Goal: Register for event/course

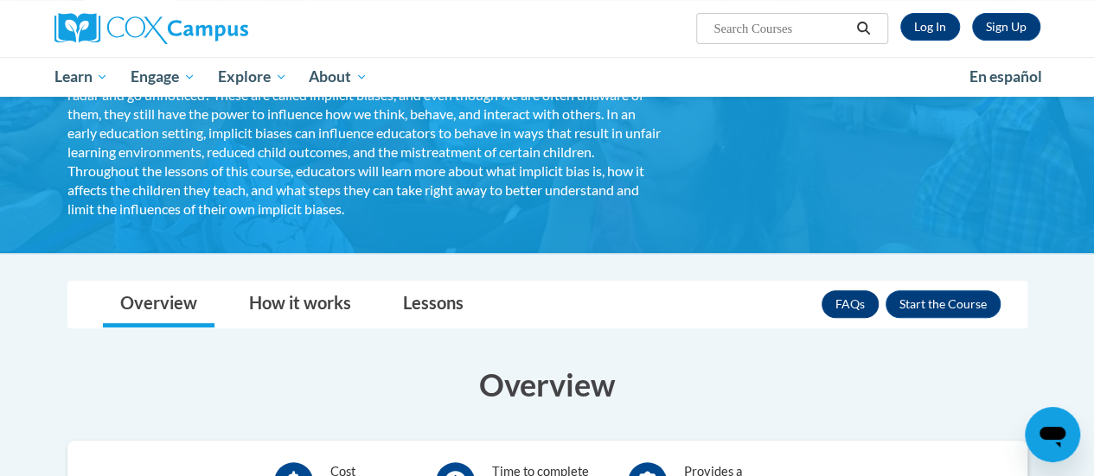
scroll to position [173, 0]
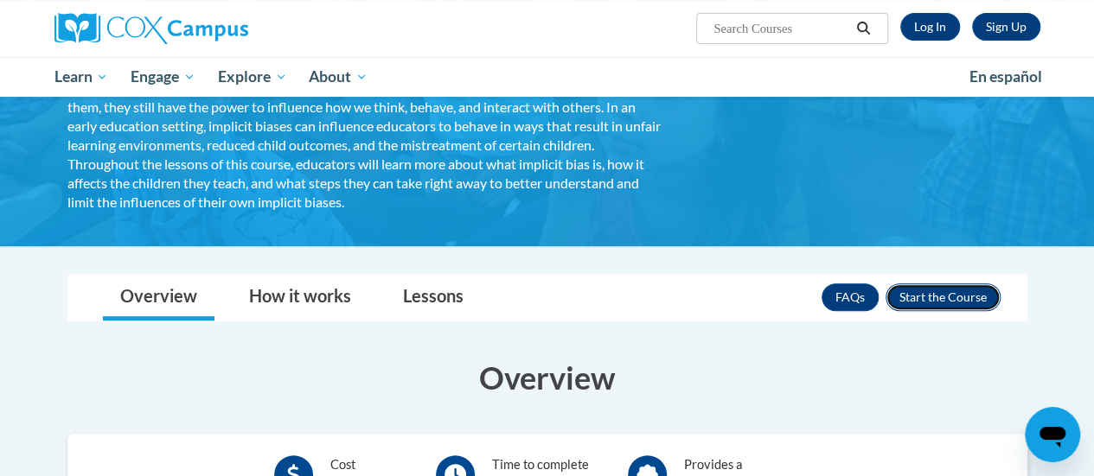
click at [975, 303] on button "Enroll" at bounding box center [942, 298] width 115 height 28
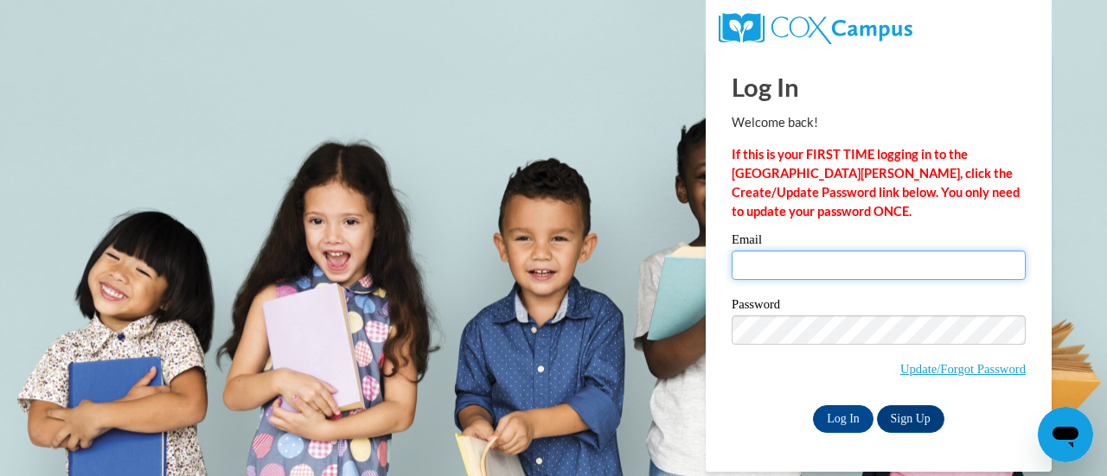
click at [801, 262] on input "Email" at bounding box center [878, 265] width 294 height 29
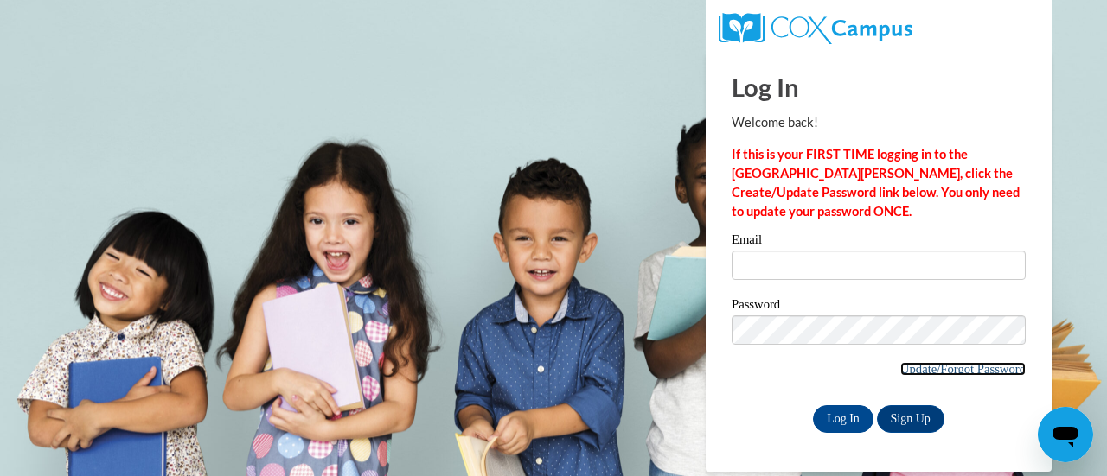
click at [909, 371] on link "Update/Forgot Password" at bounding box center [962, 369] width 125 height 14
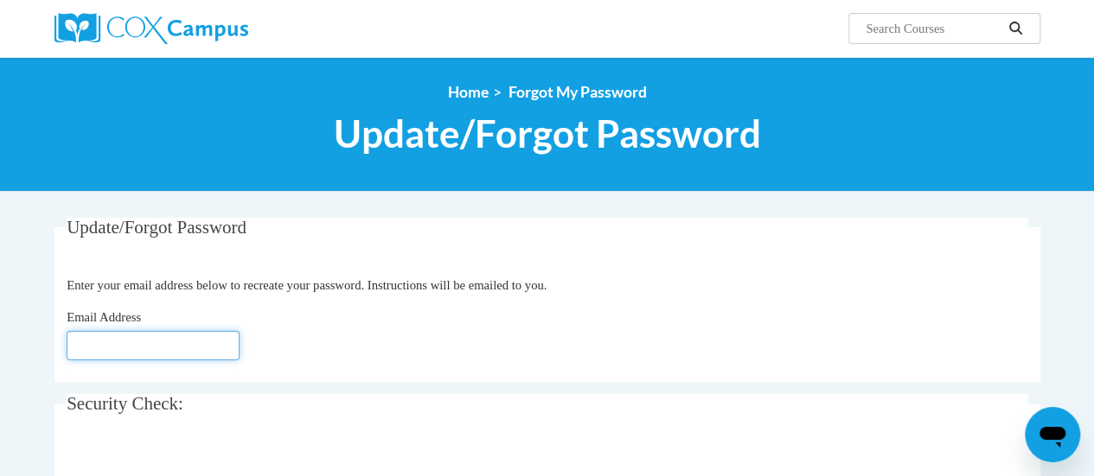
click at [159, 338] on input "Email Address" at bounding box center [153, 345] width 173 height 29
type input "E"
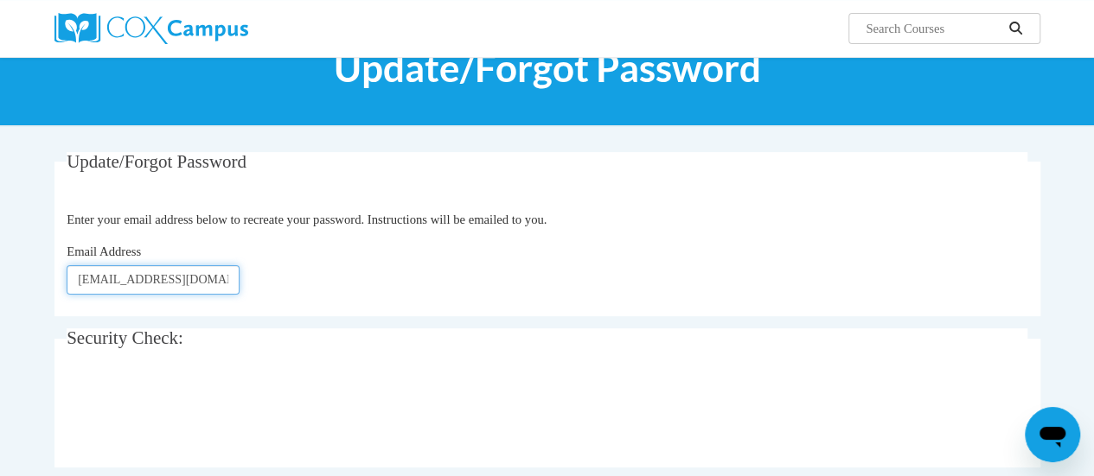
scroll to position [259, 0]
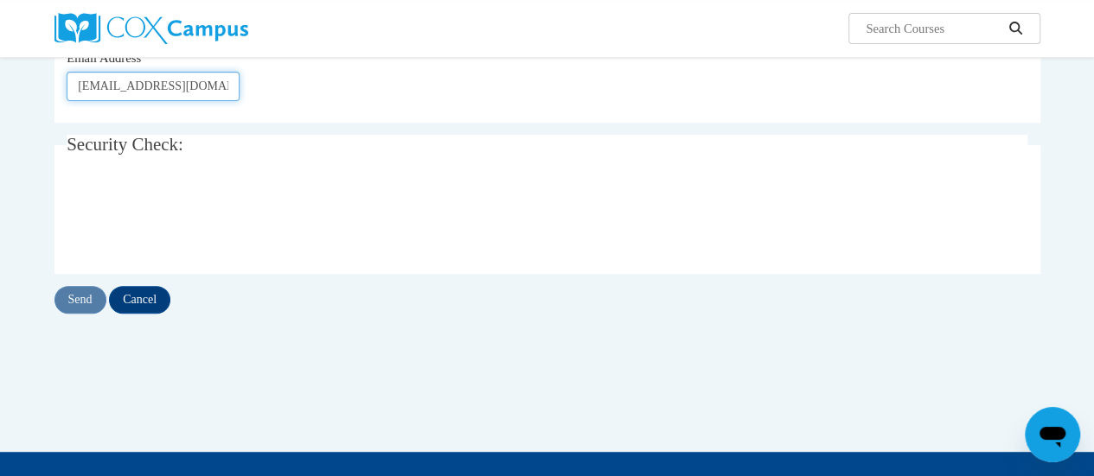
type input "[EMAIL_ADDRESS][DOMAIN_NAME]"
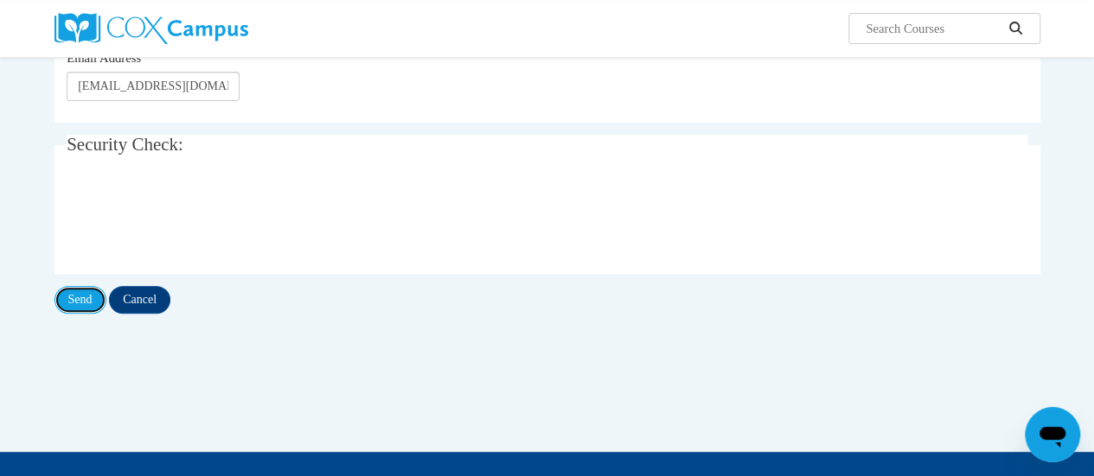
drag, startPoint x: 68, startPoint y: 293, endPoint x: 80, endPoint y: 324, distance: 33.1
click at [68, 295] on input "Send" at bounding box center [80, 300] width 52 height 28
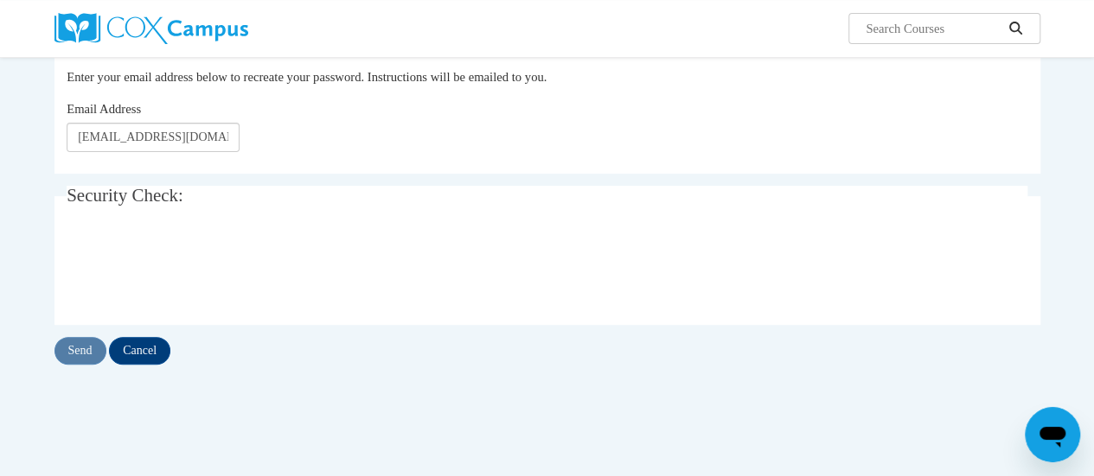
scroll to position [259, 0]
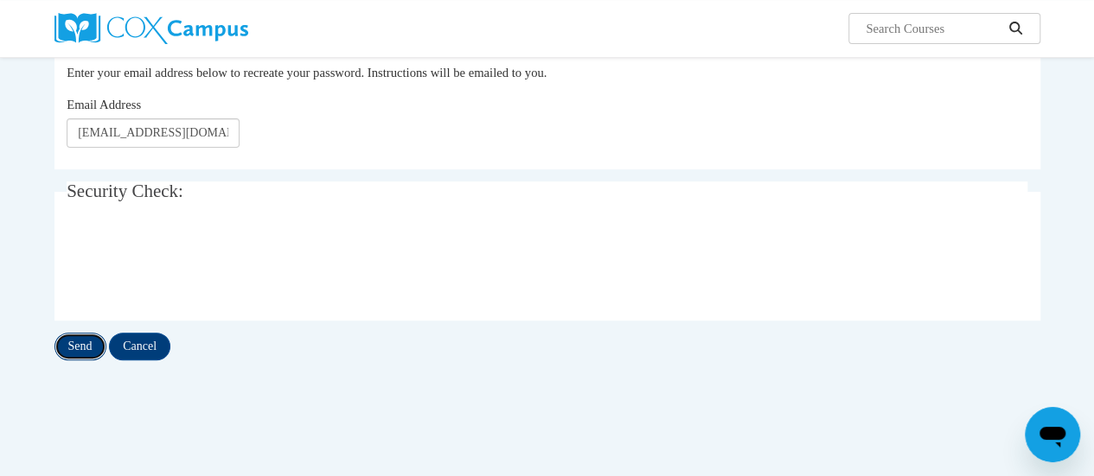
click at [69, 343] on input "Send" at bounding box center [80, 347] width 52 height 28
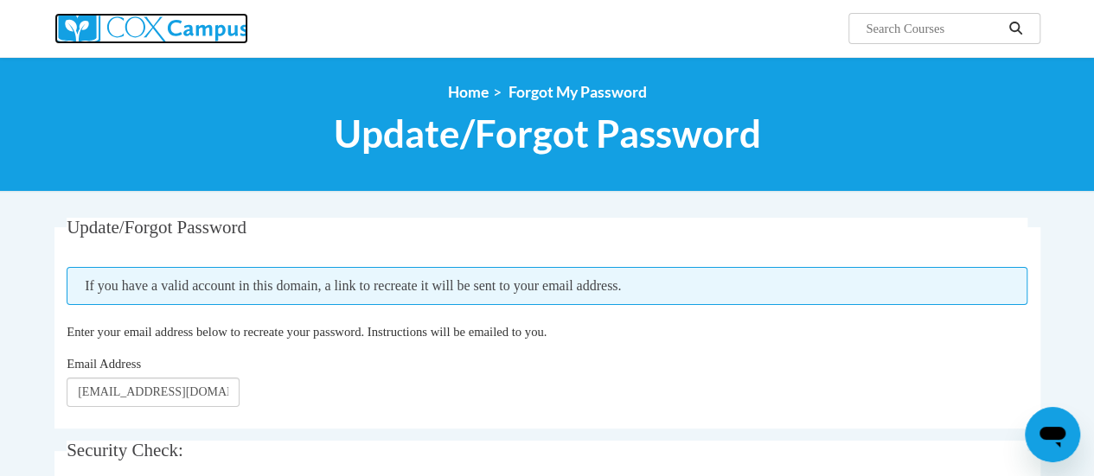
click at [150, 35] on img at bounding box center [151, 28] width 194 height 31
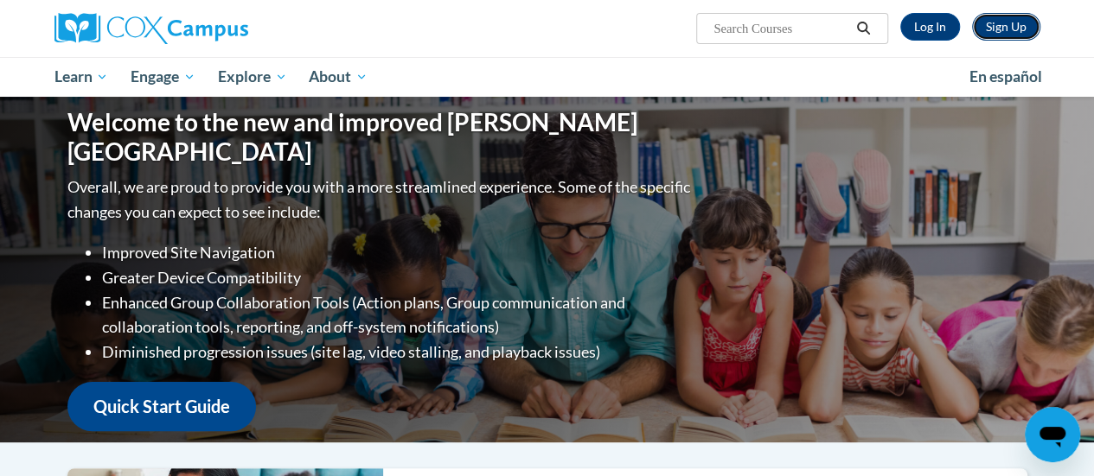
click at [1003, 35] on link "Sign Up" at bounding box center [1006, 27] width 68 height 28
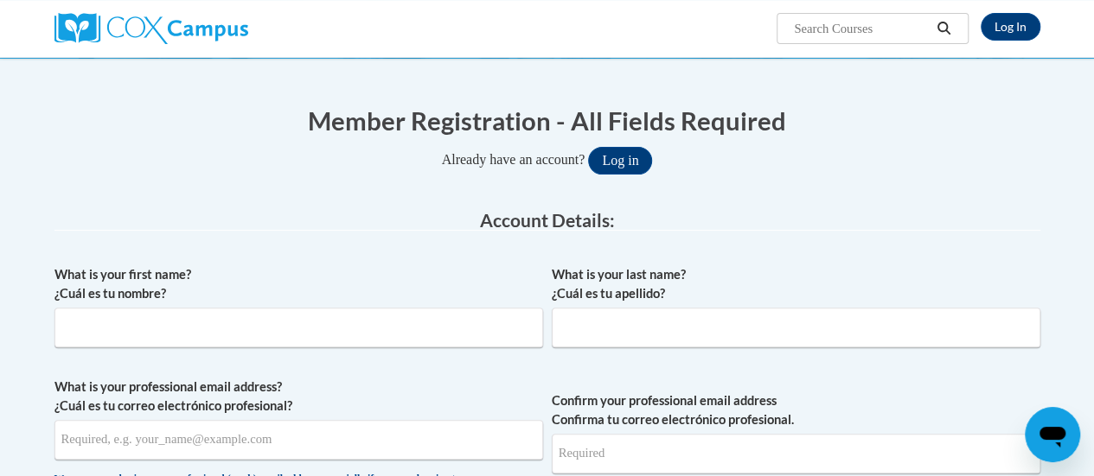
scroll to position [173, 0]
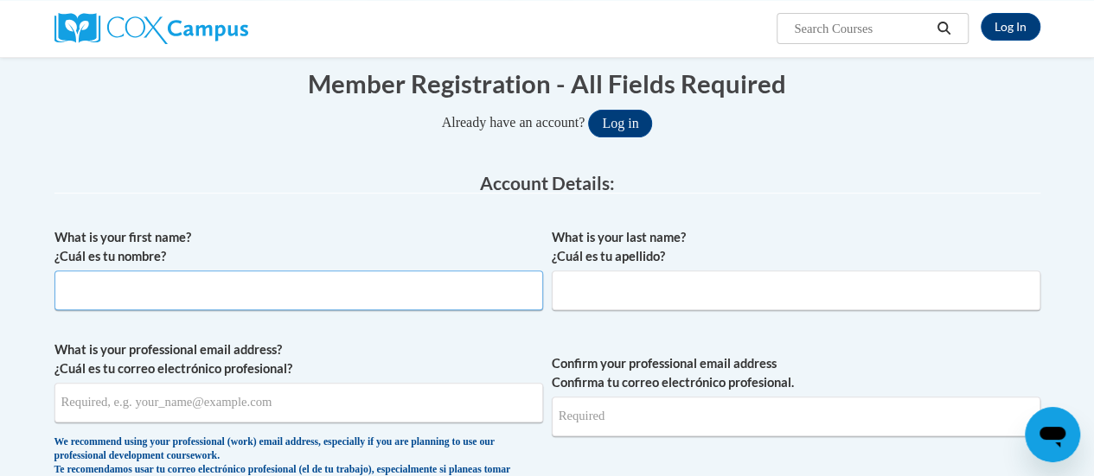
click at [229, 294] on input "What is your first name? ¿Cuál es tu nombre?" at bounding box center [298, 291] width 488 height 40
type input "[PERSON_NAME]"
type input "[EMAIL_ADDRESS][DOMAIN_NAME]"
type input "ericawilliams@circlecityaba.com"
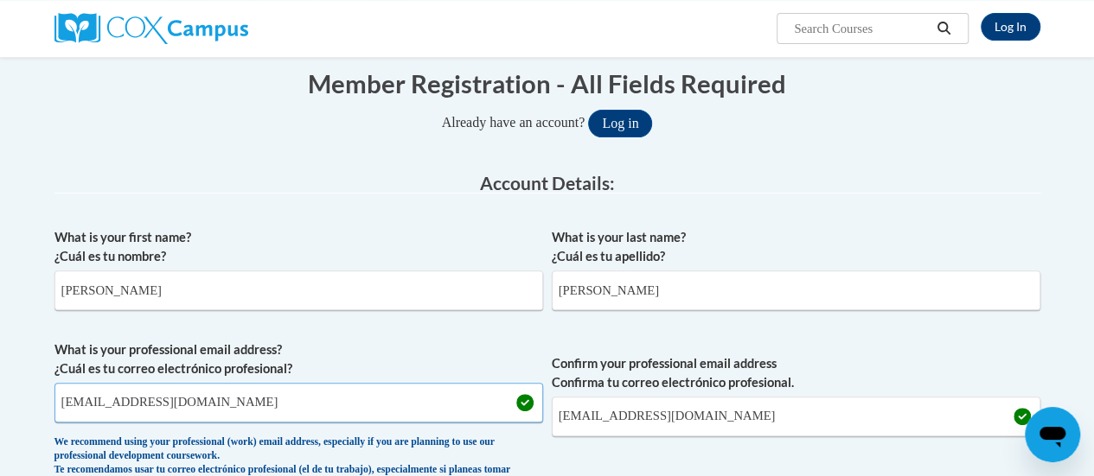
click at [306, 405] on input "ericawilliams@circlecityaba.com" at bounding box center [298, 403] width 488 height 40
drag, startPoint x: 306, startPoint y: 404, endPoint x: 0, endPoint y: 399, distance: 306.1
click at [406, 367] on label "What is your professional email address? ¿Cuál es tu correo electrónico profesi…" at bounding box center [298, 360] width 488 height 38
click at [406, 383] on input "ericawilliams@circlecityaba.com" at bounding box center [298, 403] width 488 height 40
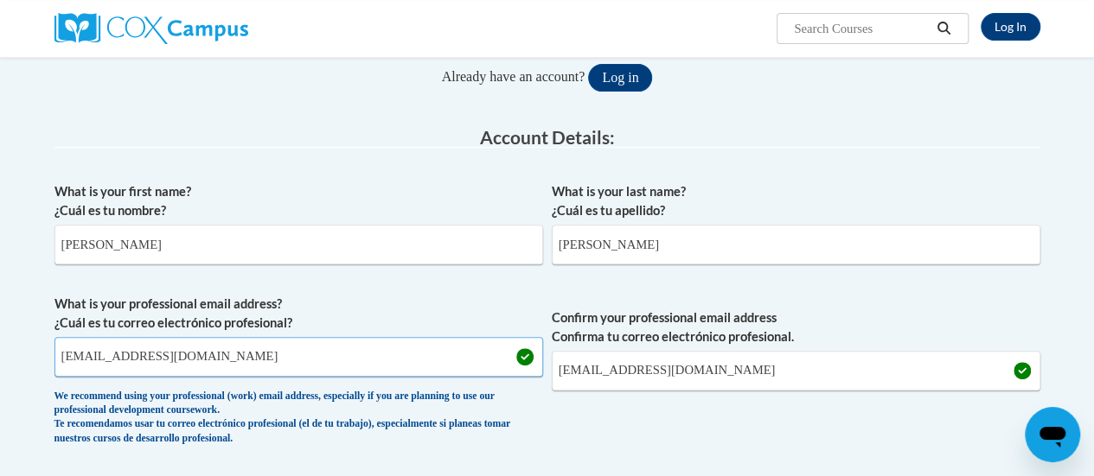
scroll to position [346, 0]
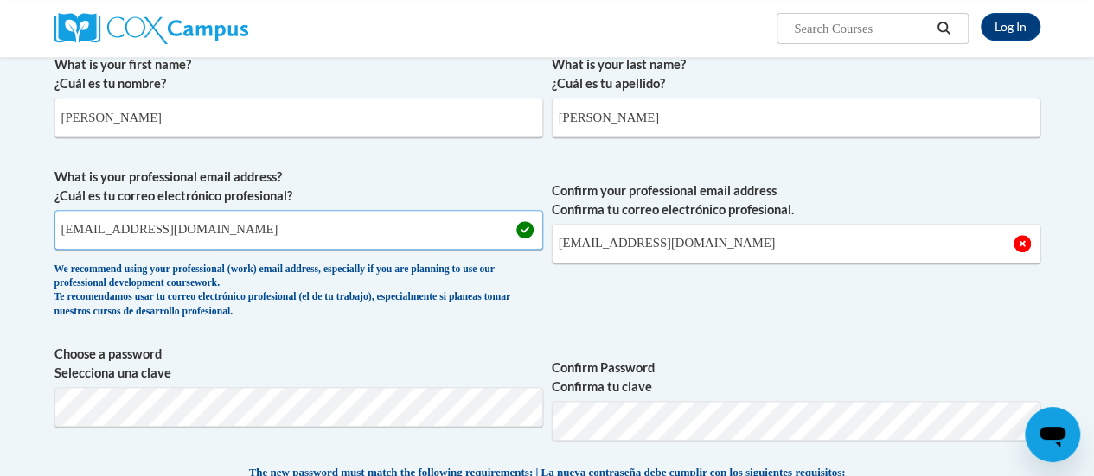
type input "ericaw@ymcaatlanta.org"
click at [727, 258] on input "ericawilliams@circlecityaba.com" at bounding box center [796, 244] width 488 height 40
drag, startPoint x: 761, startPoint y: 241, endPoint x: 451, endPoint y: 270, distance: 310.8
click at [451, 270] on span "What is your professional email address? ¿Cuál es tu correo electrónico profesi…" at bounding box center [547, 248] width 986 height 160
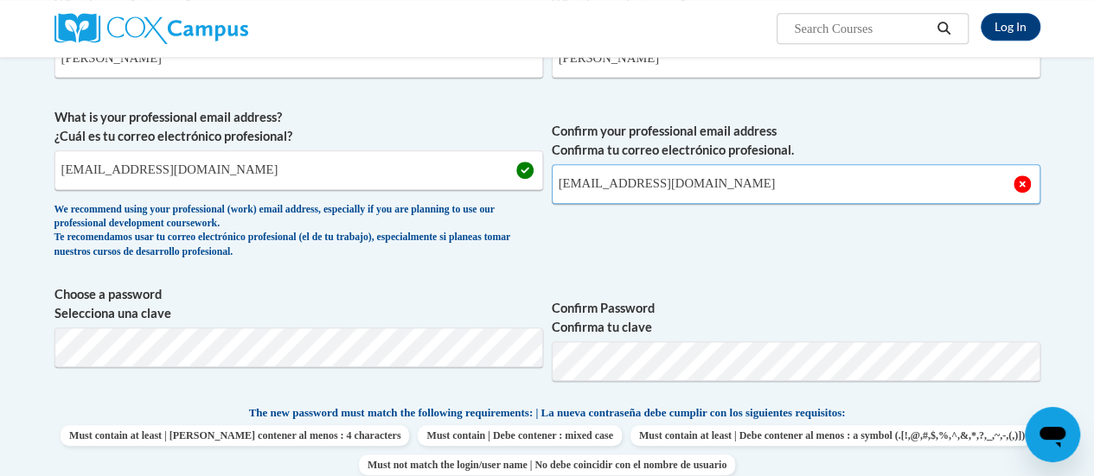
scroll to position [432, 0]
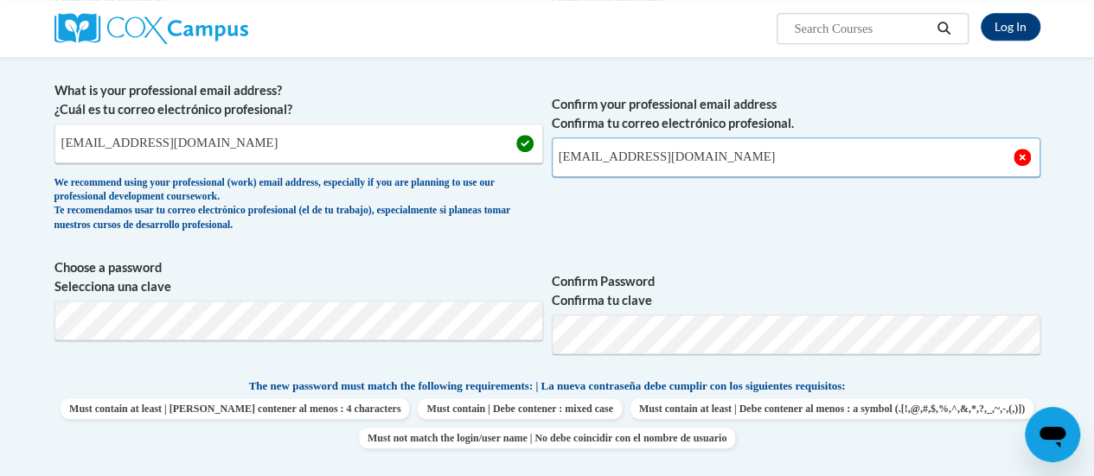
type input "ericaw@ymcaatlanta.org"
click at [709, 278] on label "Confirm Password Confirma tu clave" at bounding box center [796, 291] width 488 height 38
click at [131, 385] on p "The new password must match the following requirements: | La nueva contraseña d…" at bounding box center [547, 388] width 986 height 22
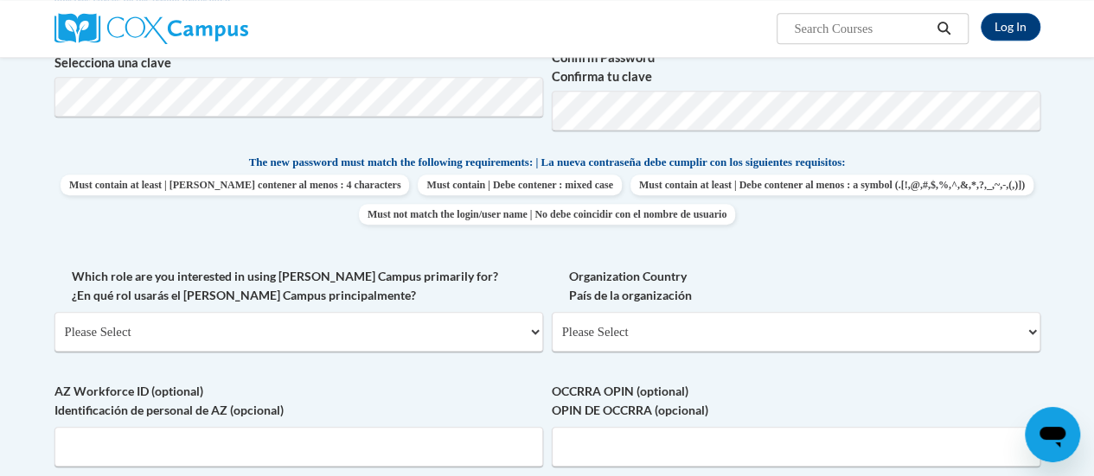
scroll to position [692, 0]
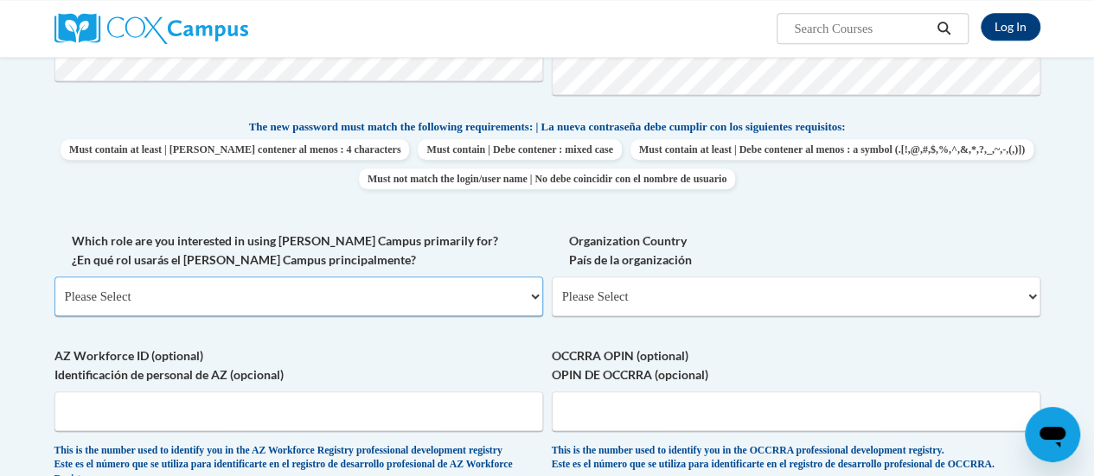
click at [357, 295] on select "Please Select College/University | Colegio/Universidad Community/Nonprofit Part…" at bounding box center [298, 297] width 488 height 40
select select "49058d88-fc43-4af8-93ac-fa8ced758464"
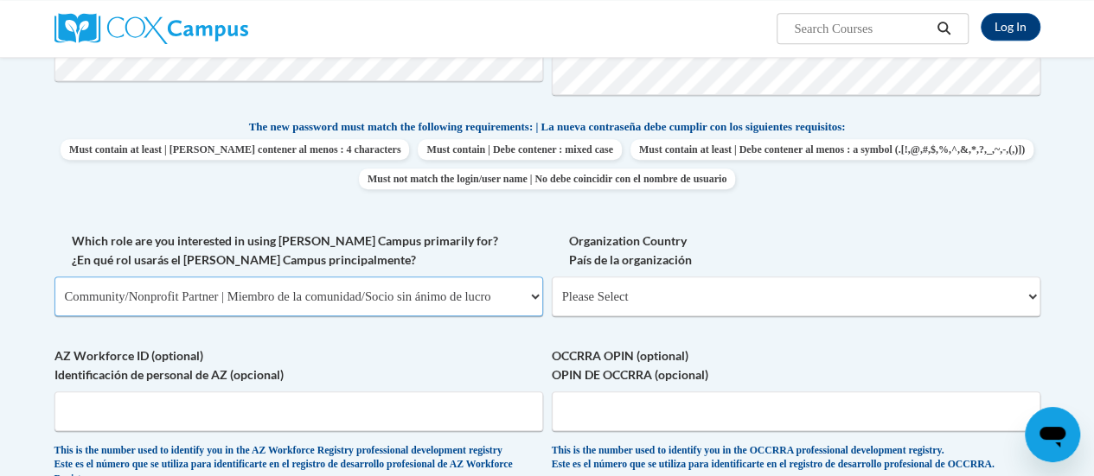
click at [54, 277] on select "Please Select College/University | Colegio/Universidad Community/Nonprofit Part…" at bounding box center [298, 297] width 488 height 40
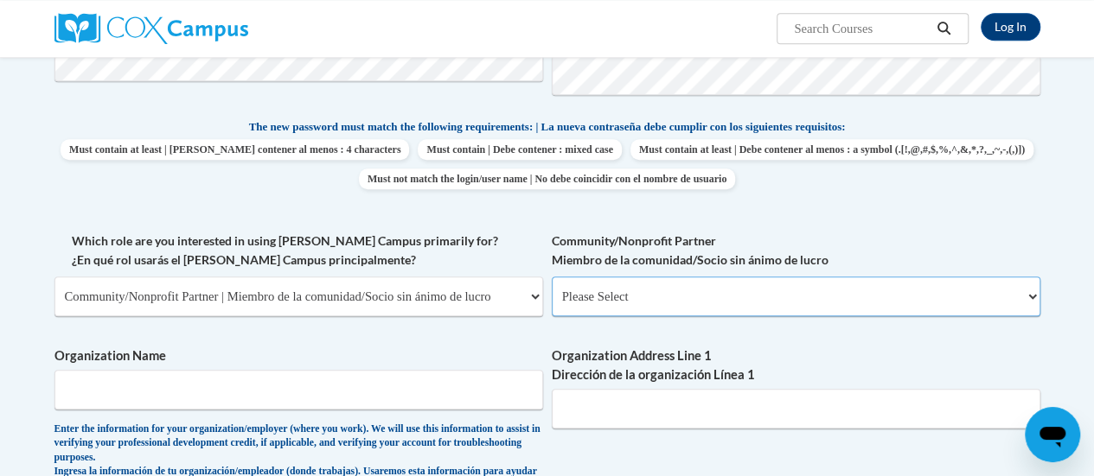
click at [575, 301] on select "Please Select Advocate | Defensor(a) Business/Private Company | Negocio o empre…" at bounding box center [796, 297] width 488 height 40
select select "ba42daf0-85cb-44f0-9519-948f645b738d"
click at [552, 277] on select "Please Select Advocate | Defensor(a) Business/Private Company | Negocio o empre…" at bounding box center [796, 297] width 488 height 40
click at [395, 387] on input "Organization Name" at bounding box center [298, 390] width 488 height 40
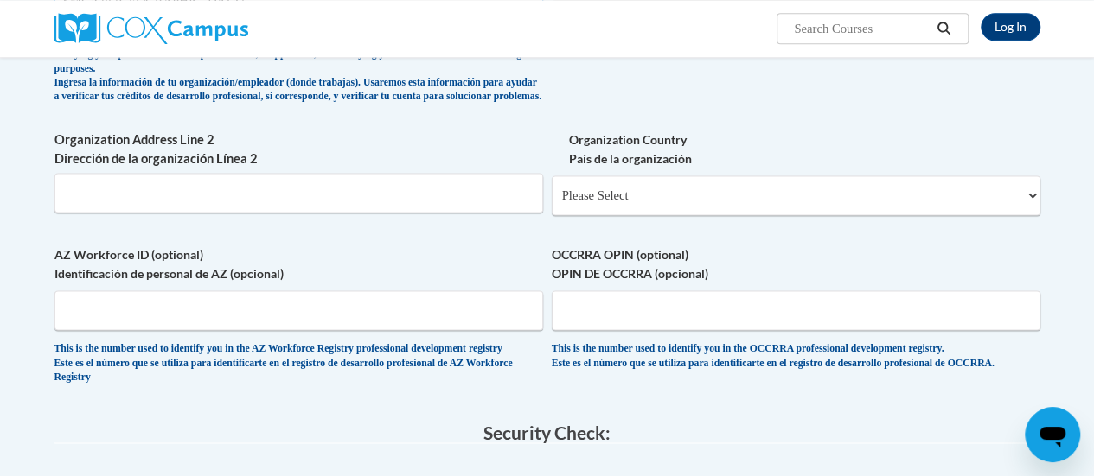
scroll to position [1297, 0]
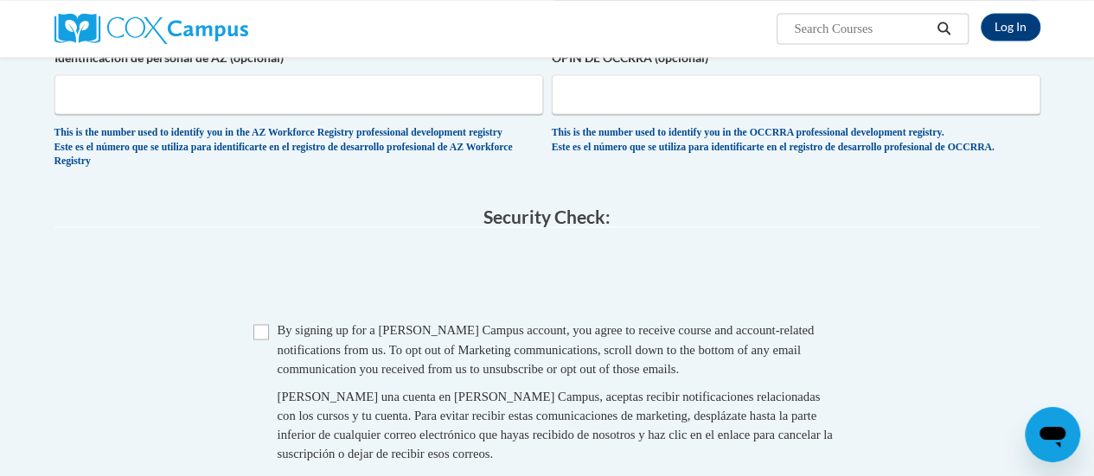
type input "YMCA of Metro Atlanta"
click at [261, 340] on input "Checkbox" at bounding box center [261, 332] width 16 height 16
checkbox input "true"
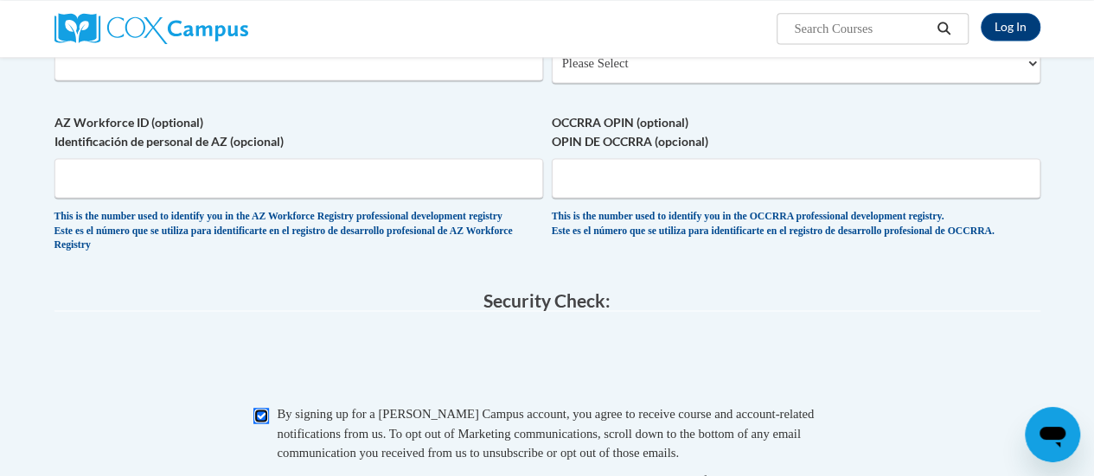
scroll to position [1124, 0]
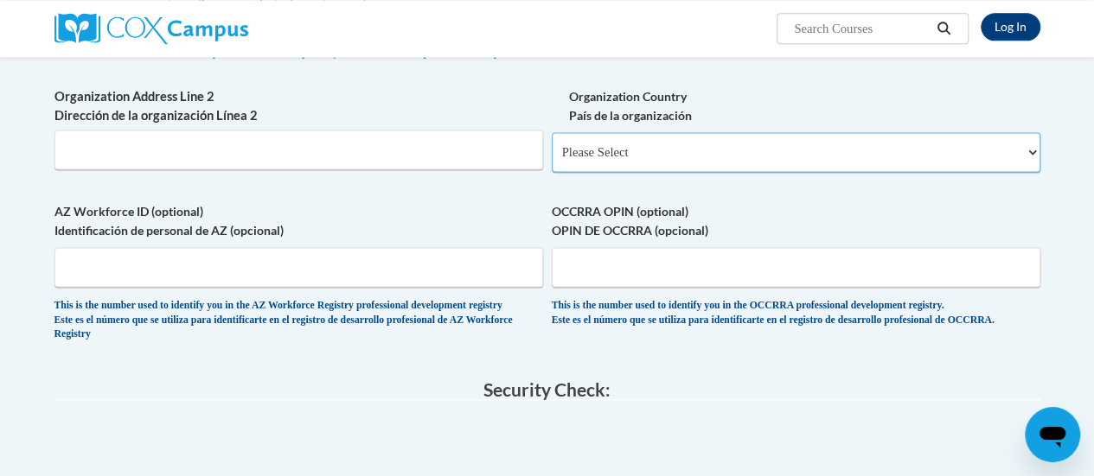
click at [628, 172] on select "Please Select United States | Estados Unidos Outside of the United States | Fue…" at bounding box center [796, 152] width 488 height 40
select select "ad49bcad-a171-4b2e-b99c-48b446064914"
click at [552, 145] on select "Please Select United States | Estados Unidos Outside of the United States | Fue…" at bounding box center [796, 152] width 488 height 40
select select
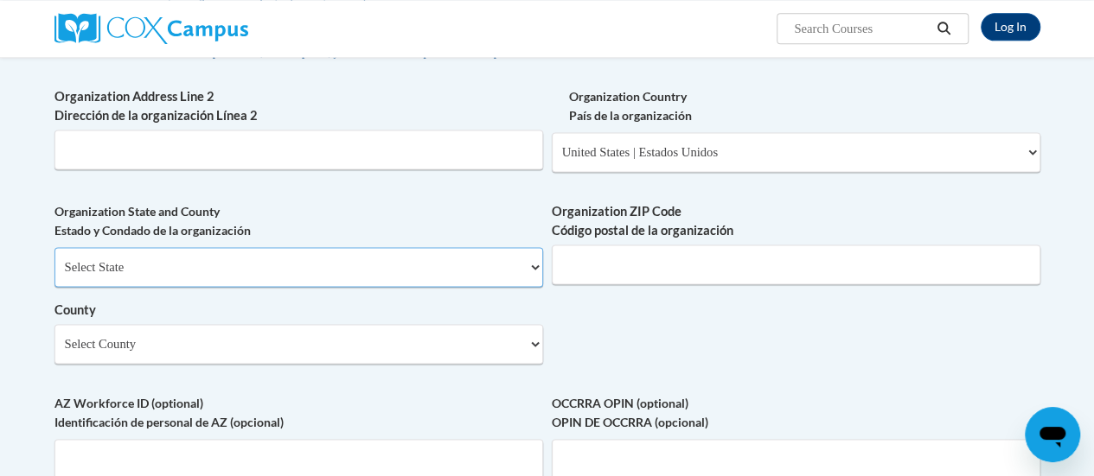
click at [300, 282] on select "Select State Alabama Alaska Arizona Arkansas California Colorado Connecticut De…" at bounding box center [298, 267] width 488 height 40
select select "Georgia"
click at [54, 260] on select "Select State Alabama Alaska Arizona Arkansas California Colorado Connecticut De…" at bounding box center [298, 267] width 488 height 40
click at [642, 269] on input "Organization ZIP Code Código postal de la organización" at bounding box center [796, 265] width 488 height 40
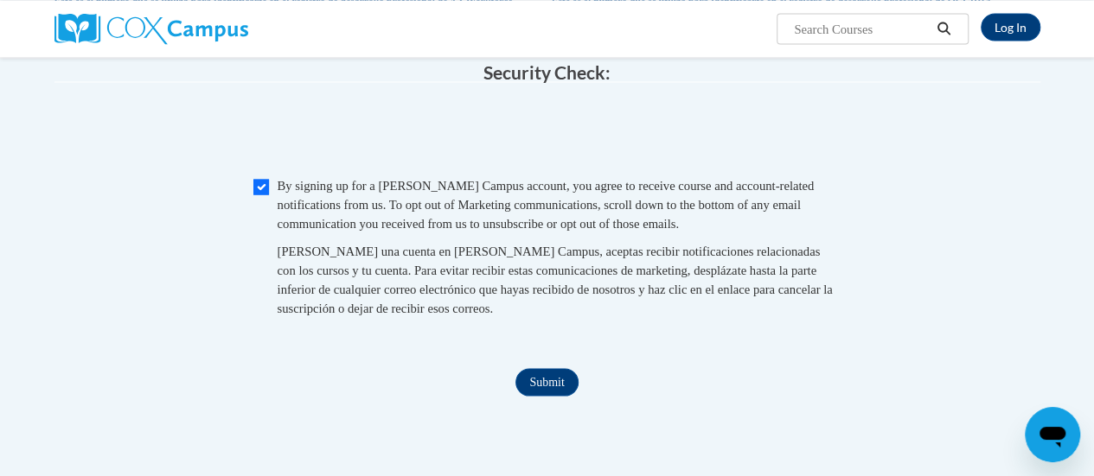
scroll to position [1643, 0]
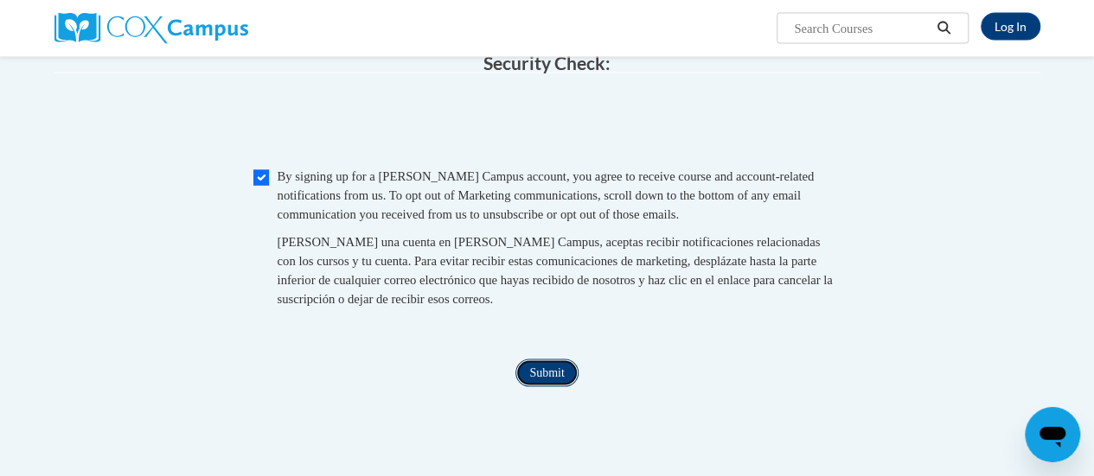
click at [556, 387] on input "Submit" at bounding box center [546, 374] width 62 height 28
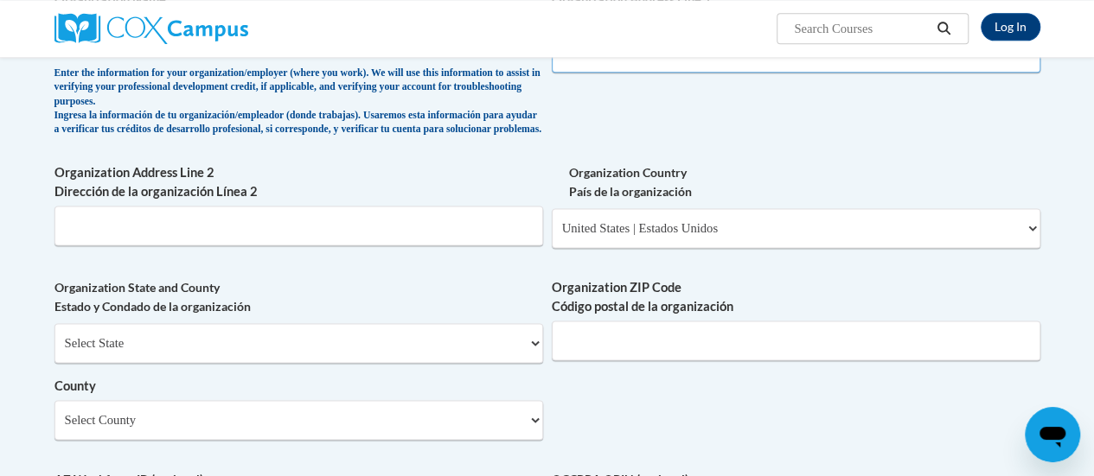
scroll to position [820, 0]
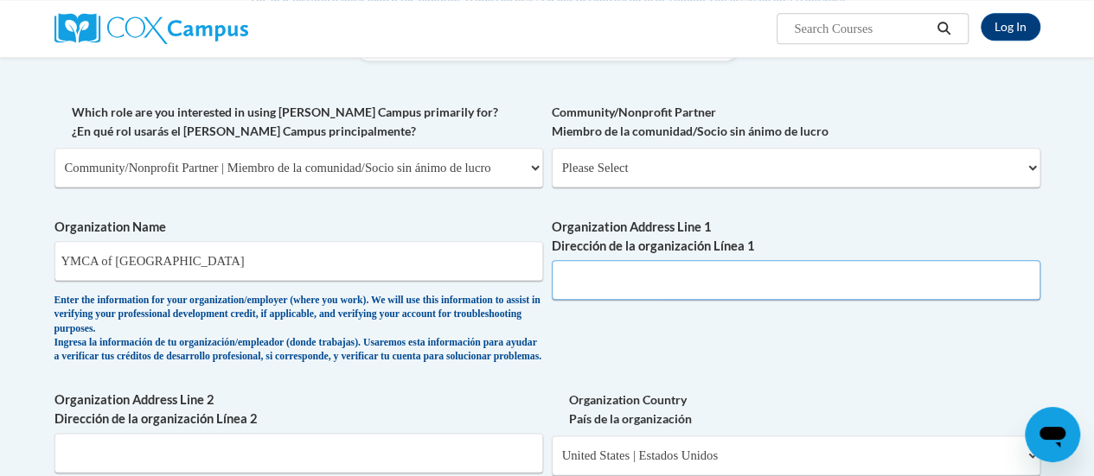
click at [612, 281] on input "Organization Address Line 1 Dirección de la organización Línea 1" at bounding box center [796, 280] width 488 height 40
click at [294, 258] on input "YMCA of Metro Atlanta" at bounding box center [298, 261] width 488 height 40
type input "YMCA of Metro Atlanta Early Learning"
click at [709, 269] on input "Organization Address Line 1 Dirección de la organización Línea 1" at bounding box center [796, 280] width 488 height 40
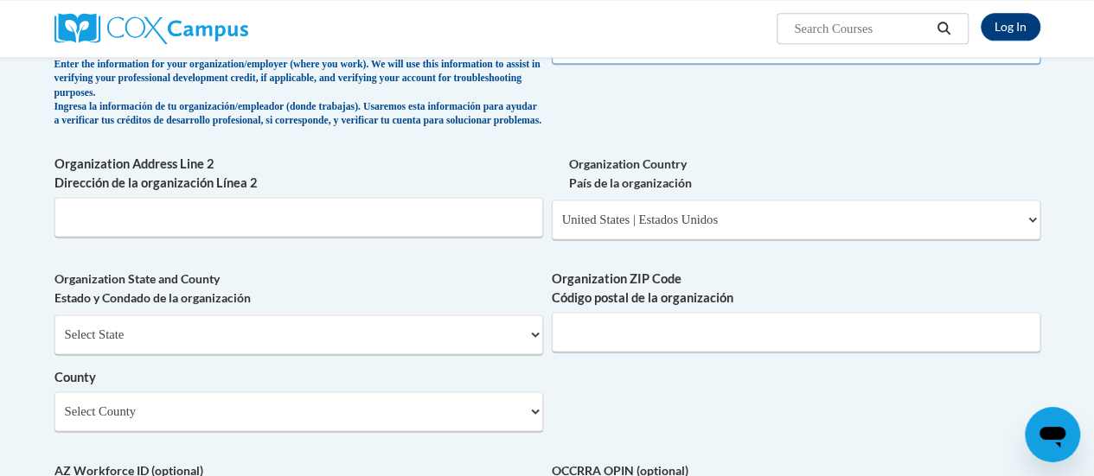
scroll to position [1080, 0]
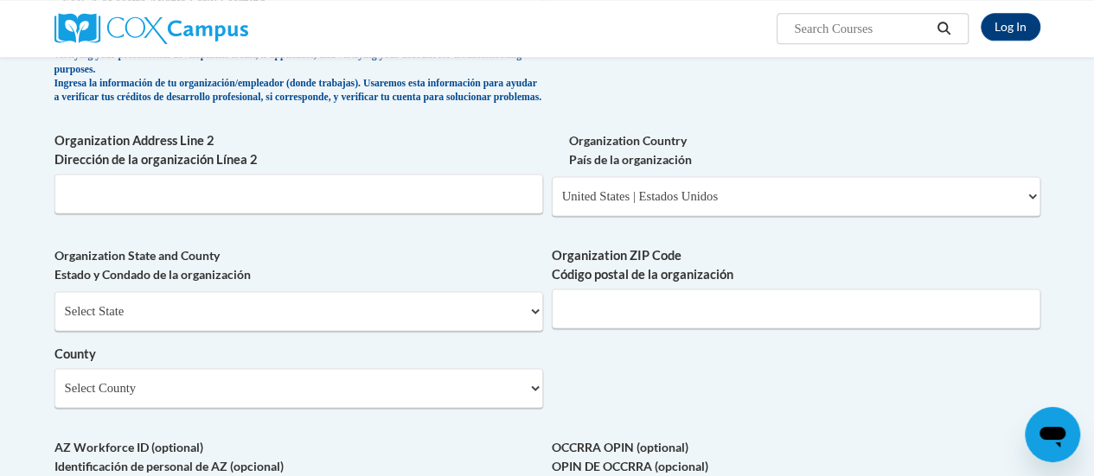
type input "921 Florence St."
click at [182, 214] on input "Organization Address Line 2 Dirección de la organización Línea 2" at bounding box center [298, 194] width 488 height 40
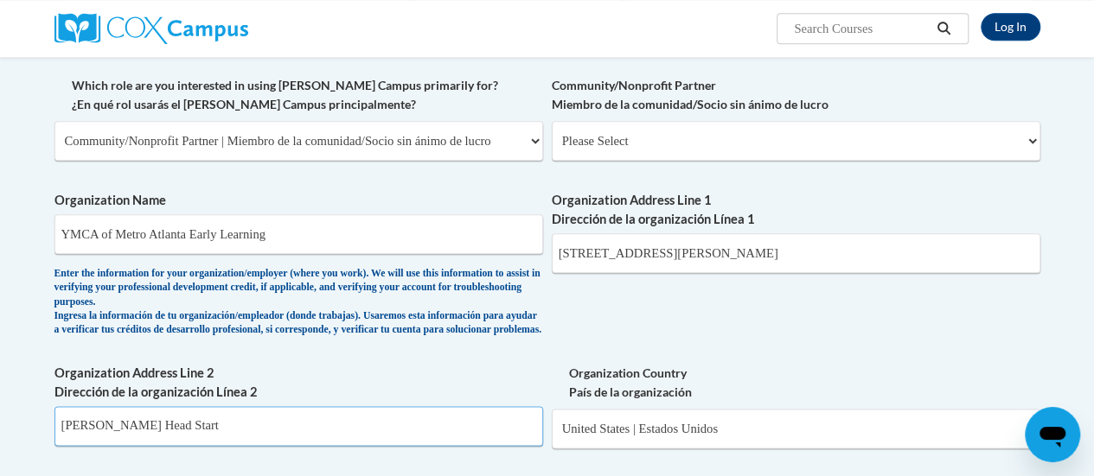
scroll to position [820, 0]
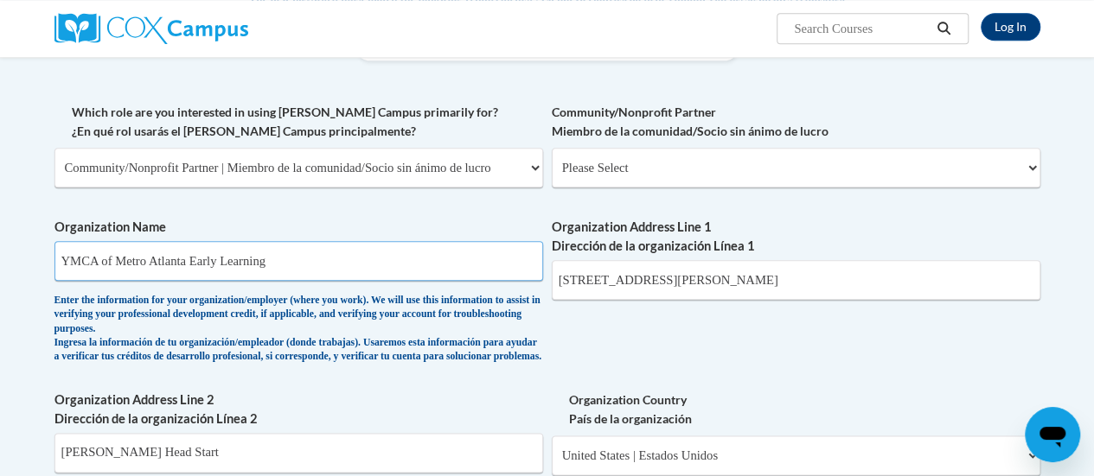
drag, startPoint x: 294, startPoint y: 263, endPoint x: 191, endPoint y: 261, distance: 102.9
click at [191, 261] on input "YMCA of Metro Atlanta Early Learning" at bounding box center [298, 261] width 488 height 40
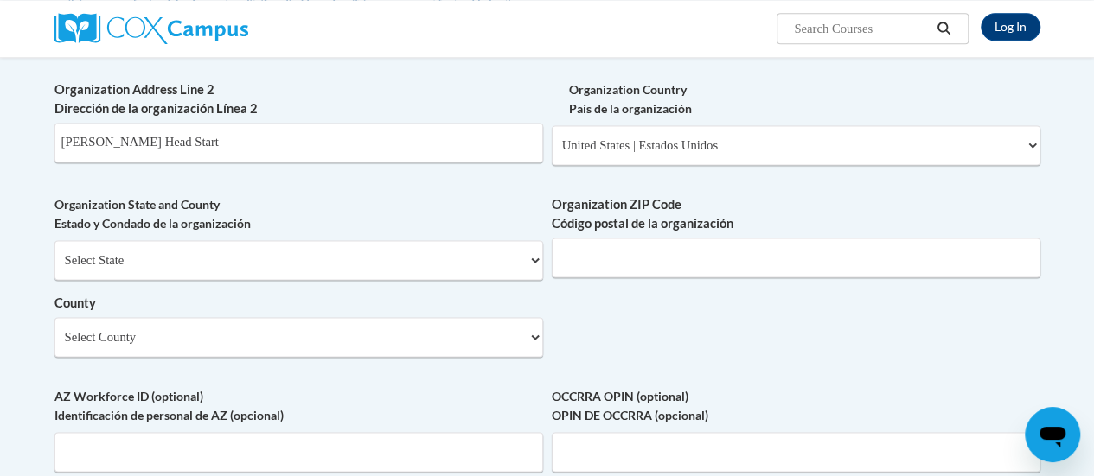
scroll to position [1044, 0]
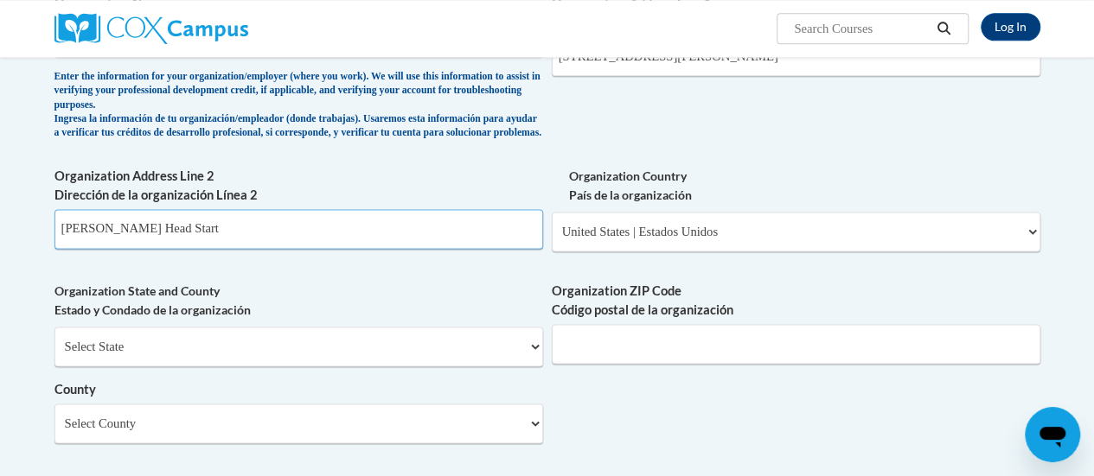
click at [265, 225] on input "Floyd Head Start" at bounding box center [298, 229] width 488 height 40
drag, startPoint x: 183, startPoint y: 246, endPoint x: 96, endPoint y: 245, distance: 87.3
click at [96, 245] on input "Floyd Head Start" at bounding box center [298, 229] width 488 height 40
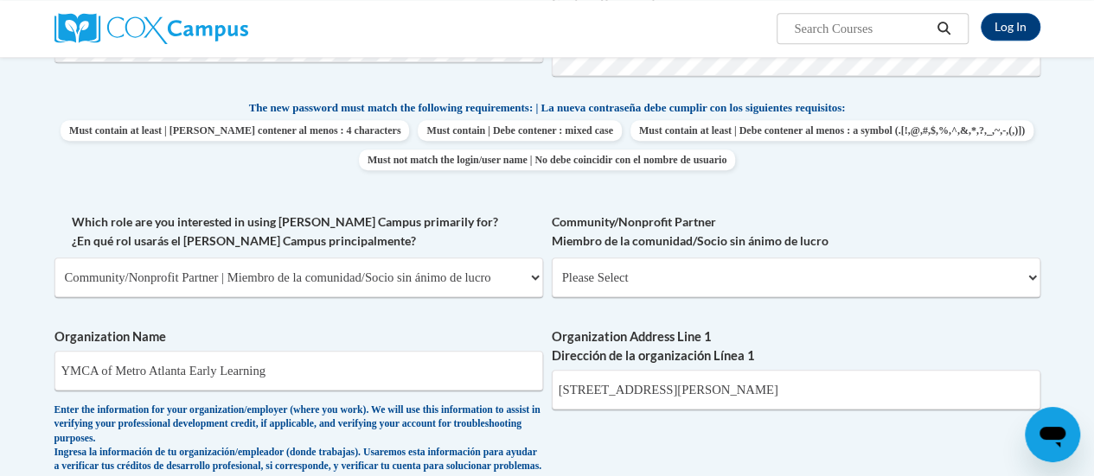
scroll to position [699, 0]
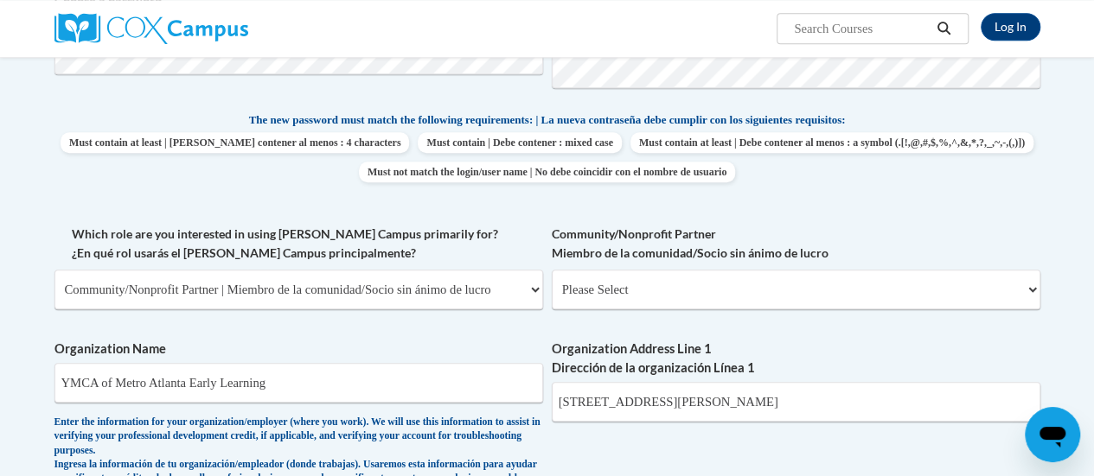
type input "Floyd Early Learning Center"
click at [315, 385] on input "YMCA of Metro Atlanta Early Learning" at bounding box center [298, 383] width 488 height 40
drag, startPoint x: 316, startPoint y: 384, endPoint x: 186, endPoint y: 384, distance: 130.5
click at [186, 383] on input "YMCA of Metro Atlanta Early Learning" at bounding box center [298, 383] width 488 height 40
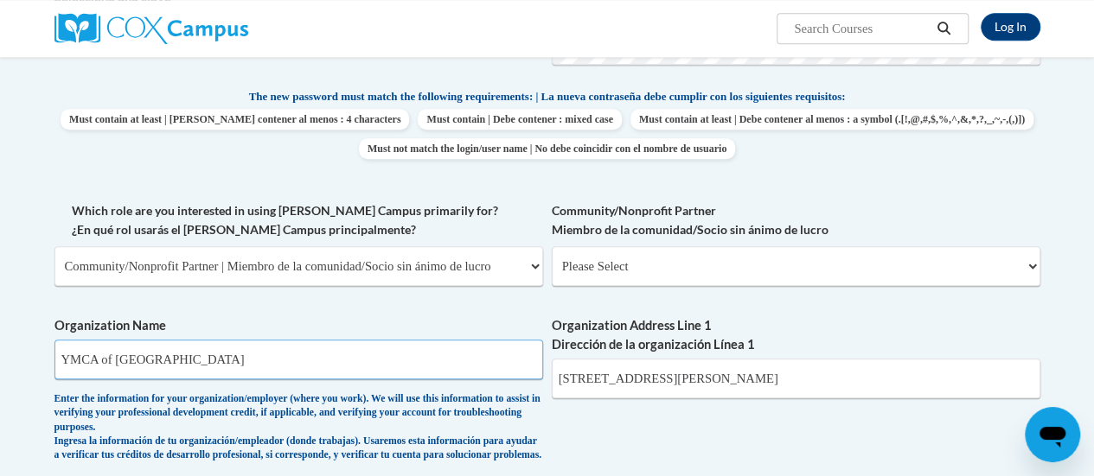
scroll to position [785, 0]
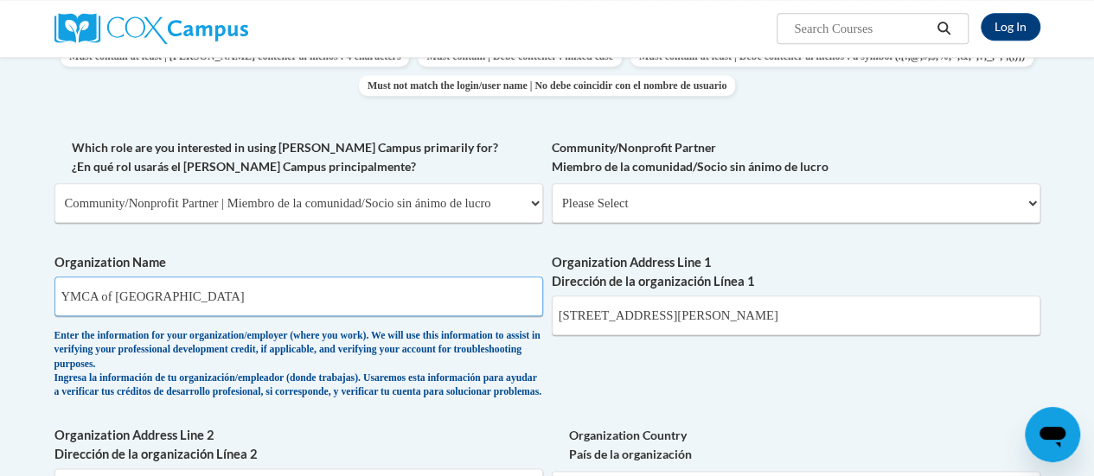
type input "YMCA of Metro Atlanta"
click at [583, 202] on select "Please Select Advocate | Defensor(a) Business/Private Company | Negocio o empre…" at bounding box center [796, 203] width 488 height 40
select select "ba42daf0-85cb-44f0-9519-948f645b738d"
click at [552, 183] on select "Please Select Advocate | Defensor(a) Business/Private Company | Negocio o empre…" at bounding box center [796, 203] width 488 height 40
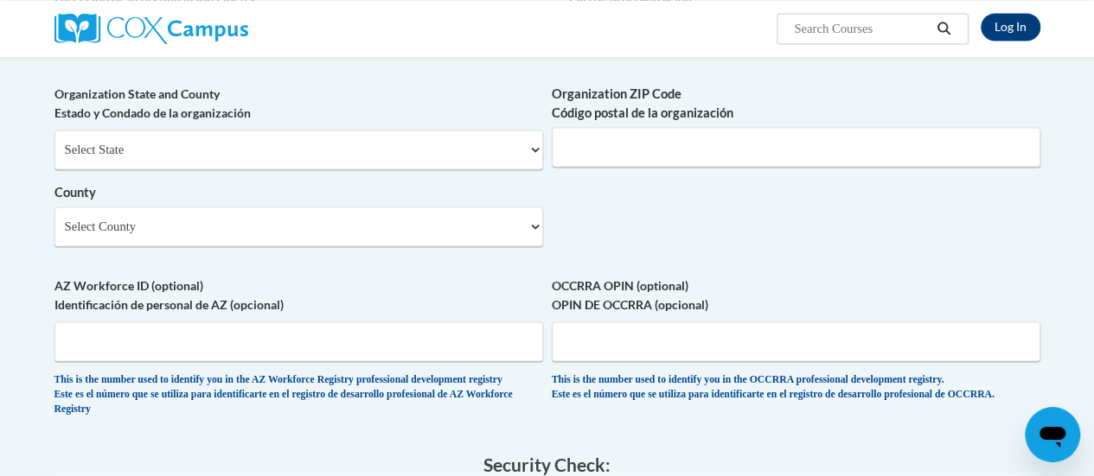
scroll to position [1131, 0]
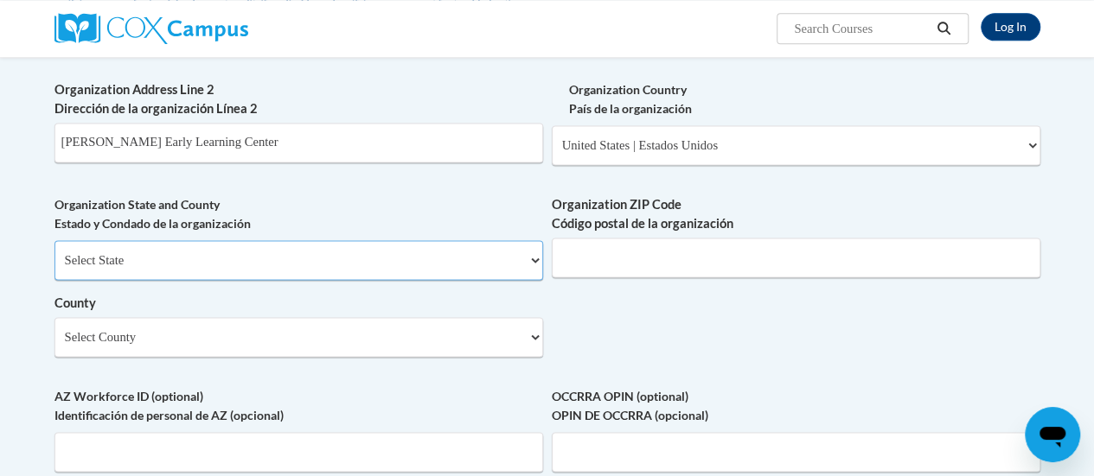
click at [200, 276] on select "Select State Alabama Alaska Arizona Arkansas California Colorado Connecticut De…" at bounding box center [298, 260] width 488 height 40
select select "Georgia"
click at [54, 253] on select "Select State Alabama Alaska Arizona Arkansas California Colorado Connecticut De…" at bounding box center [298, 260] width 488 height 40
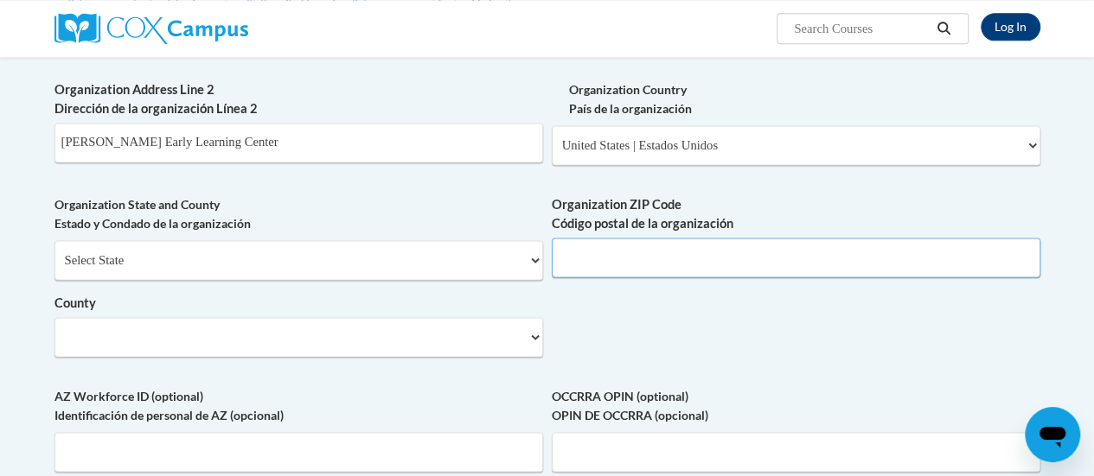
click at [649, 274] on input "Organization ZIP Code Código postal de la organización" at bounding box center [796, 258] width 488 height 40
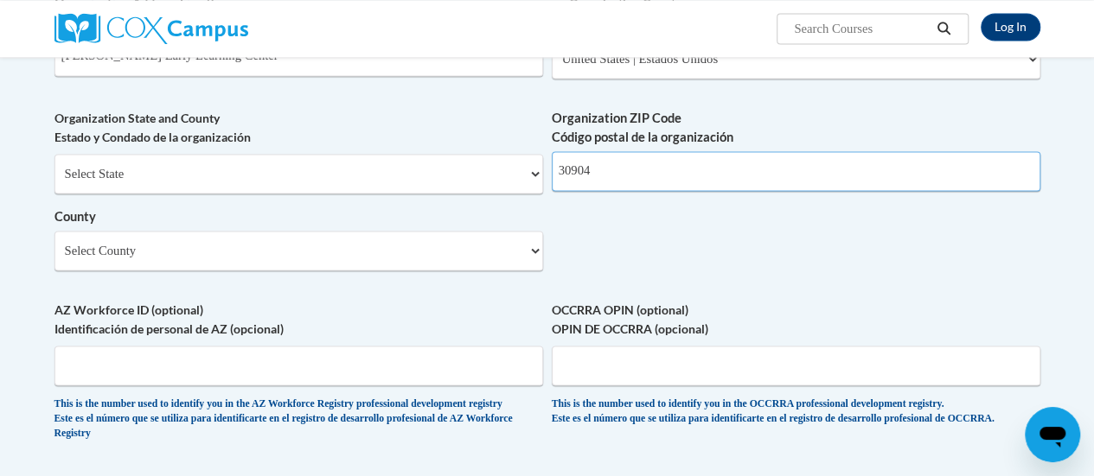
type input "30904"
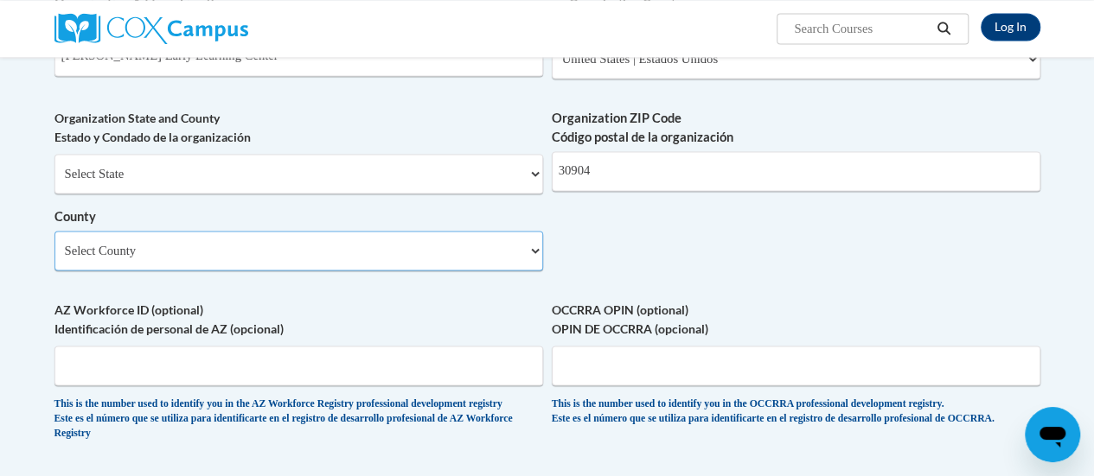
click at [243, 271] on select "Select County Appling Atkinson Bacon Baker Baldwin Banks Barrow Bartow Ben Hill…" at bounding box center [298, 251] width 488 height 40
select select "Richmond"
click at [54, 244] on select "Select County Appling Atkinson Bacon Baker Baldwin Banks Barrow Bartow Ben Hill…" at bounding box center [298, 251] width 488 height 40
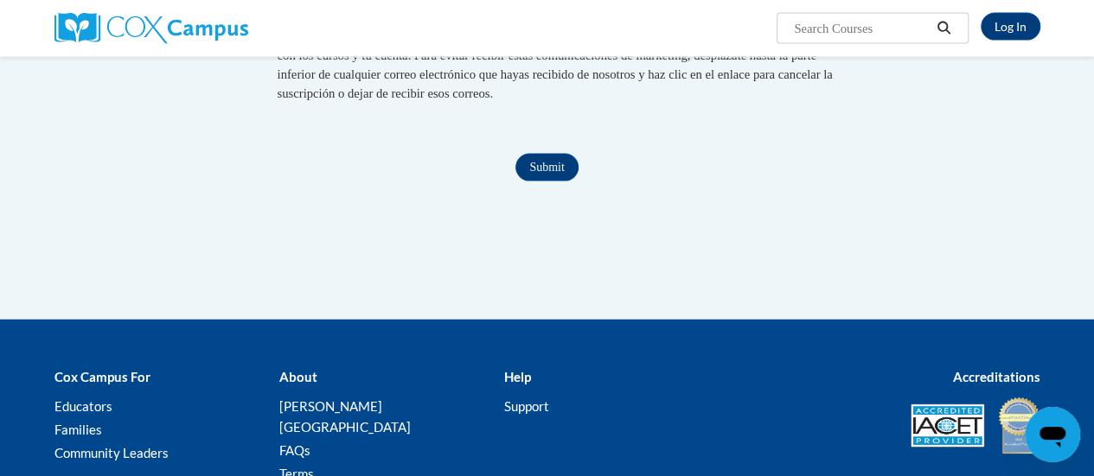
scroll to position [1822, 0]
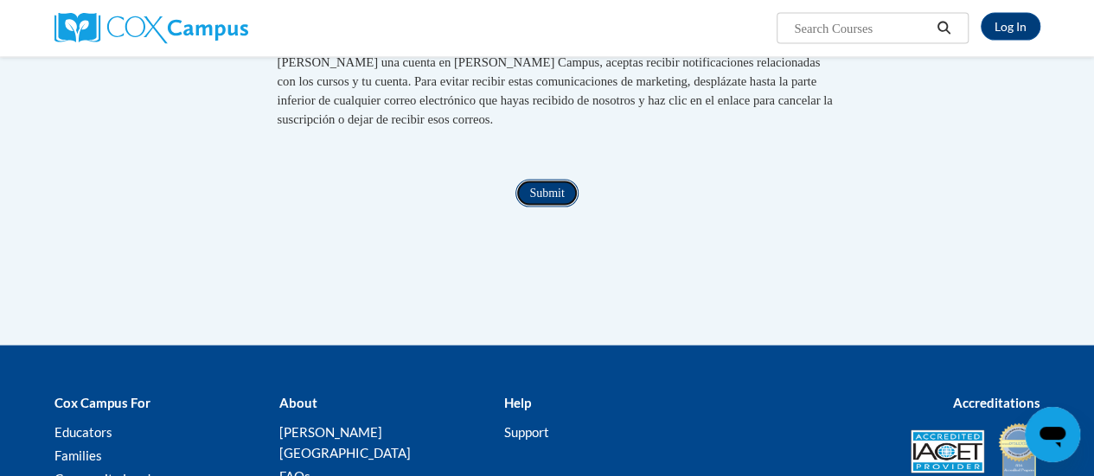
click at [553, 207] on input "Submit" at bounding box center [546, 194] width 62 height 28
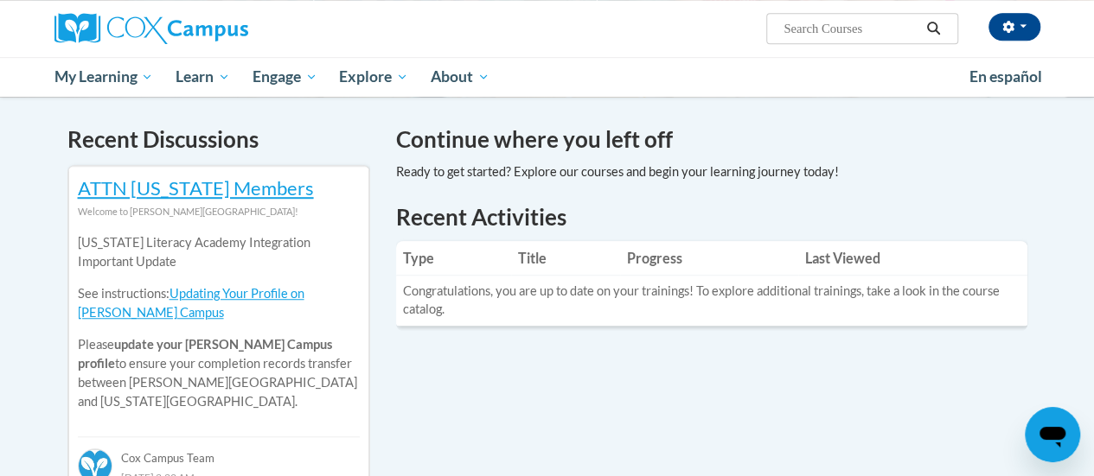
scroll to position [519, 0]
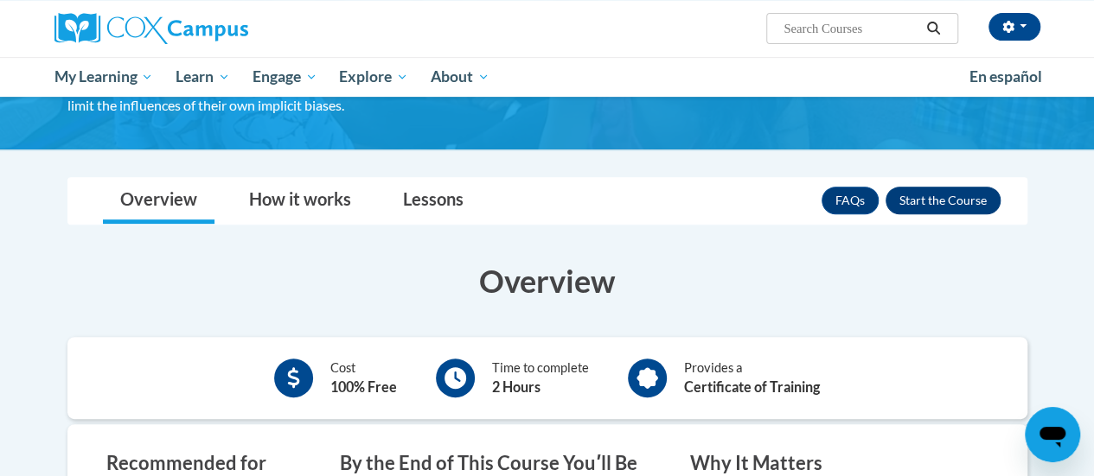
scroll to position [259, 0]
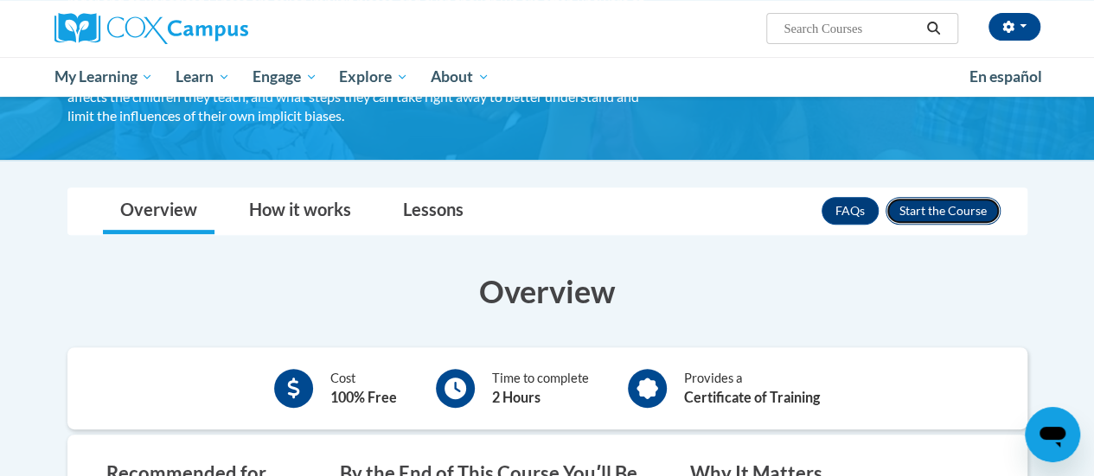
click at [938, 210] on button "Enroll" at bounding box center [942, 211] width 115 height 28
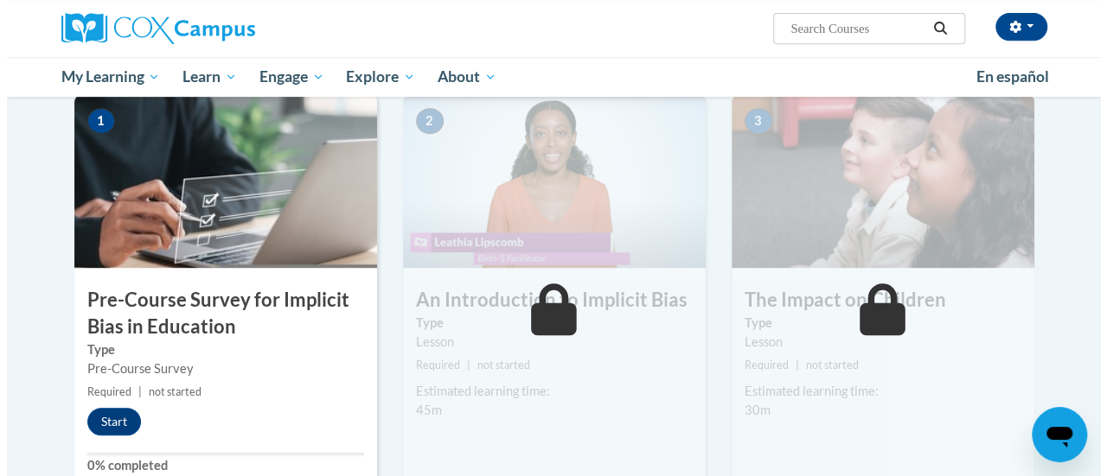
scroll to position [432, 0]
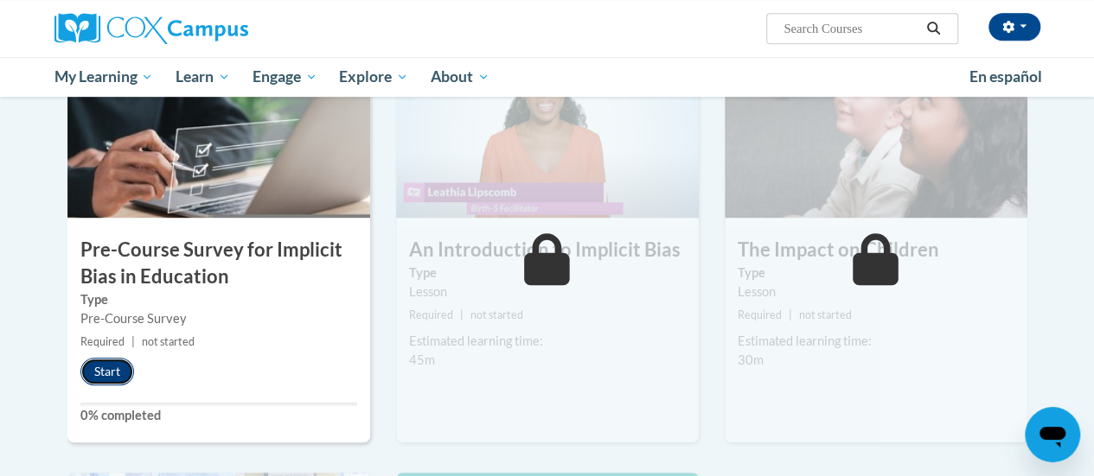
click at [104, 373] on button "Start" at bounding box center [107, 372] width 54 height 28
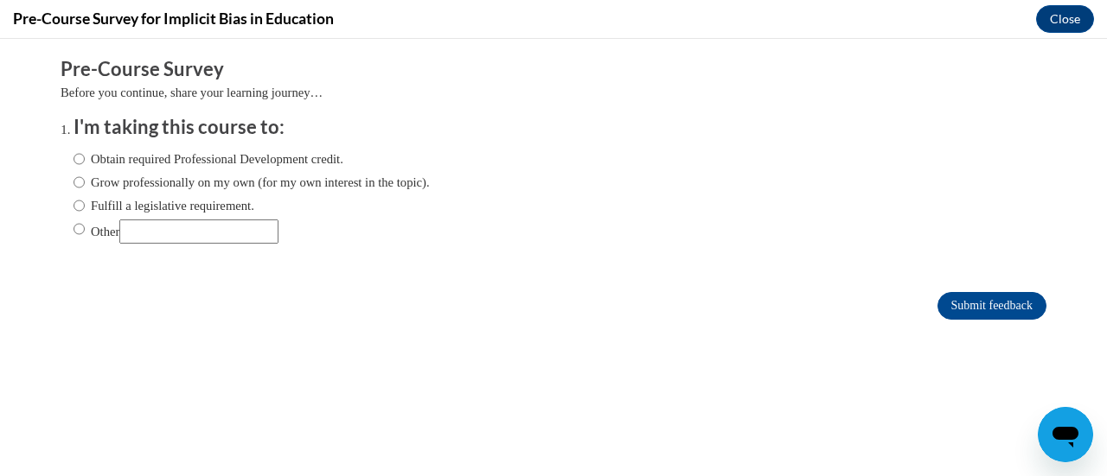
scroll to position [0, 0]
click at [128, 157] on label "Obtain required Professional Development credit." at bounding box center [208, 159] width 270 height 19
click at [85, 157] on input "Obtain required Professional Development credit." at bounding box center [78, 159] width 11 height 19
radio input "true"
click at [987, 308] on input "Submit feedback" at bounding box center [991, 306] width 109 height 28
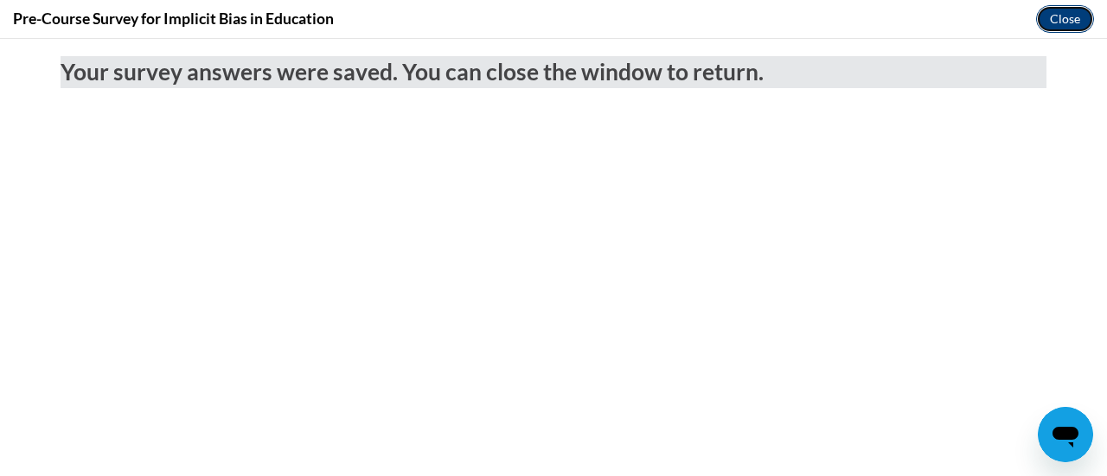
click at [1062, 17] on button "Close" at bounding box center [1065, 19] width 58 height 28
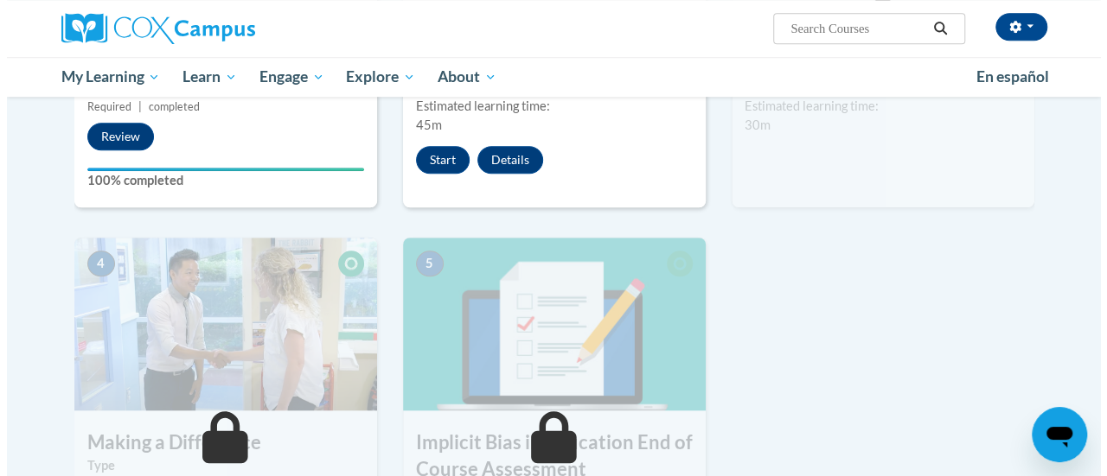
scroll to position [519, 0]
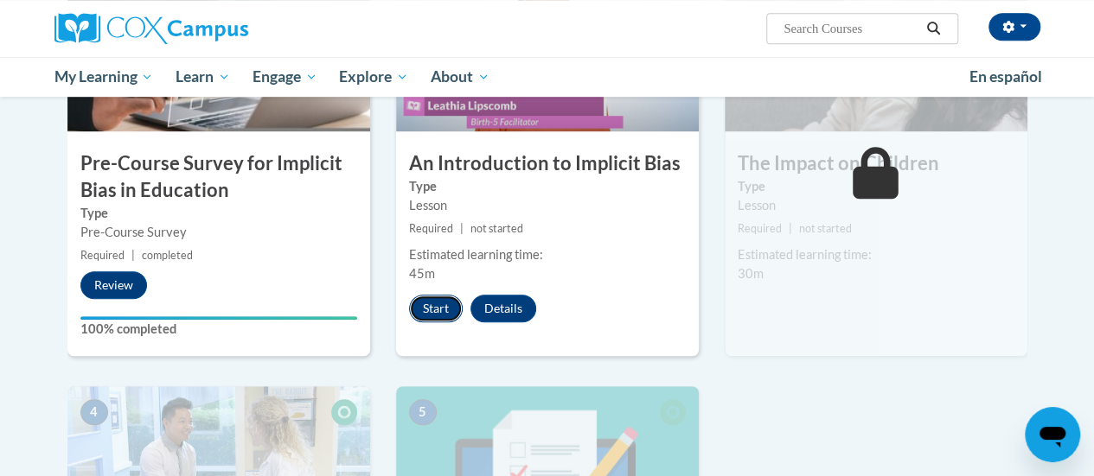
click at [429, 309] on button "Start" at bounding box center [436, 309] width 54 height 28
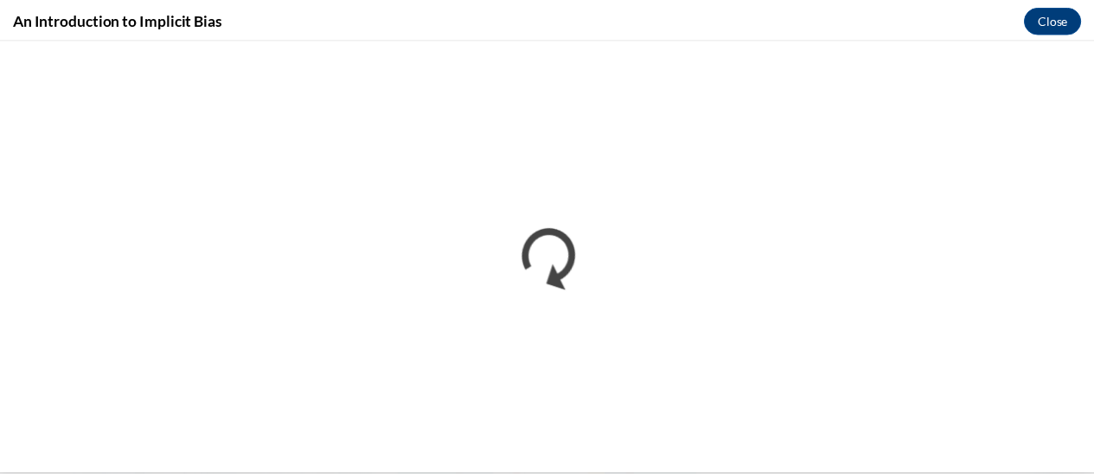
scroll to position [0, 0]
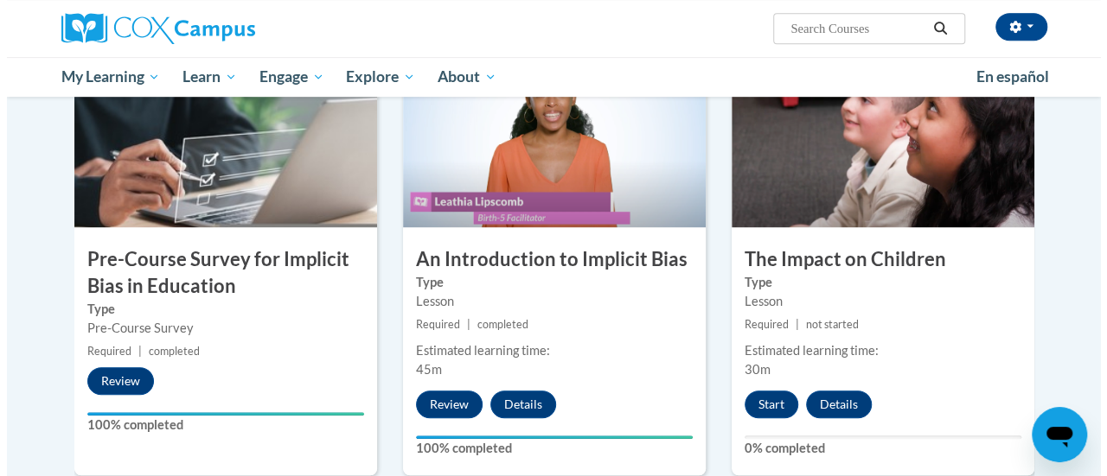
scroll to position [519, 0]
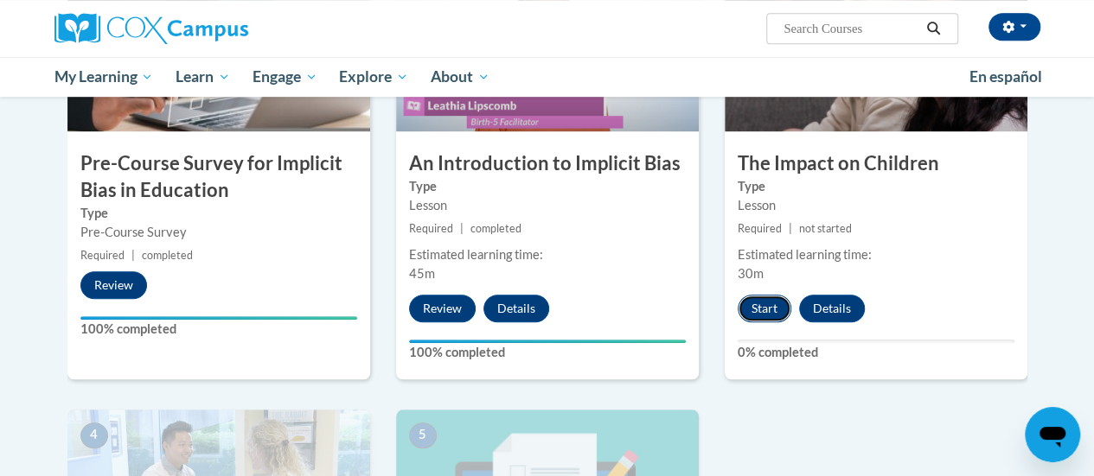
click at [771, 307] on button "Start" at bounding box center [764, 309] width 54 height 28
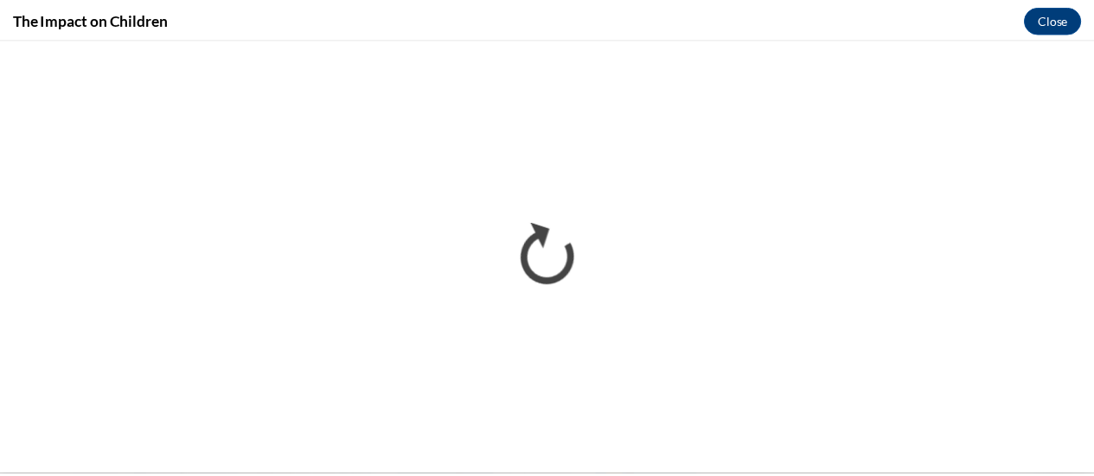
scroll to position [0, 0]
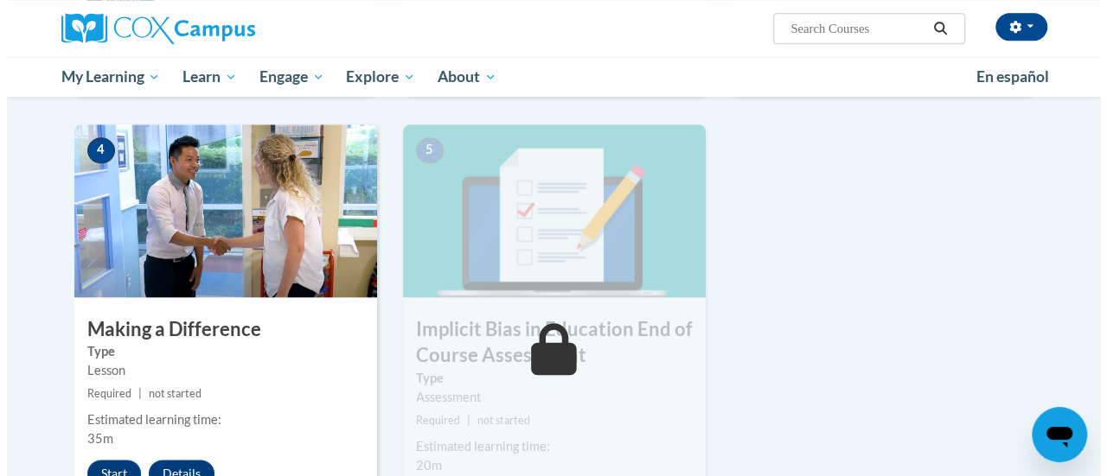
scroll to position [885, 0]
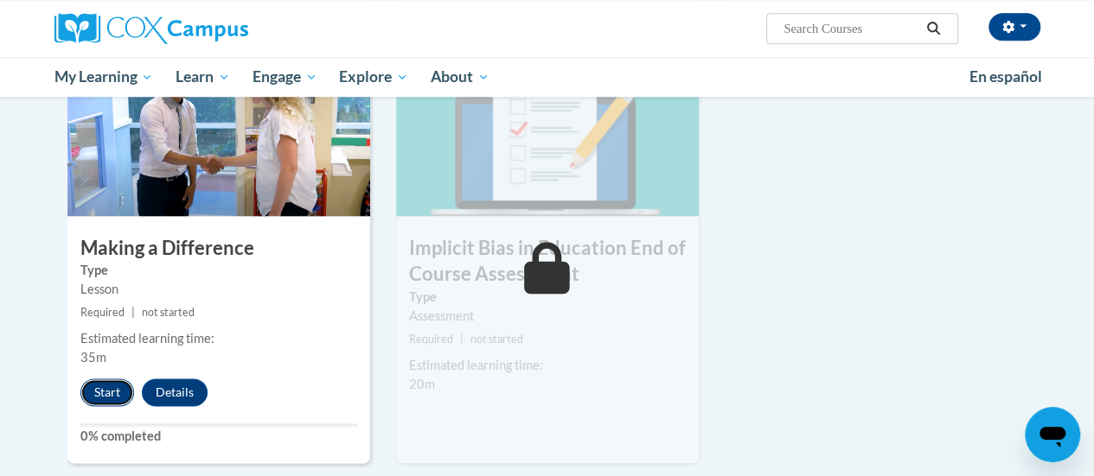
click at [99, 395] on button "Start" at bounding box center [107, 393] width 54 height 28
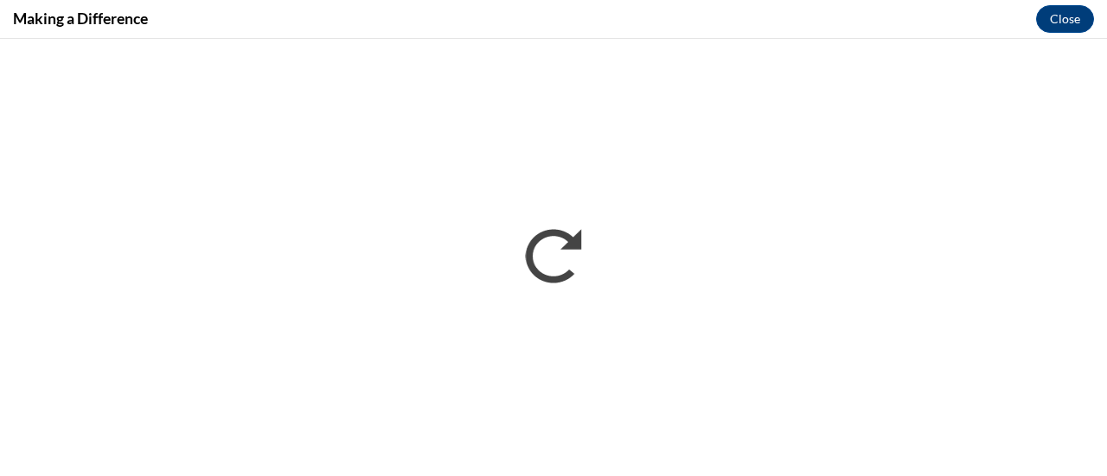
scroll to position [0, 0]
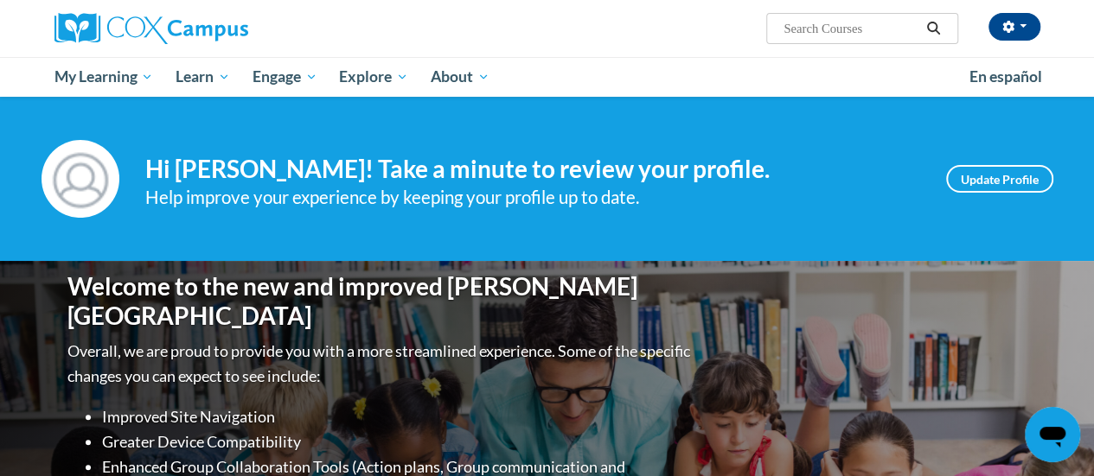
scroll to position [519, 0]
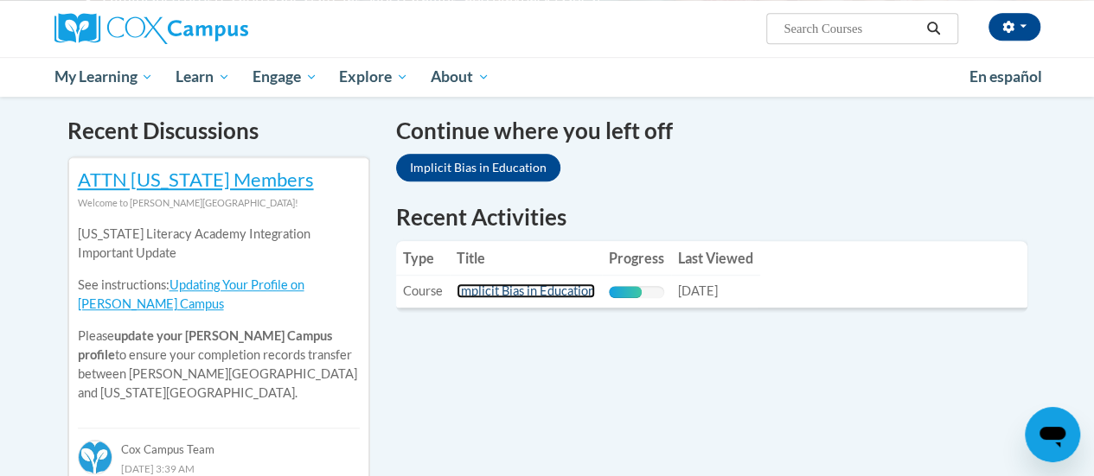
click at [543, 290] on link "Implicit Bias in Education" at bounding box center [525, 291] width 138 height 15
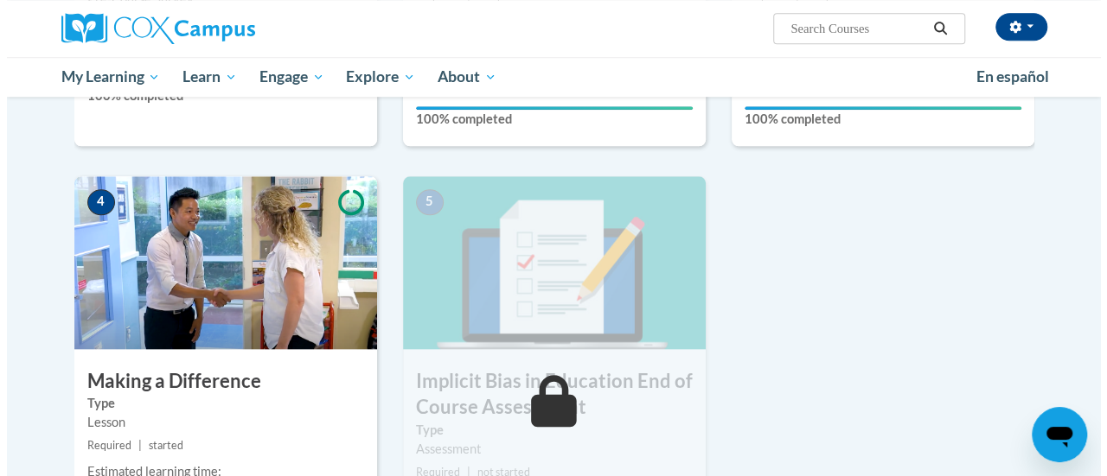
scroll to position [951, 0]
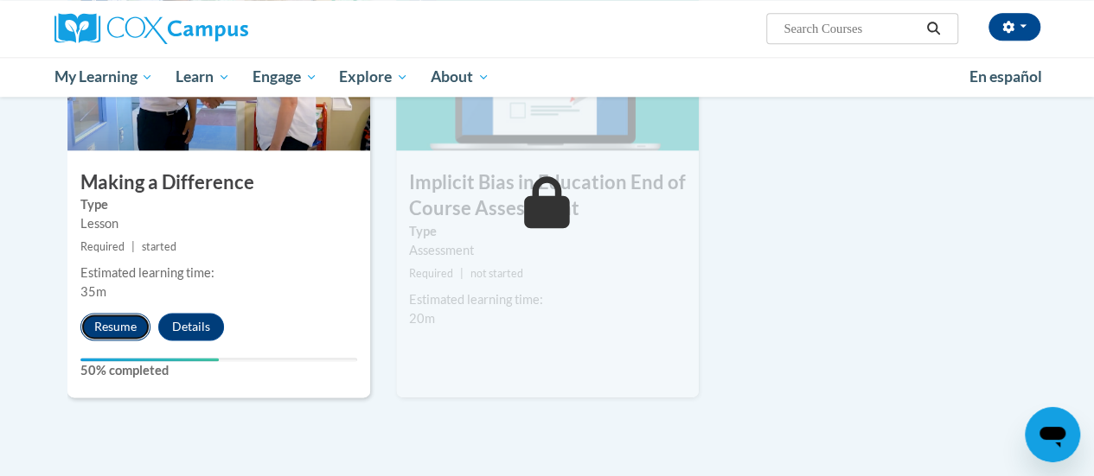
click at [112, 322] on button "Resume" at bounding box center [115, 327] width 70 height 28
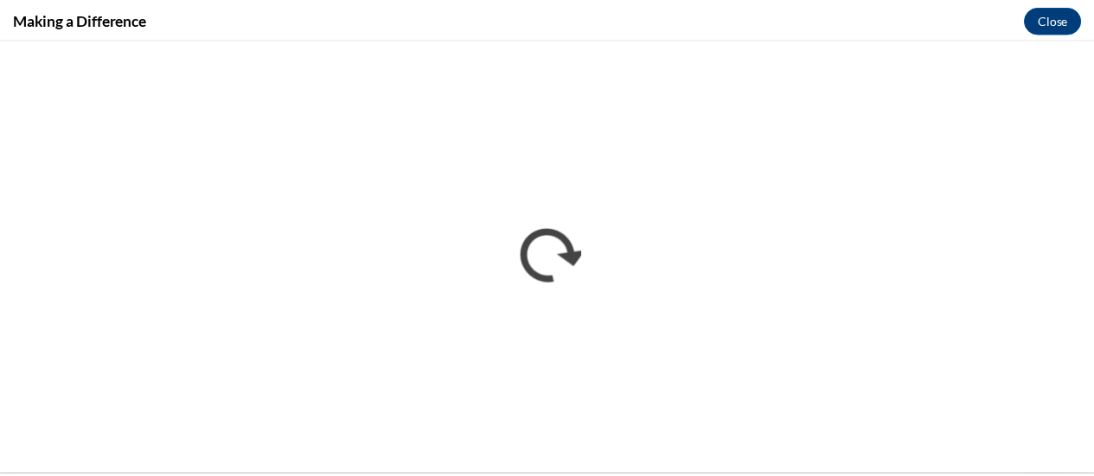
scroll to position [0, 0]
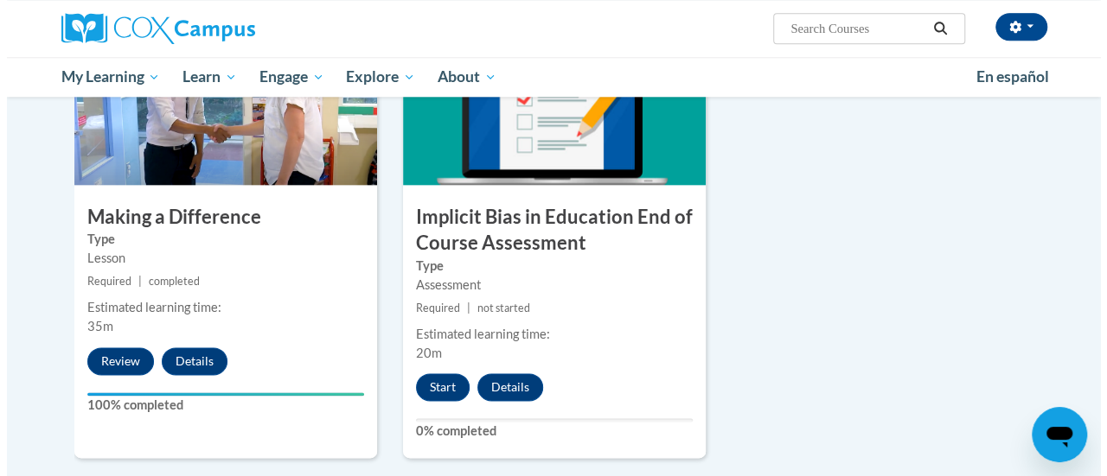
scroll to position [951, 0]
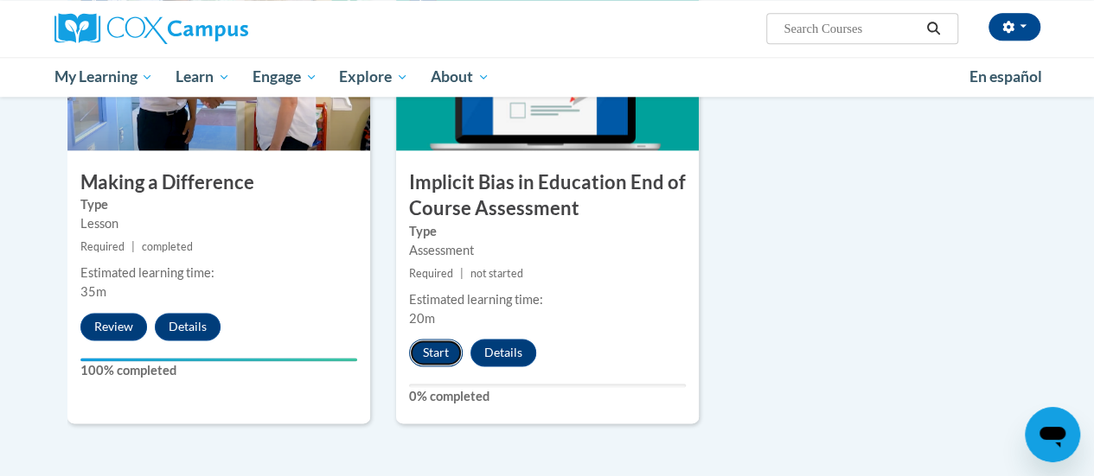
click at [446, 358] on button "Start" at bounding box center [436, 353] width 54 height 28
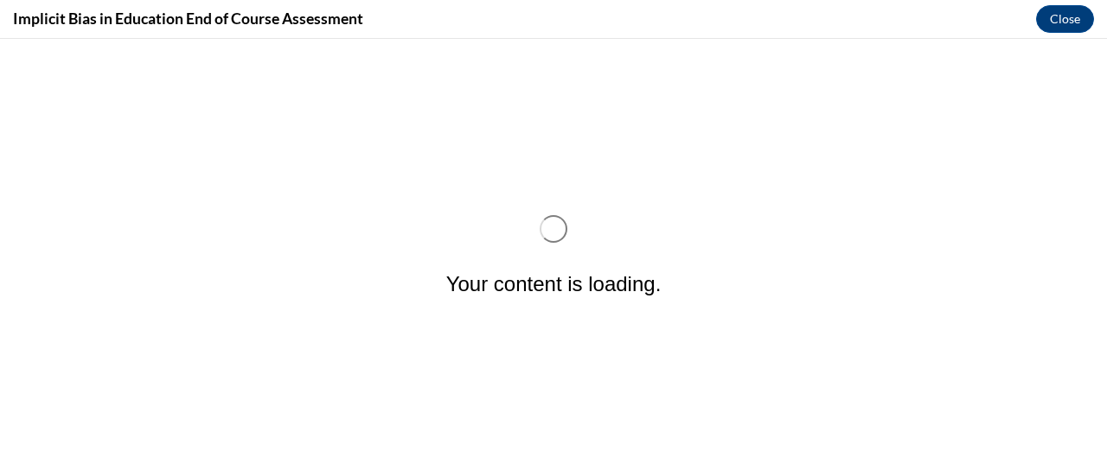
scroll to position [0, 0]
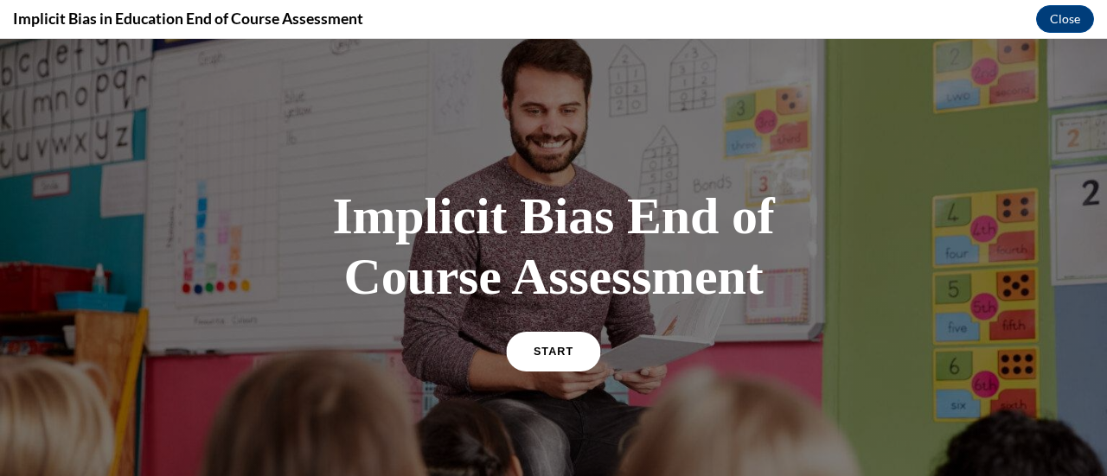
click at [534, 351] on span "START" at bounding box center [553, 351] width 40 height 13
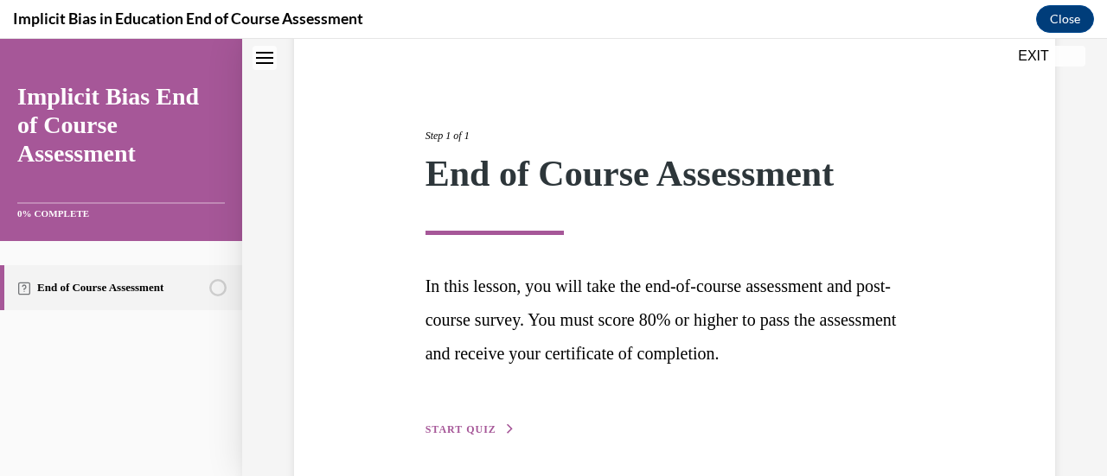
scroll to position [218, 0]
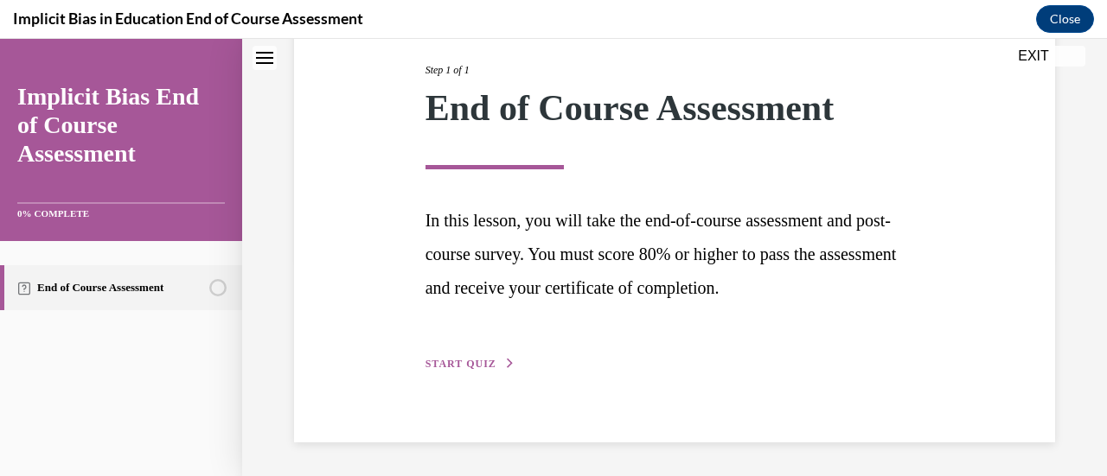
click at [466, 357] on button "START QUIZ" at bounding box center [470, 364] width 90 height 16
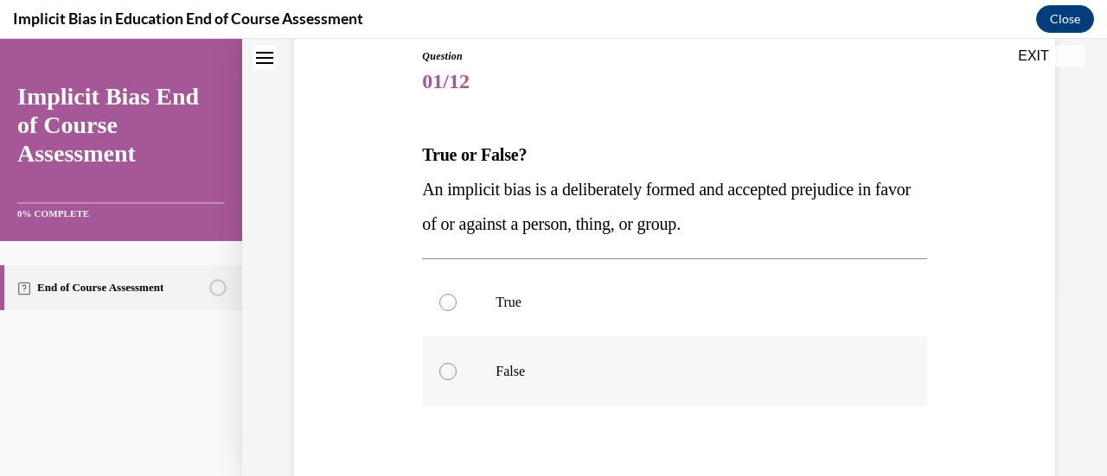
click at [495, 376] on p "False" at bounding box center [688, 371] width 387 height 17
click at [456, 376] on input "False" at bounding box center [447, 371] width 17 height 17
radio input "true"
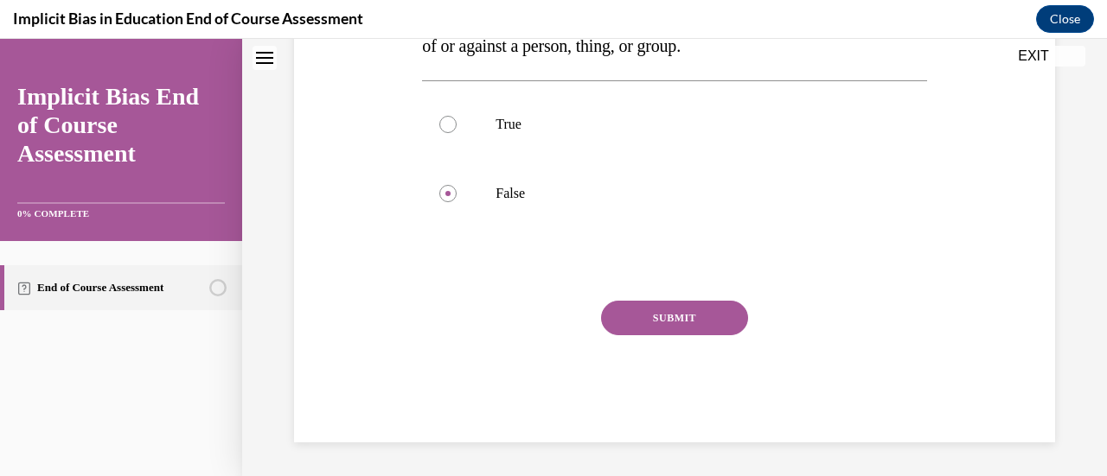
click at [649, 314] on button "SUBMIT" at bounding box center [674, 318] width 147 height 35
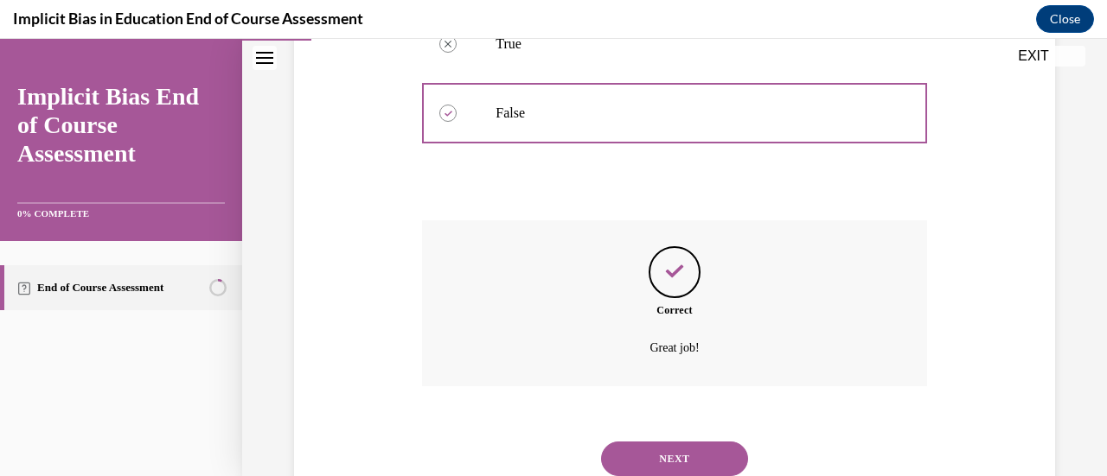
scroll to position [510, 0]
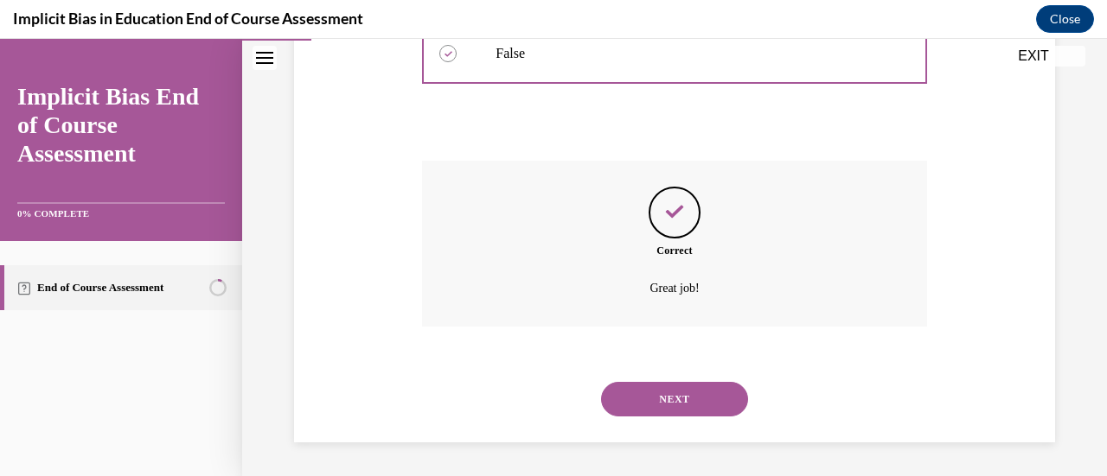
click at [650, 385] on button "NEXT" at bounding box center [674, 399] width 147 height 35
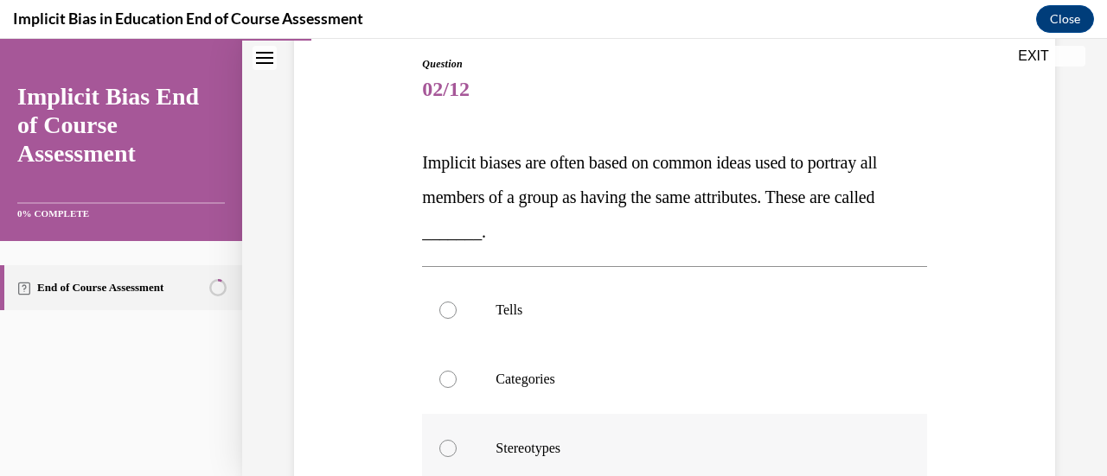
scroll to position [259, 0]
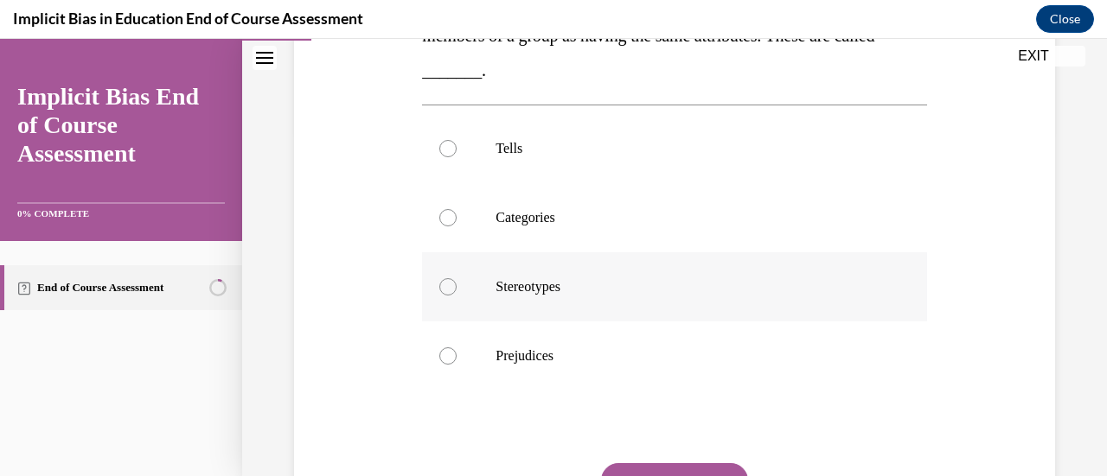
click at [567, 295] on p "Stereotypes" at bounding box center [688, 286] width 387 height 17
click at [456, 295] on input "Stereotypes" at bounding box center [447, 286] width 17 height 17
radio input "true"
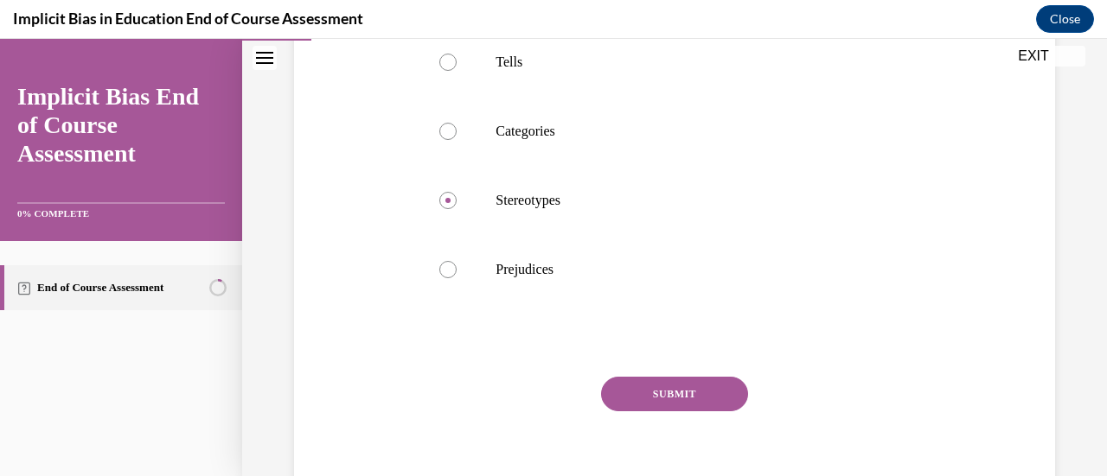
click at [639, 393] on button "SUBMIT" at bounding box center [674, 394] width 147 height 35
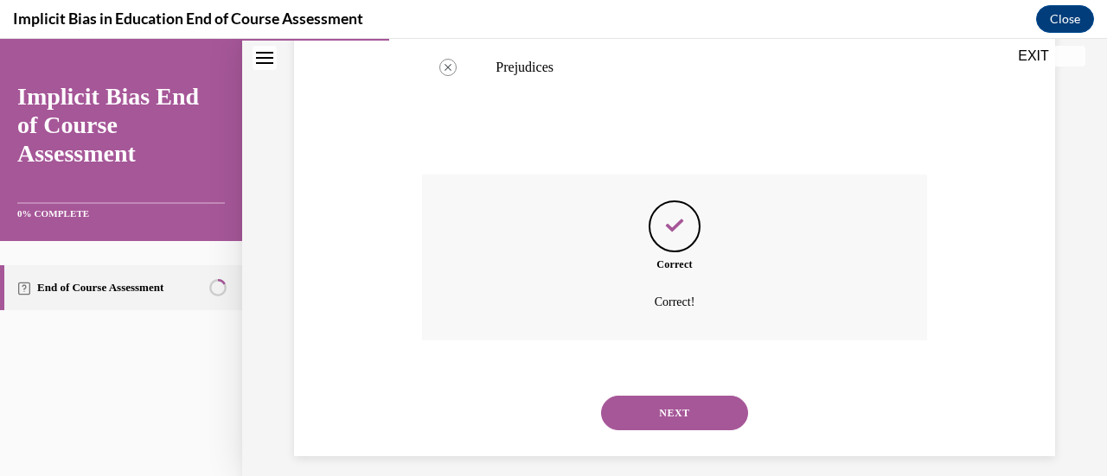
scroll to position [648, 0]
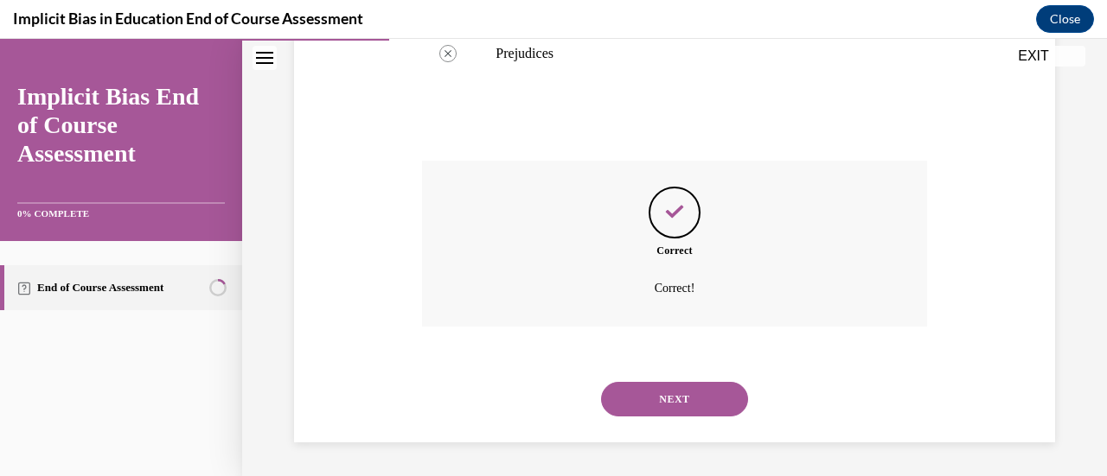
click at [669, 401] on button "NEXT" at bounding box center [674, 399] width 147 height 35
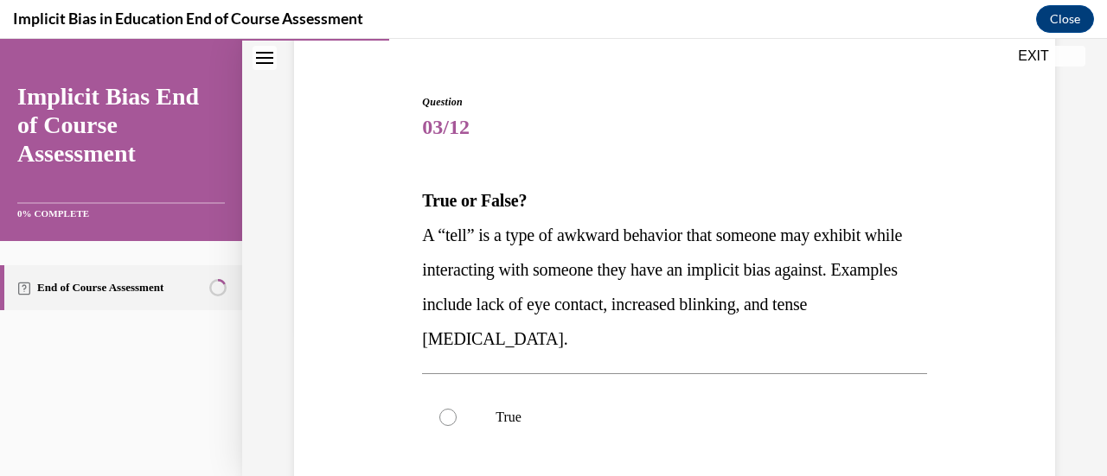
scroll to position [173, 0]
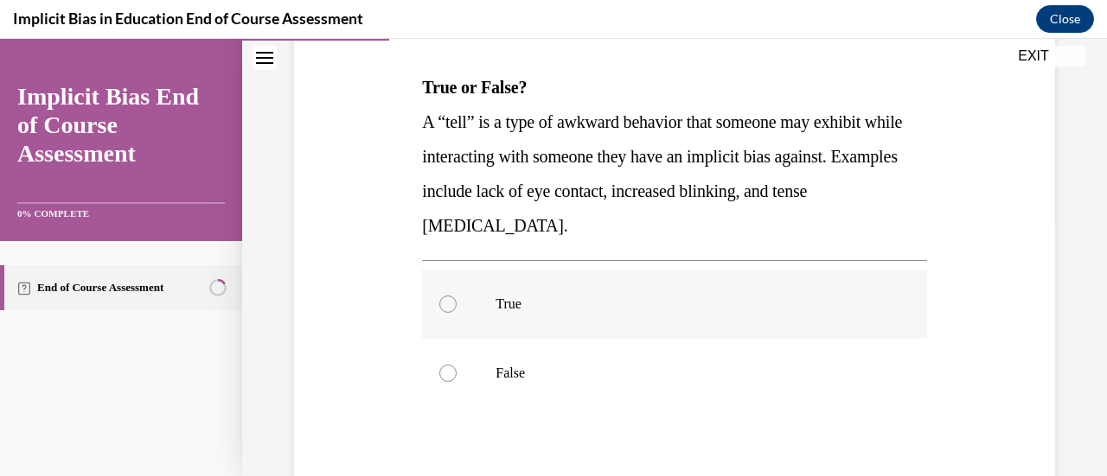
click at [578, 297] on p "True" at bounding box center [688, 304] width 387 height 17
click at [456, 297] on input "True" at bounding box center [447, 304] width 17 height 17
radio input "true"
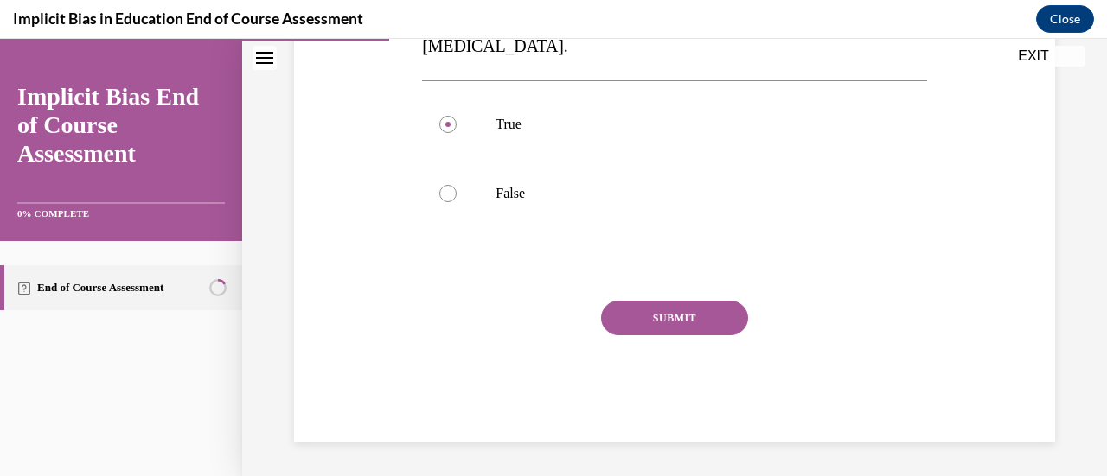
click at [712, 313] on button "SUBMIT" at bounding box center [674, 318] width 147 height 35
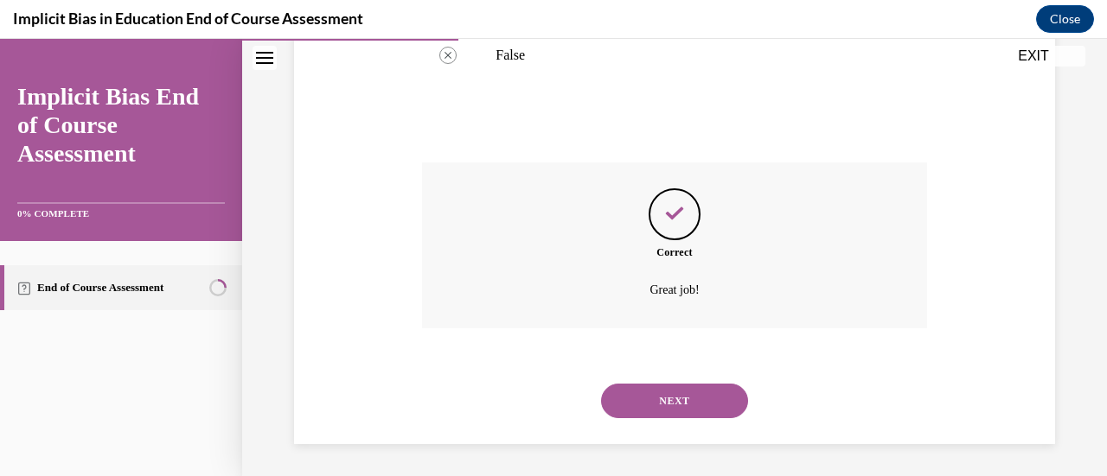
scroll to position [579, 0]
click at [641, 401] on button "NEXT" at bounding box center [674, 399] width 147 height 35
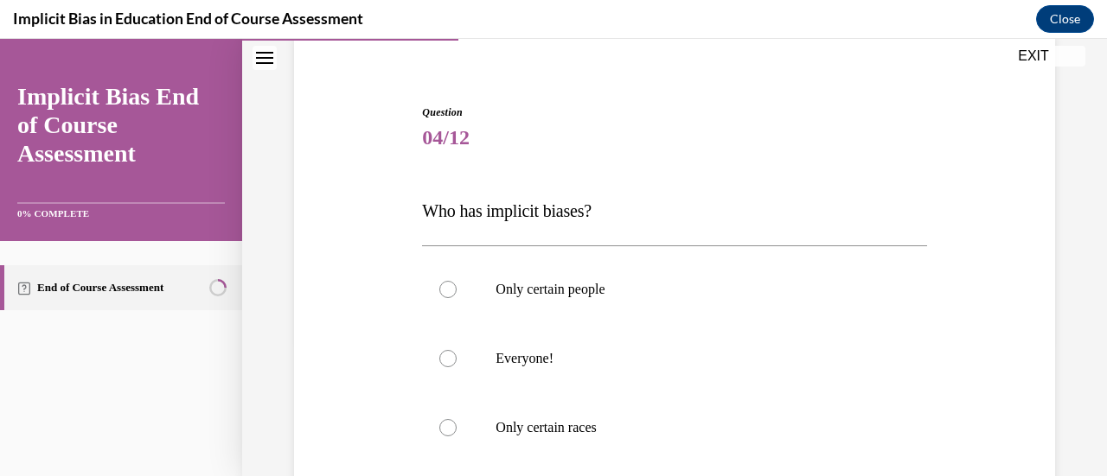
scroll to position [173, 0]
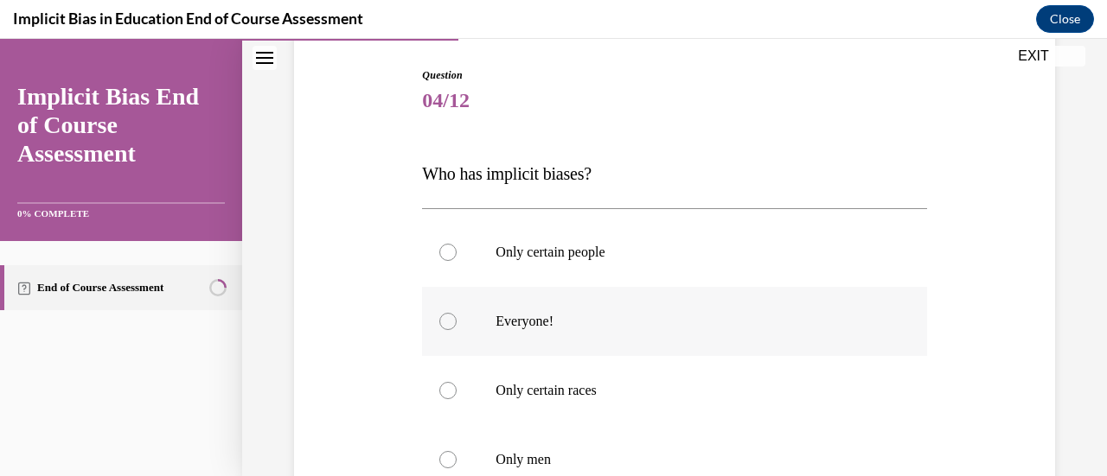
click at [567, 325] on p "Everyone!" at bounding box center [688, 321] width 387 height 17
click at [456, 325] on input "Everyone!" at bounding box center [447, 321] width 17 height 17
radio input "true"
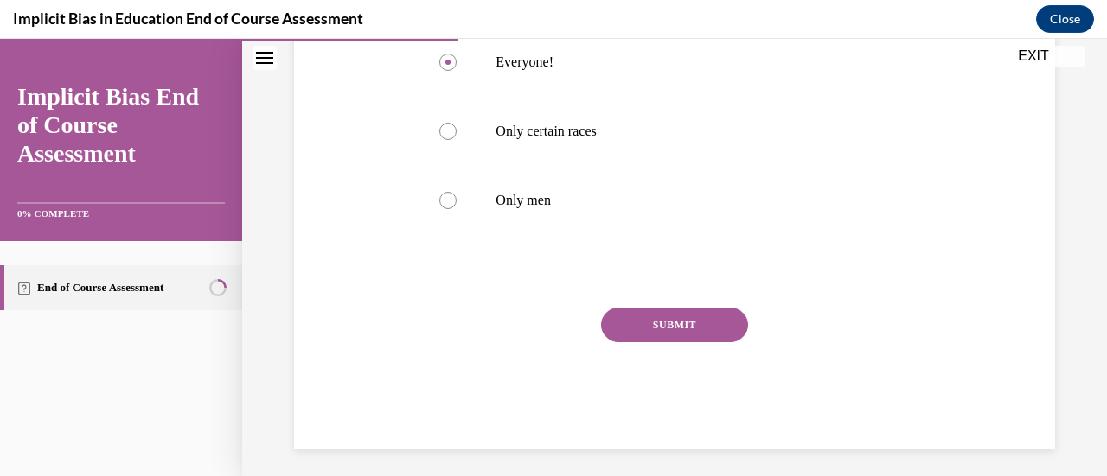
click at [633, 321] on button "SUBMIT" at bounding box center [674, 325] width 147 height 35
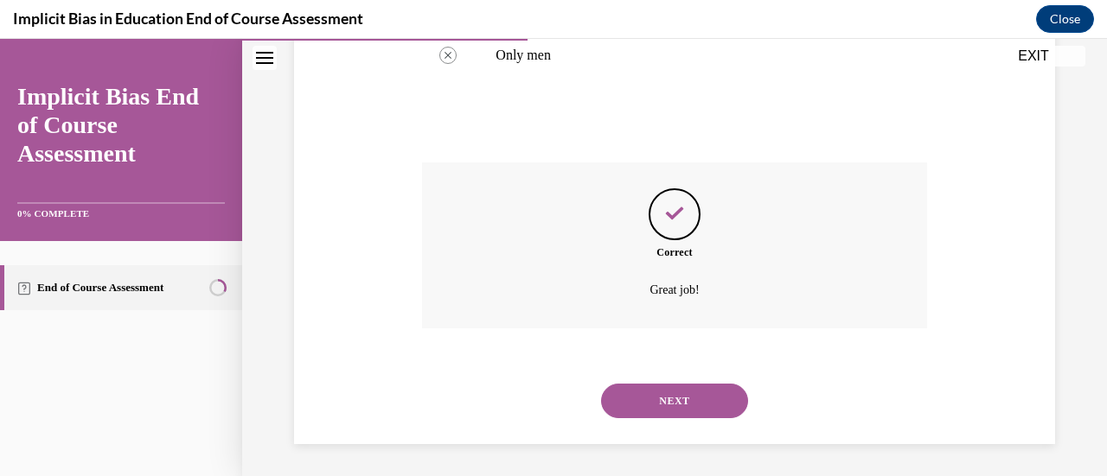
scroll to position [579, 0]
click at [654, 395] on button "NEXT" at bounding box center [674, 399] width 147 height 35
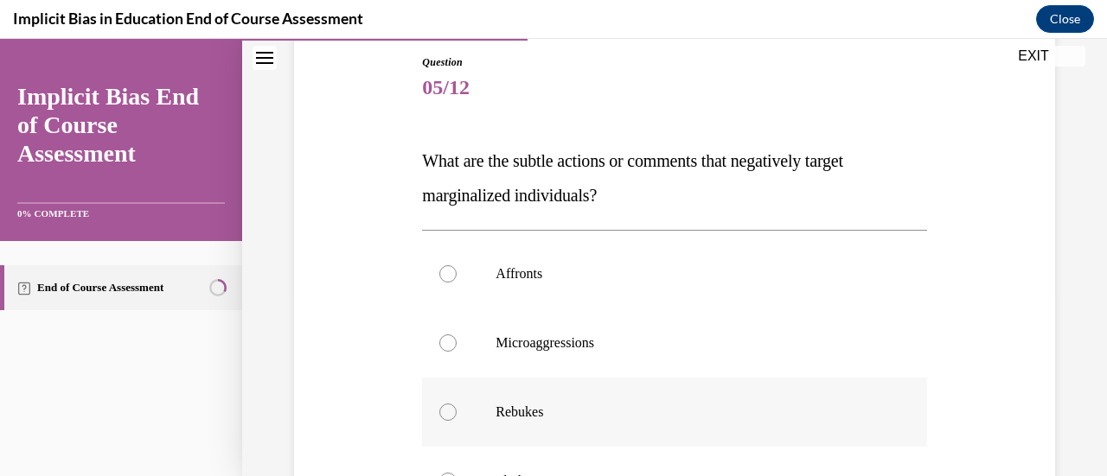
scroll to position [259, 0]
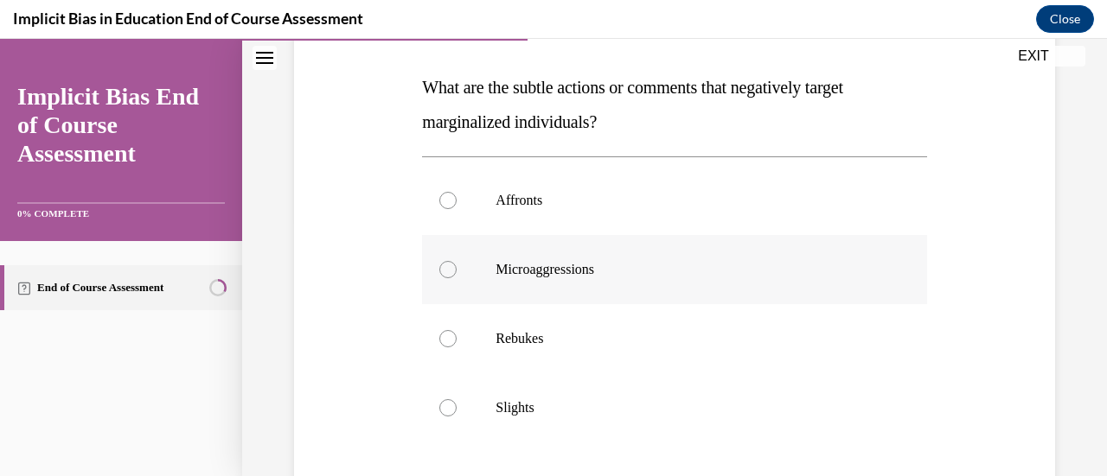
click at [638, 283] on label "Microaggressions" at bounding box center [674, 269] width 504 height 69
click at [456, 278] on input "Microaggressions" at bounding box center [447, 269] width 17 height 17
radio input "true"
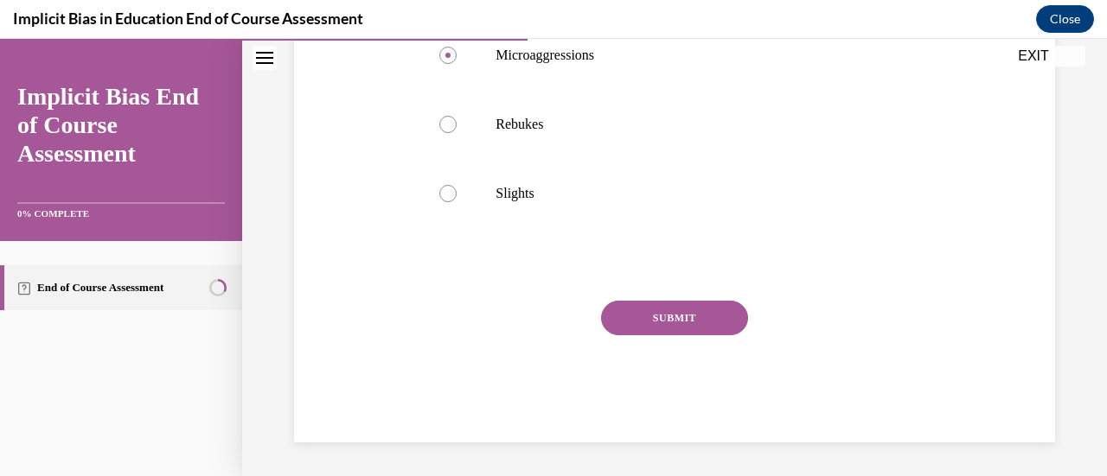
click at [696, 326] on button "SUBMIT" at bounding box center [674, 318] width 147 height 35
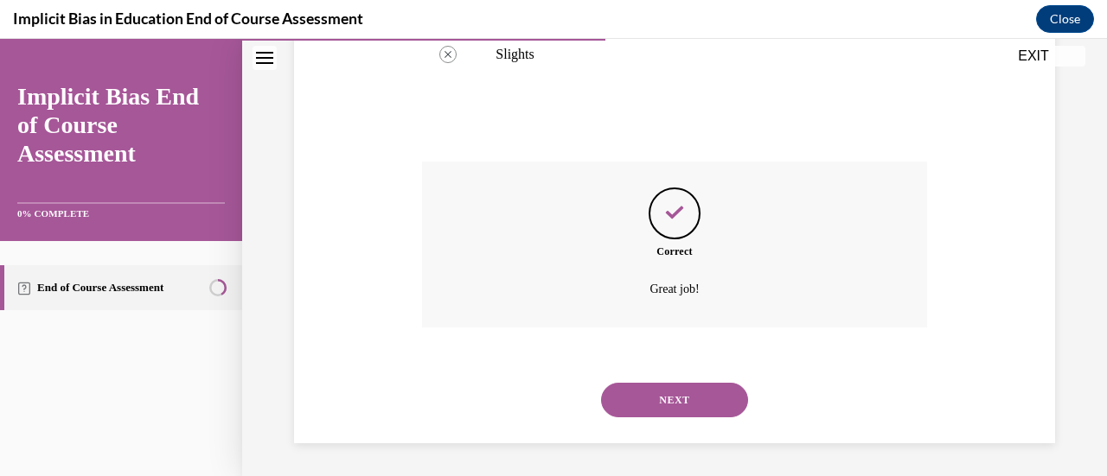
scroll to position [614, 0]
click at [631, 397] on button "NEXT" at bounding box center [674, 399] width 147 height 35
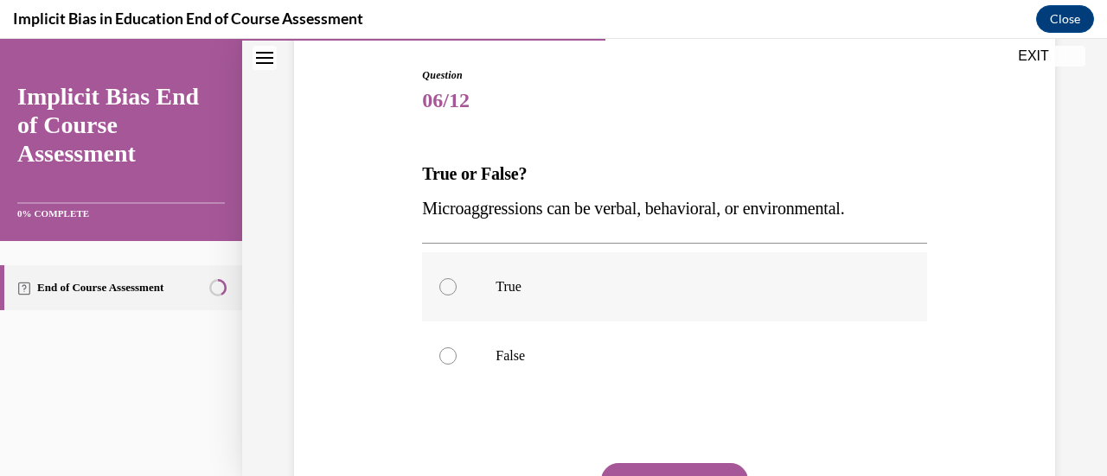
drag, startPoint x: 504, startPoint y: 291, endPoint x: 520, endPoint y: 292, distance: 15.6
click at [507, 292] on p "True" at bounding box center [688, 286] width 387 height 17
click at [456, 292] on input "True" at bounding box center [447, 286] width 17 height 17
radio input "true"
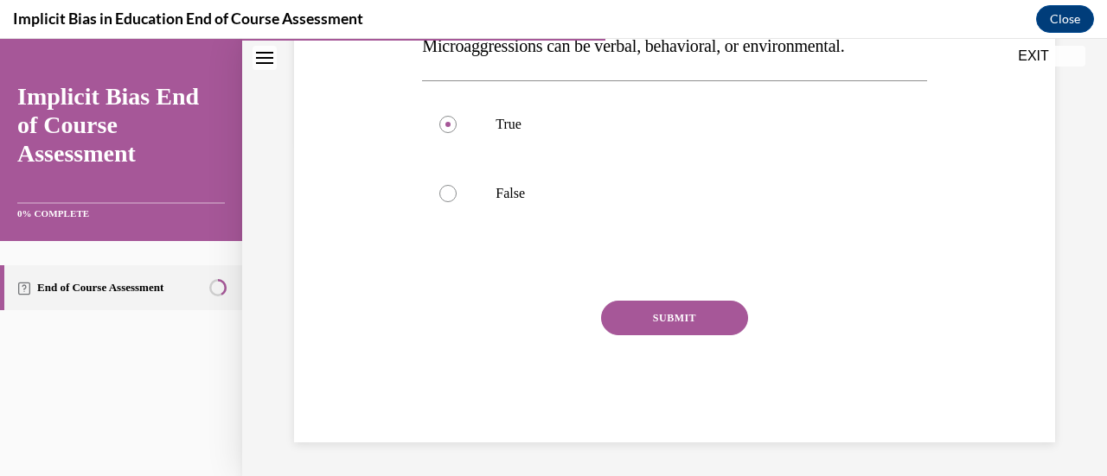
click at [670, 323] on button "SUBMIT" at bounding box center [674, 318] width 147 height 35
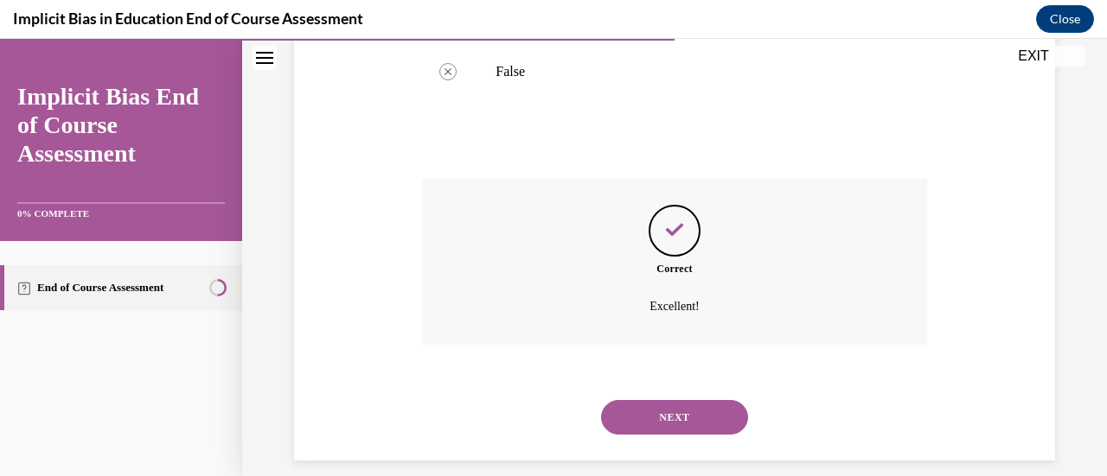
scroll to position [475, 0]
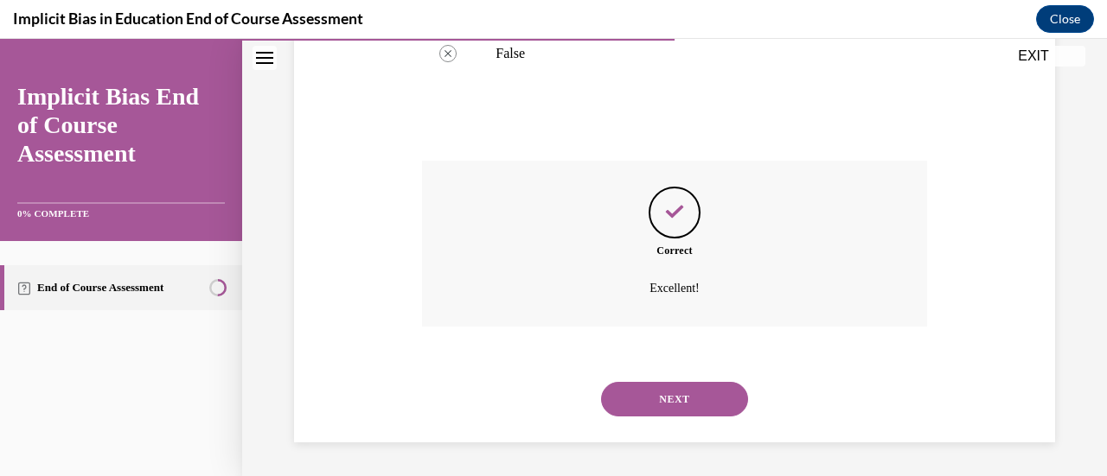
click at [657, 399] on button "NEXT" at bounding box center [674, 399] width 147 height 35
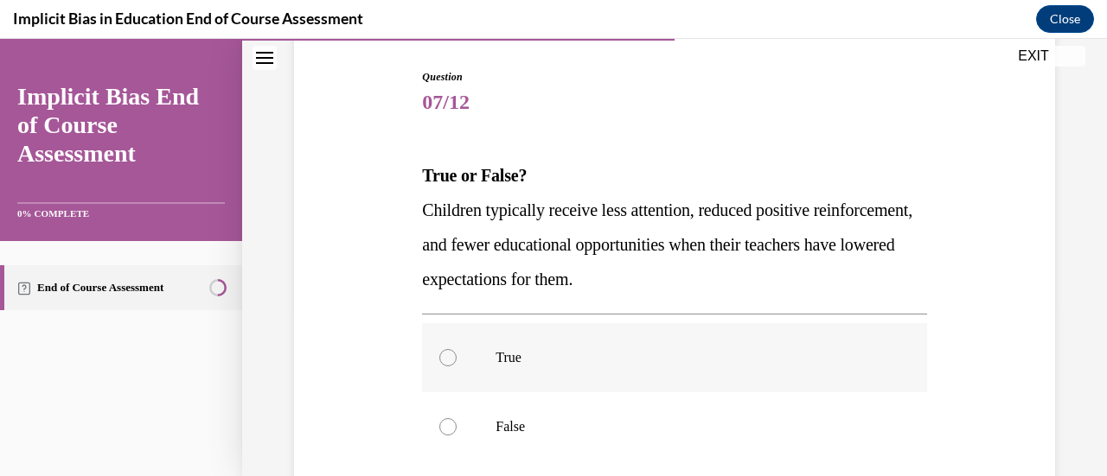
scroll to position [173, 0]
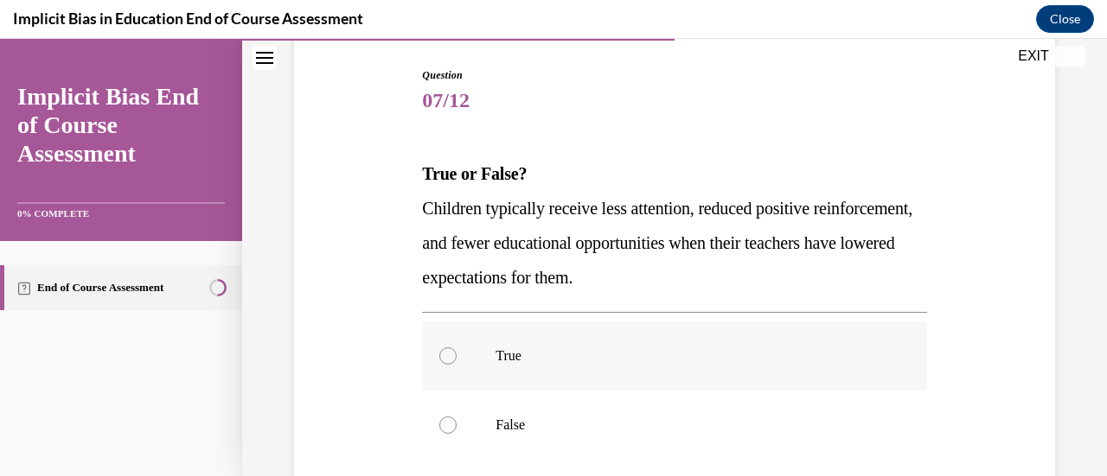
click at [501, 362] on p "True" at bounding box center [688, 356] width 387 height 17
click at [456, 362] on input "True" at bounding box center [447, 356] width 17 height 17
radio input "true"
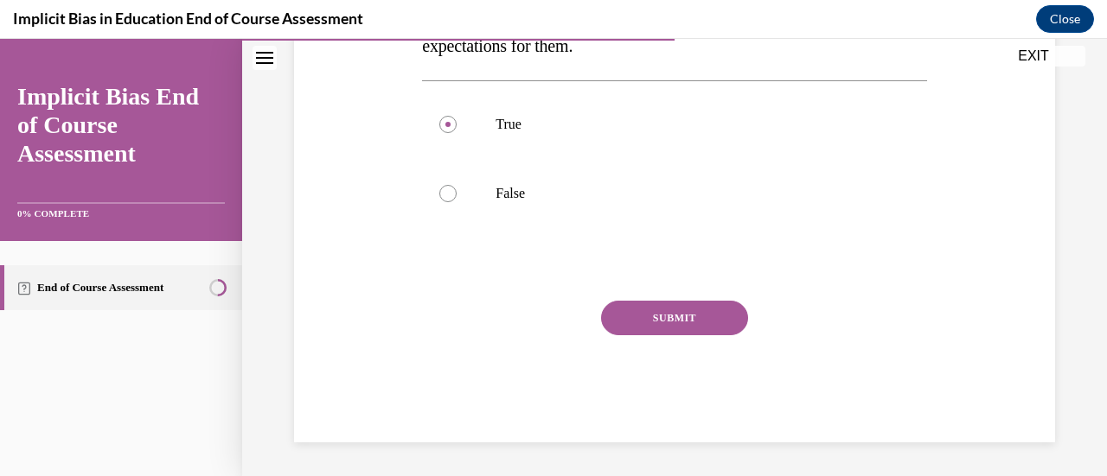
click at [666, 316] on button "SUBMIT" at bounding box center [674, 318] width 147 height 35
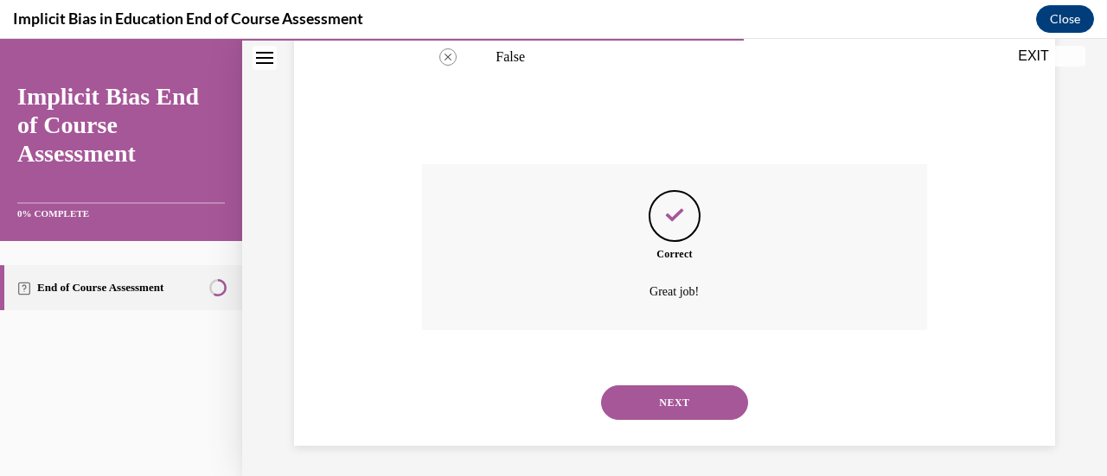
scroll to position [545, 0]
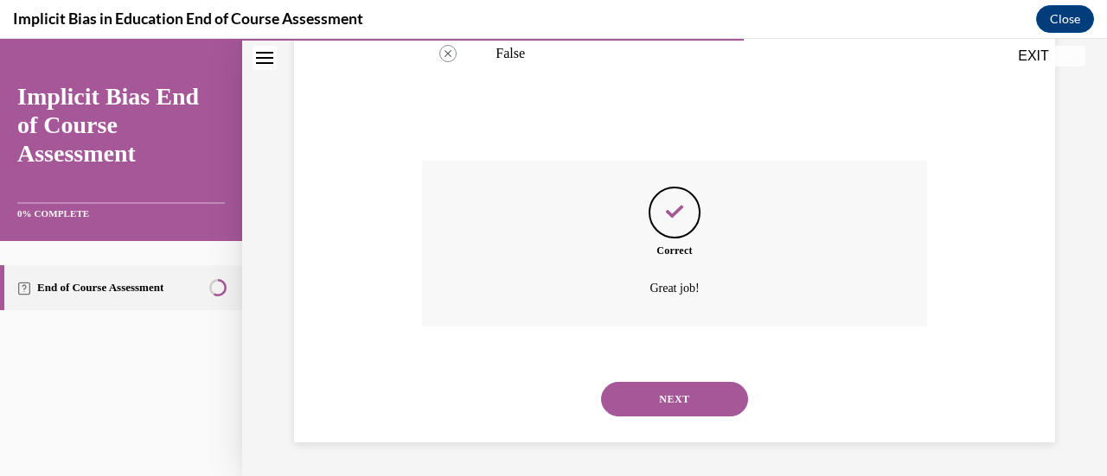
click at [671, 398] on button "NEXT" at bounding box center [674, 399] width 147 height 35
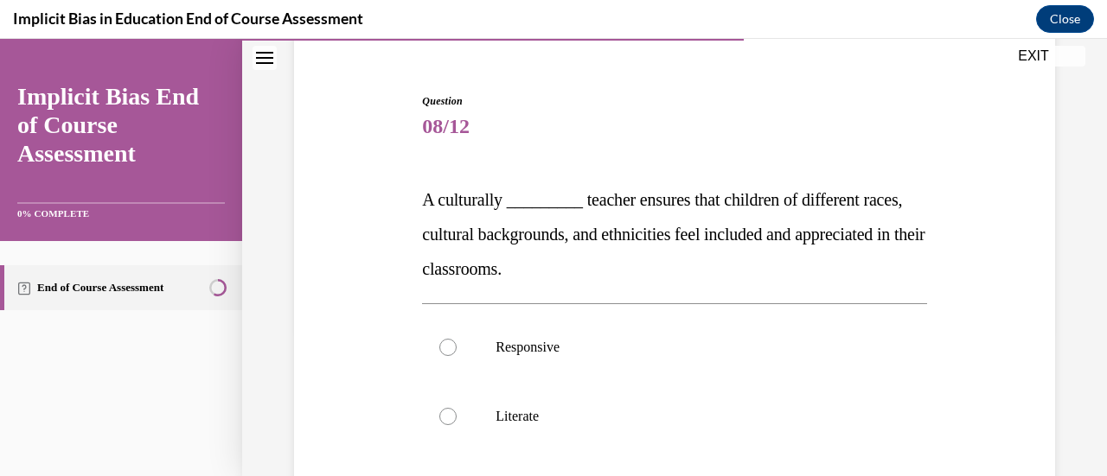
scroll to position [173, 0]
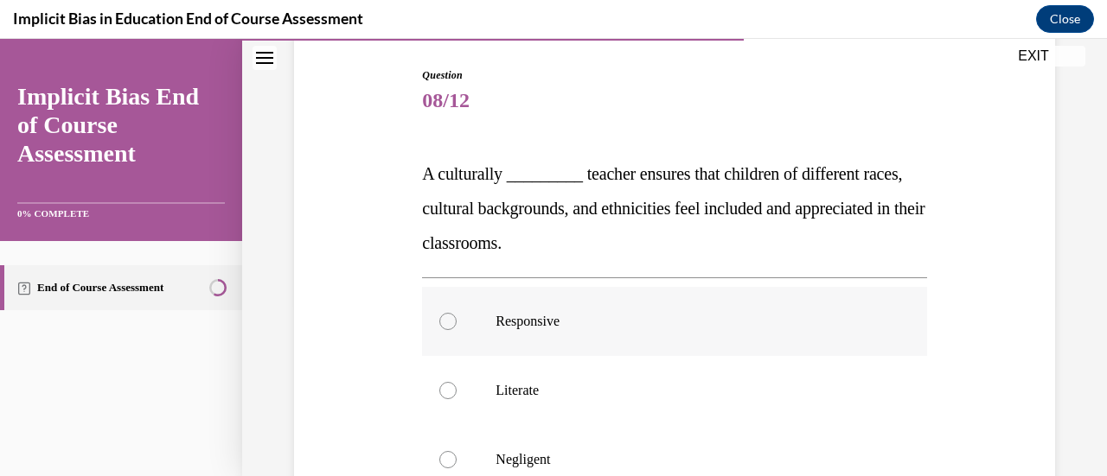
click at [576, 310] on label "Responsive" at bounding box center [674, 321] width 504 height 69
click at [456, 313] on input "Responsive" at bounding box center [447, 321] width 17 height 17
radio input "true"
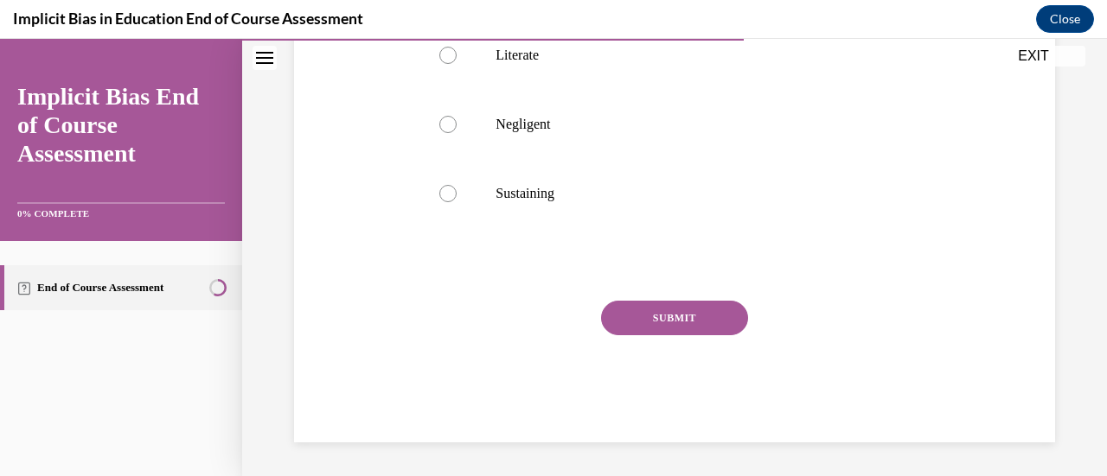
click at [647, 312] on button "SUBMIT" at bounding box center [674, 318] width 147 height 35
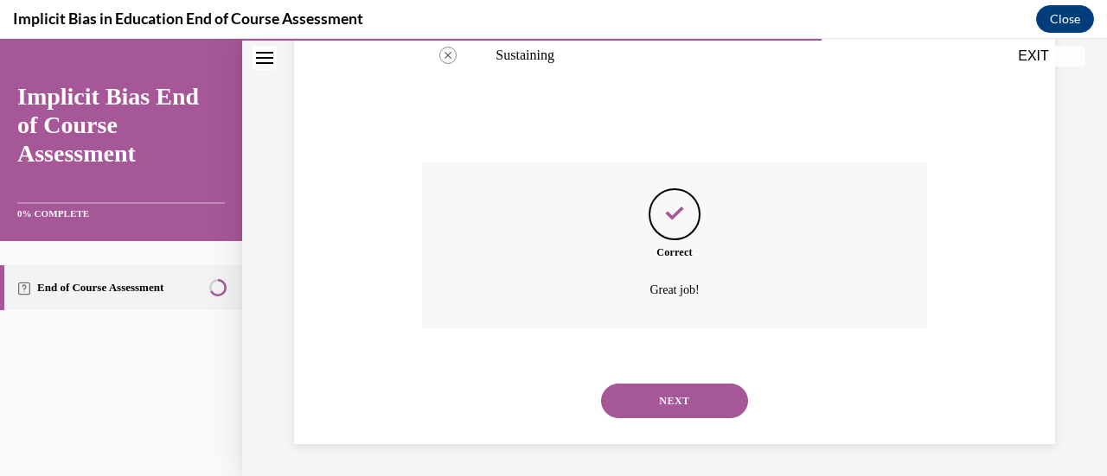
scroll to position [648, 0]
click at [679, 404] on button "NEXT" at bounding box center [674, 399] width 147 height 35
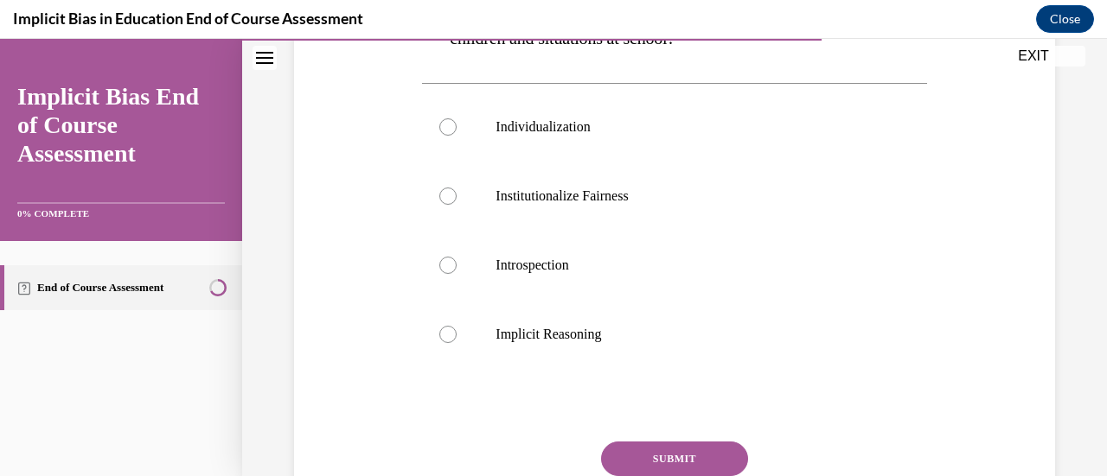
scroll to position [519, 0]
click at [545, 284] on label "Introspection" at bounding box center [674, 264] width 504 height 69
click at [456, 273] on input "Introspection" at bounding box center [447, 264] width 17 height 17
radio input "true"
click at [666, 459] on button "SUBMIT" at bounding box center [674, 458] width 147 height 35
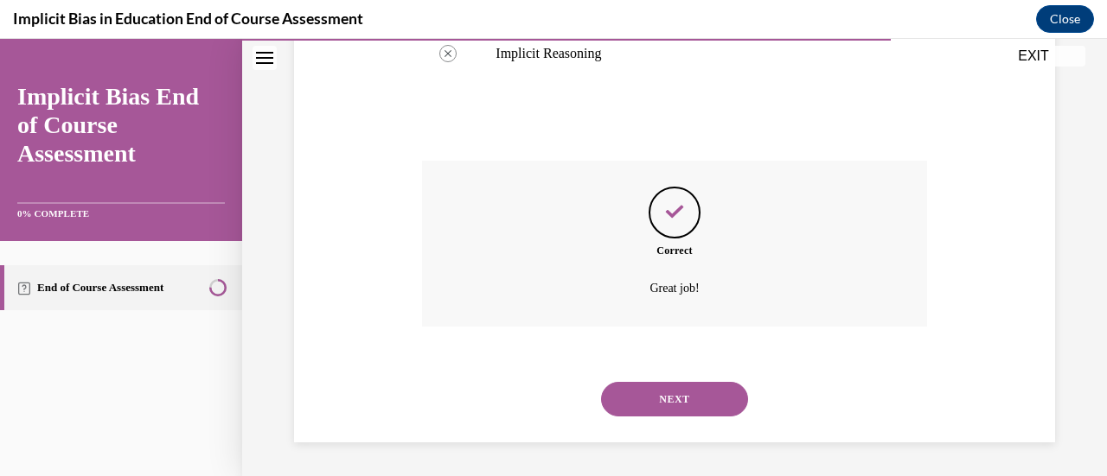
scroll to position [799, 0]
click at [670, 399] on button "NEXT" at bounding box center [674, 399] width 147 height 35
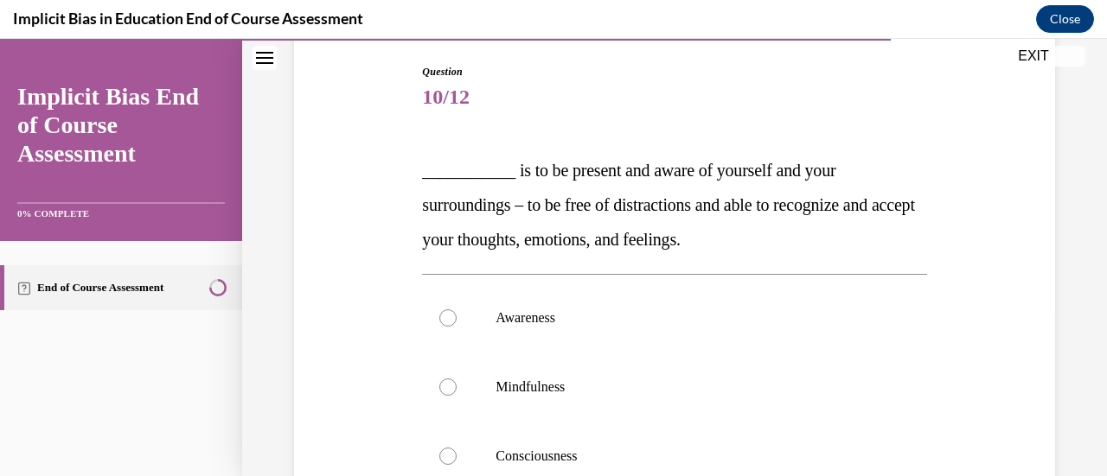
scroll to position [259, 0]
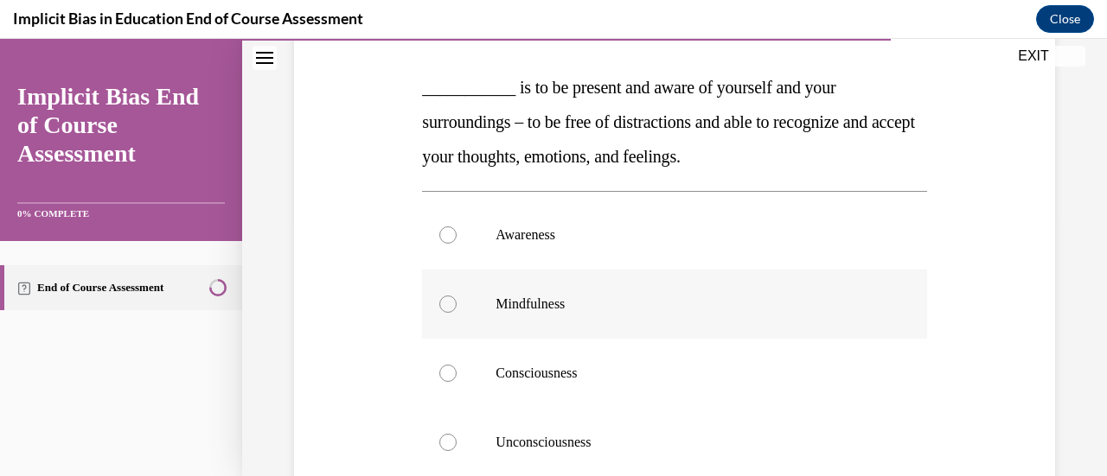
click at [536, 306] on p "Mindfulness" at bounding box center [688, 304] width 387 height 17
click at [456, 306] on input "Mindfulness" at bounding box center [447, 304] width 17 height 17
radio input "true"
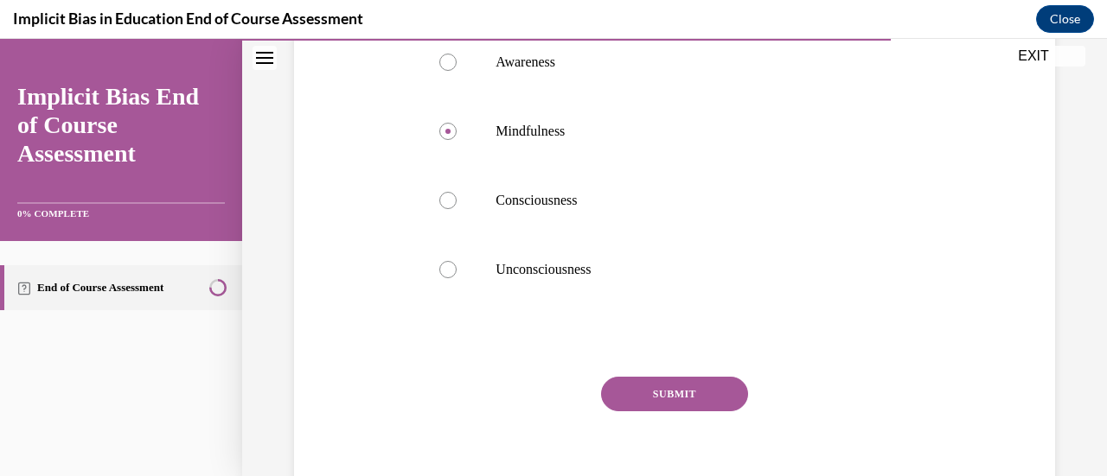
click at [641, 399] on button "SUBMIT" at bounding box center [674, 394] width 147 height 35
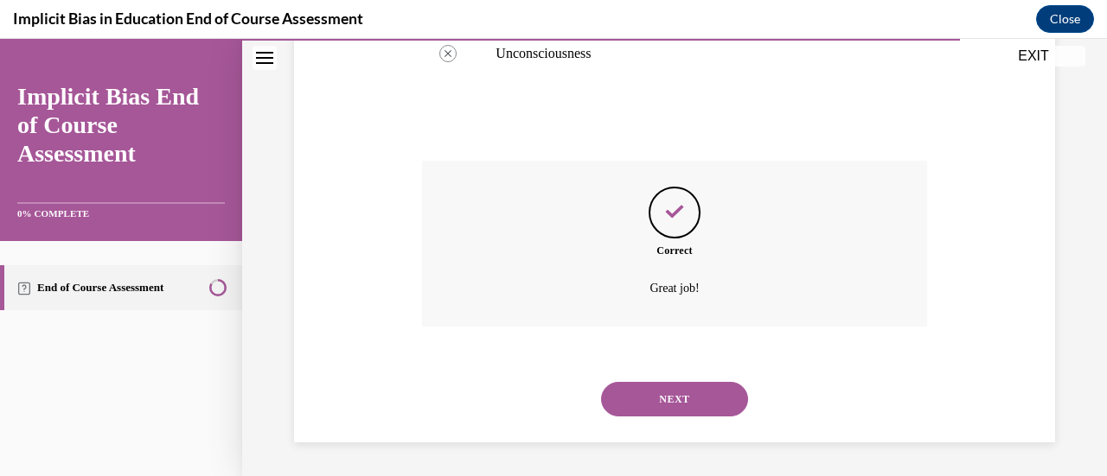
scroll to position [648, 0]
click at [675, 392] on button "NEXT" at bounding box center [674, 399] width 147 height 35
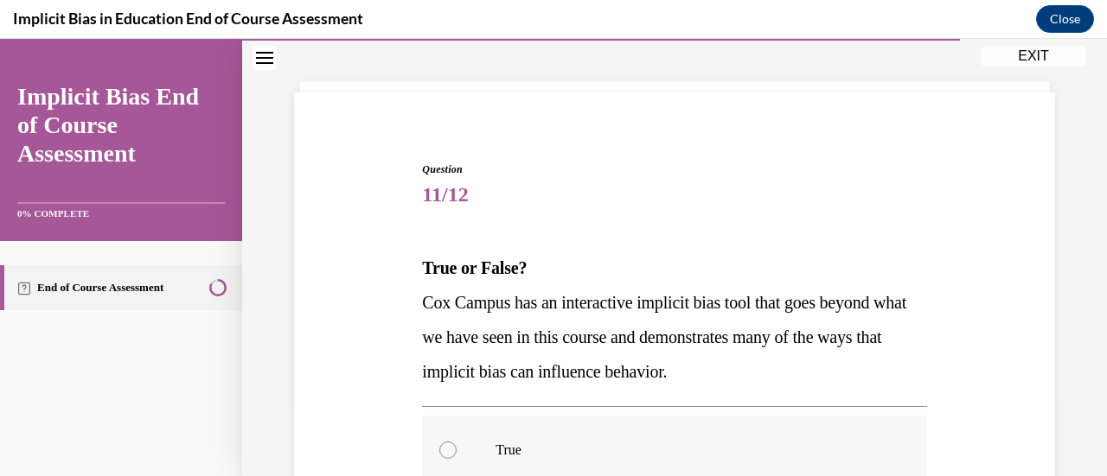
scroll to position [173, 0]
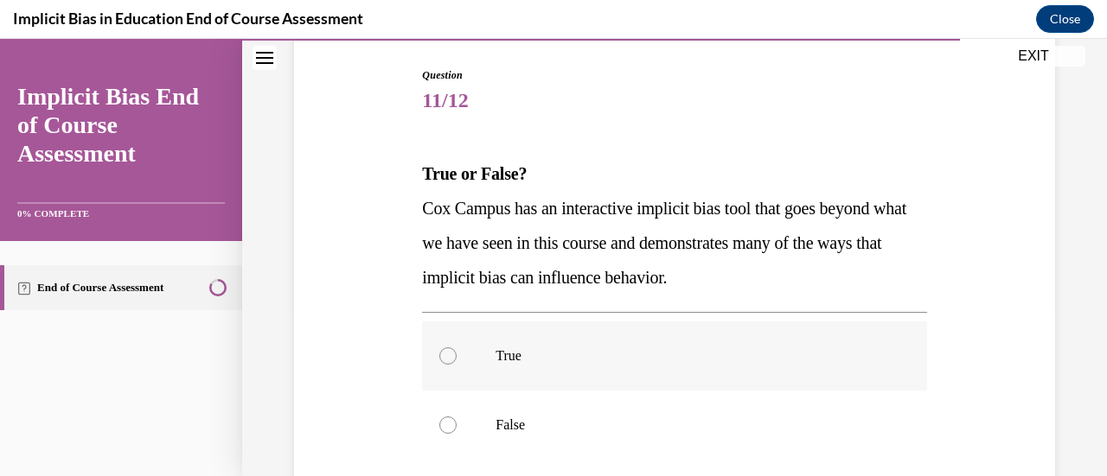
click at [495, 354] on p "True" at bounding box center [688, 356] width 387 height 17
click at [456, 354] on input "True" at bounding box center [447, 356] width 17 height 17
radio input "true"
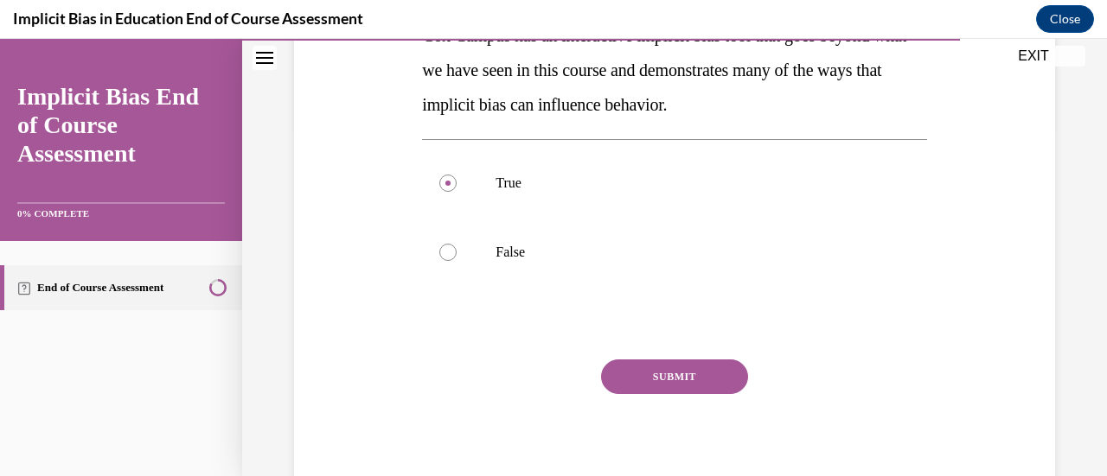
click at [586, 371] on div "SUBMIT" at bounding box center [674, 403] width 504 height 86
drag, startPoint x: 655, startPoint y: 378, endPoint x: 646, endPoint y: 374, distance: 10.1
click at [654, 378] on button "SUBMIT" at bounding box center [674, 377] width 147 height 35
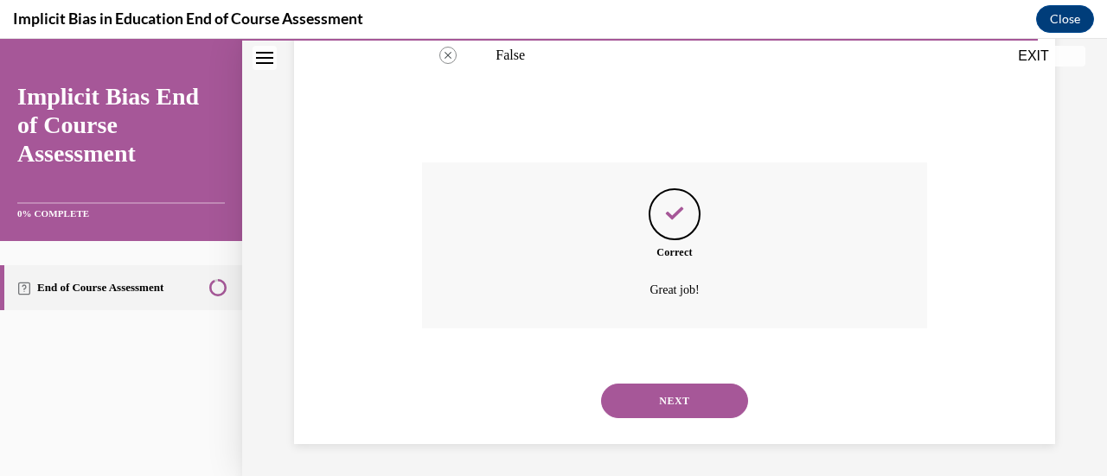
scroll to position [545, 0]
click at [667, 399] on button "NEXT" at bounding box center [674, 399] width 147 height 35
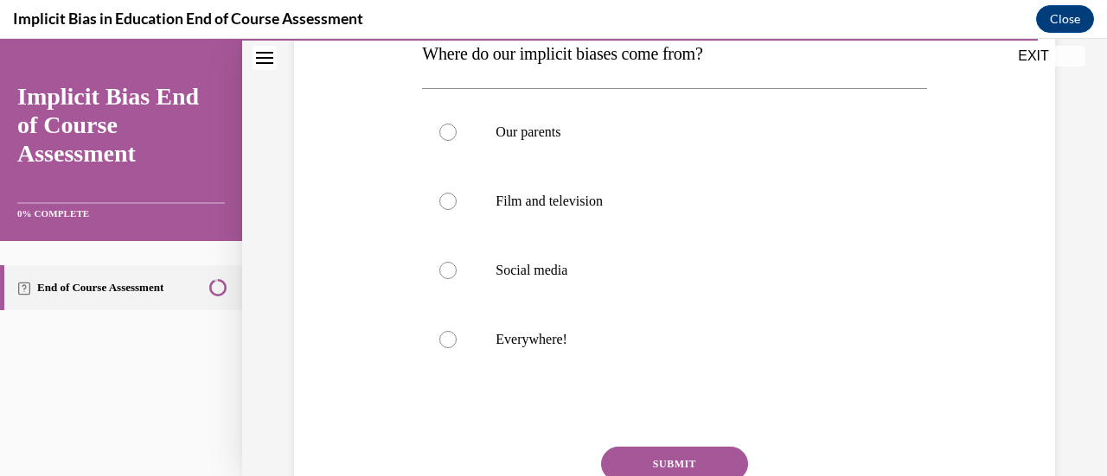
scroll to position [346, 0]
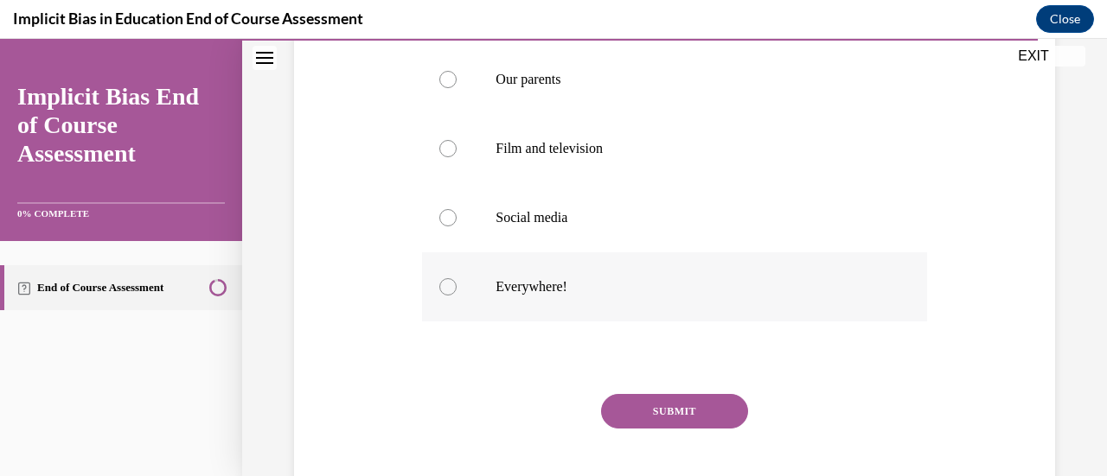
click at [609, 315] on label "Everywhere!" at bounding box center [674, 286] width 504 height 69
click at [456, 296] on input "Everywhere!" at bounding box center [447, 286] width 17 height 17
radio input "true"
click at [647, 409] on button "SUBMIT" at bounding box center [674, 411] width 147 height 35
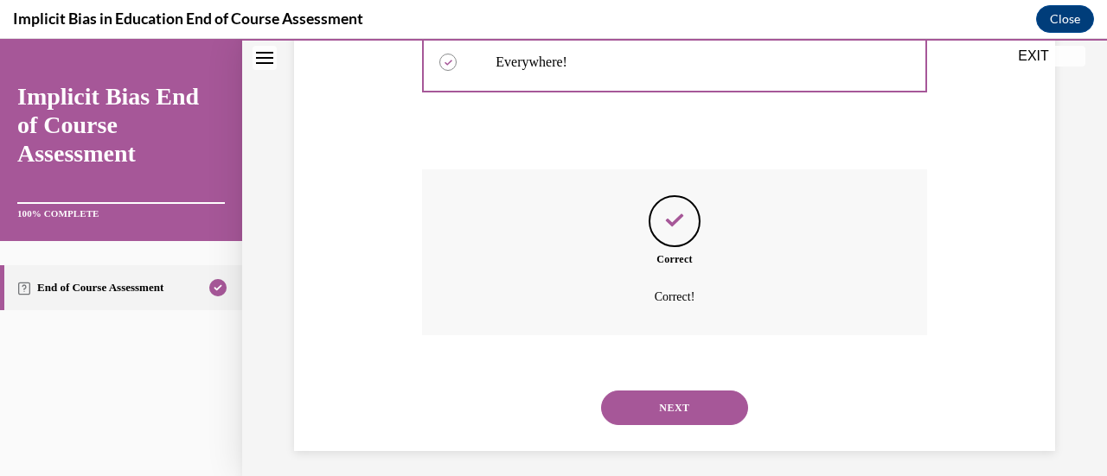
scroll to position [579, 0]
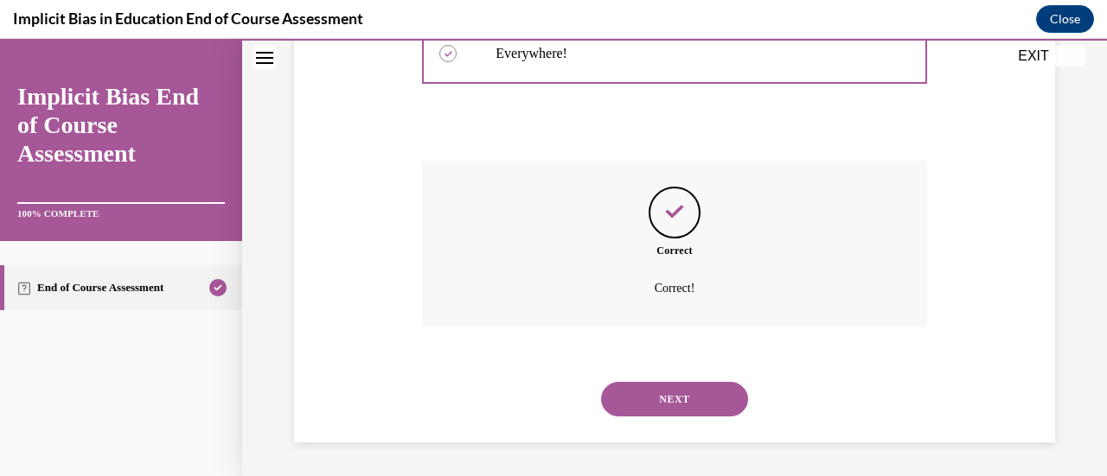
click at [647, 393] on button "NEXT" at bounding box center [674, 399] width 147 height 35
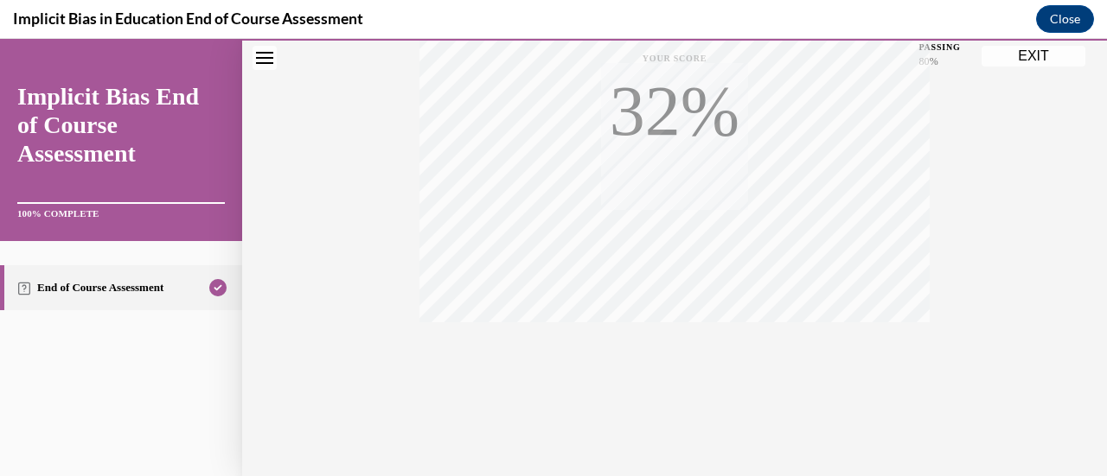
scroll to position [448, 0]
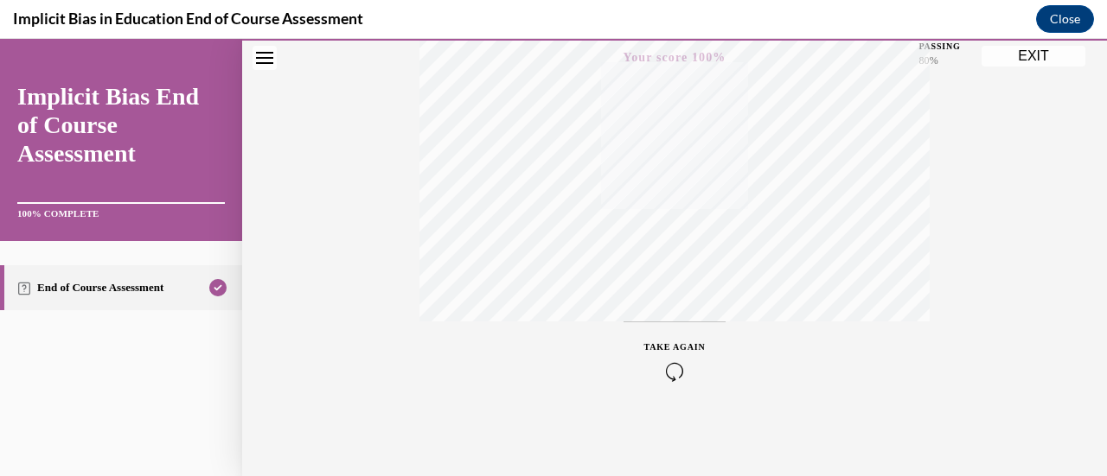
click at [1022, 61] on button "EXIT" at bounding box center [1033, 56] width 104 height 21
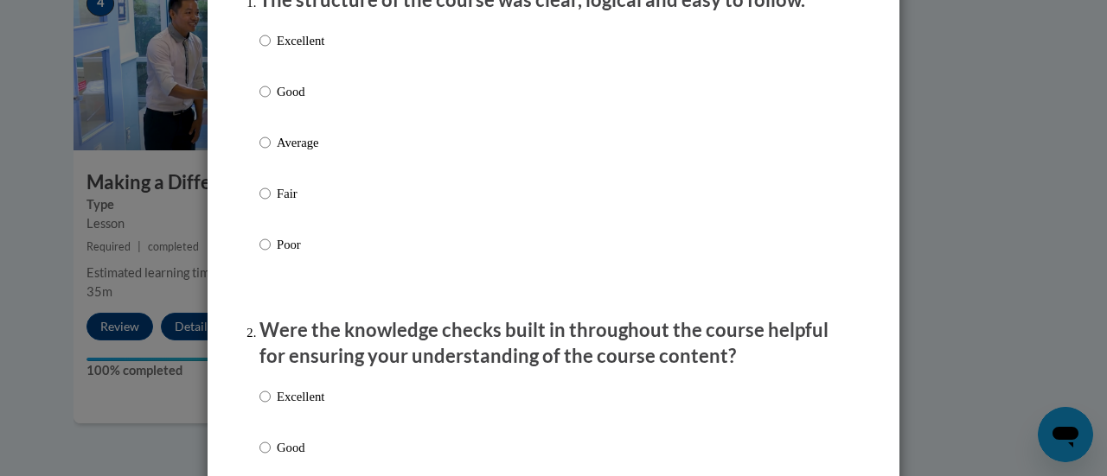
scroll to position [173, 0]
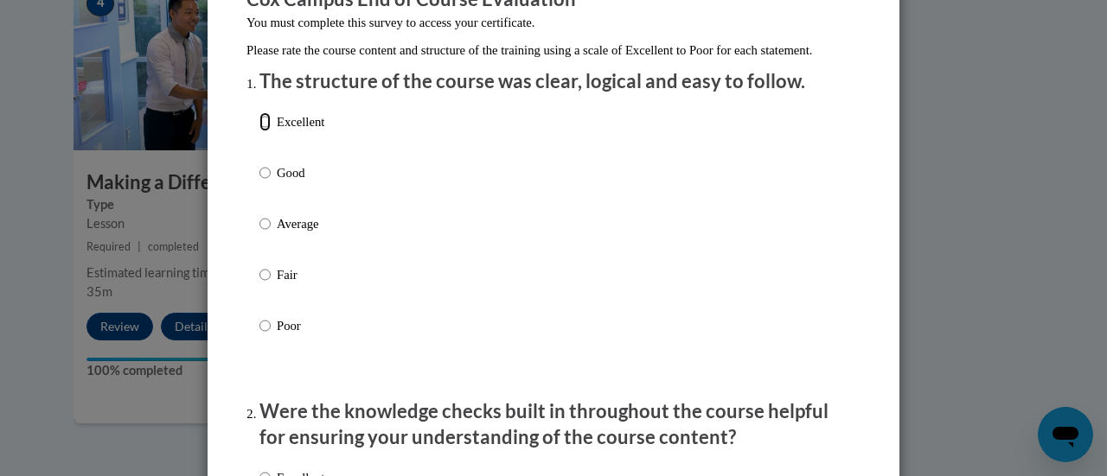
click at [261, 131] on input "Excellent" at bounding box center [264, 121] width 11 height 19
radio input "true"
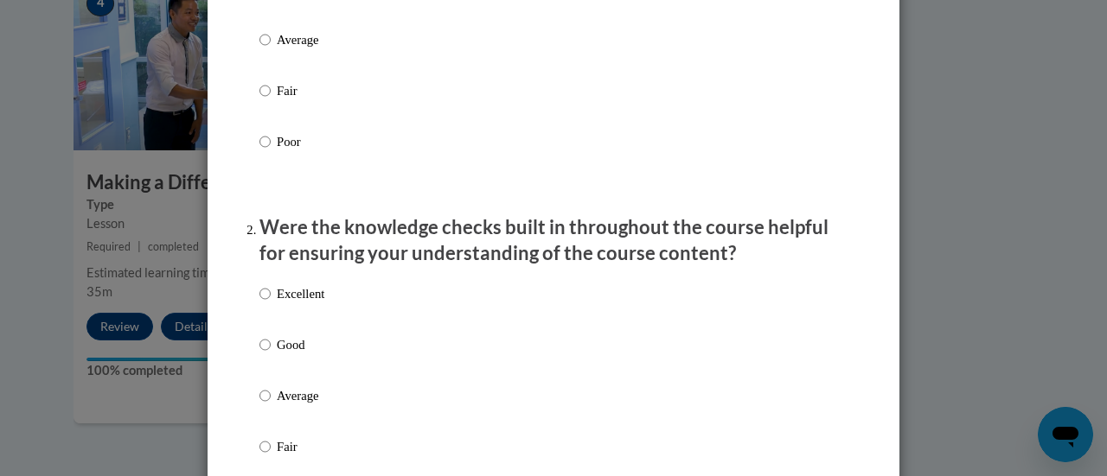
scroll to position [519, 0]
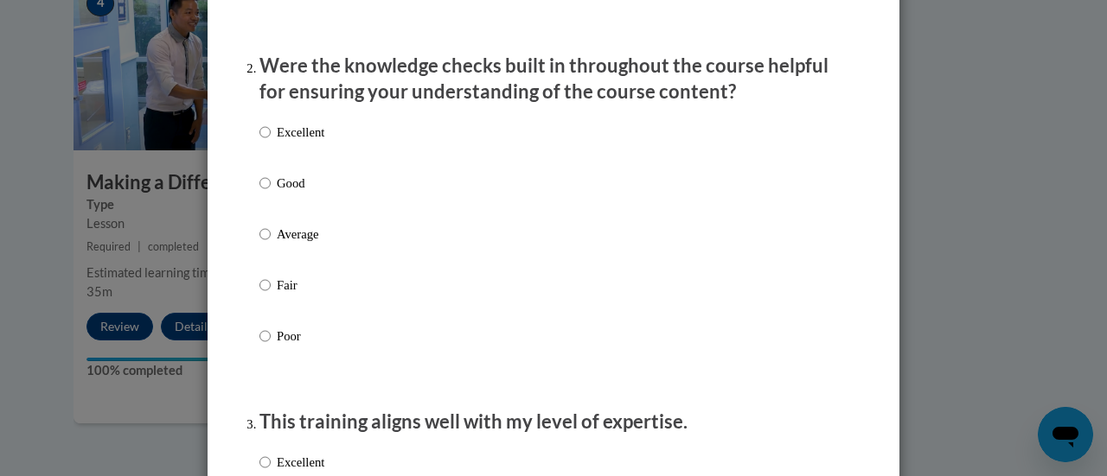
click at [266, 146] on label "Excellent" at bounding box center [291, 146] width 65 height 47
click at [266, 142] on input "Excellent" at bounding box center [264, 132] width 11 height 19
radio input "true"
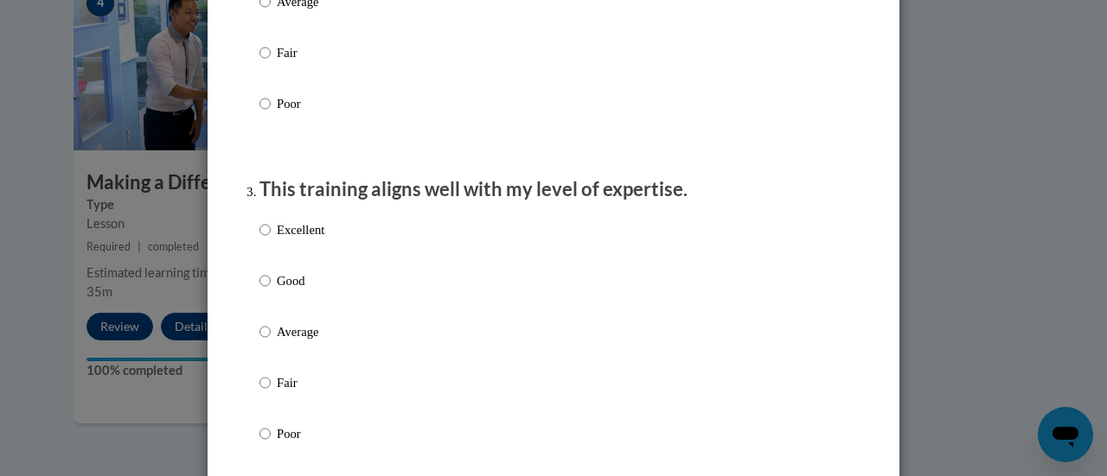
scroll to position [778, 0]
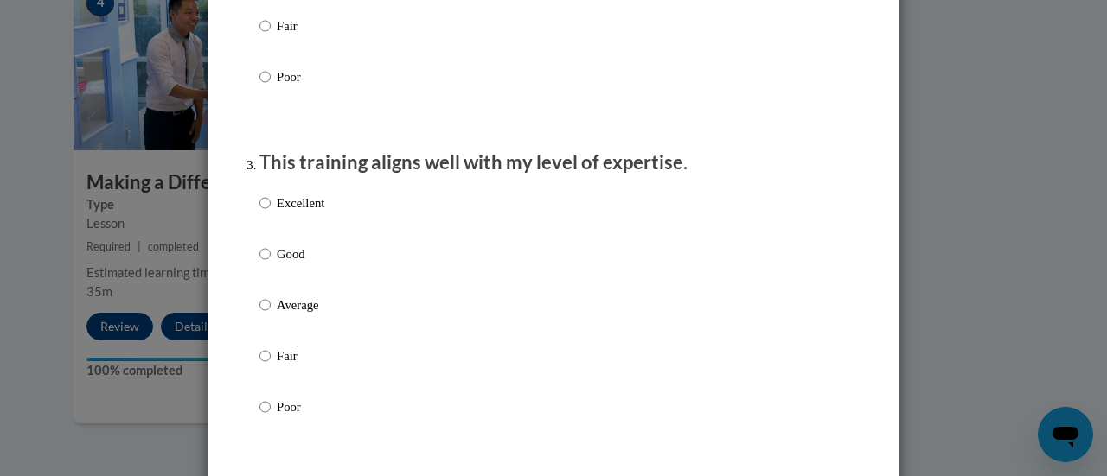
click at [277, 213] on p "Excellent" at bounding box center [301, 203] width 48 height 19
click at [271, 213] on input "Excellent" at bounding box center [264, 203] width 11 height 19
radio input "true"
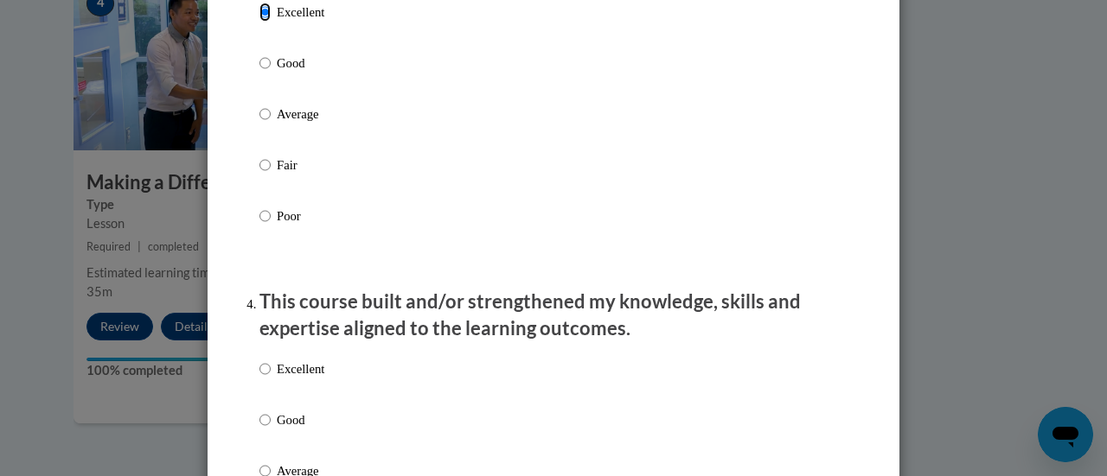
scroll to position [1124, 0]
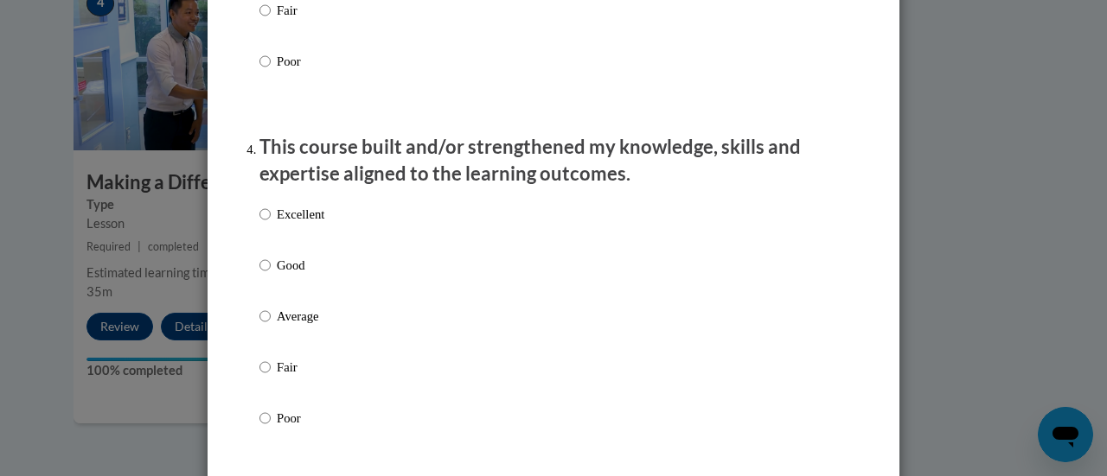
click at [294, 275] on p "Good" at bounding box center [301, 265] width 48 height 19
click at [271, 275] on input "Good" at bounding box center [264, 265] width 11 height 19
radio input "true"
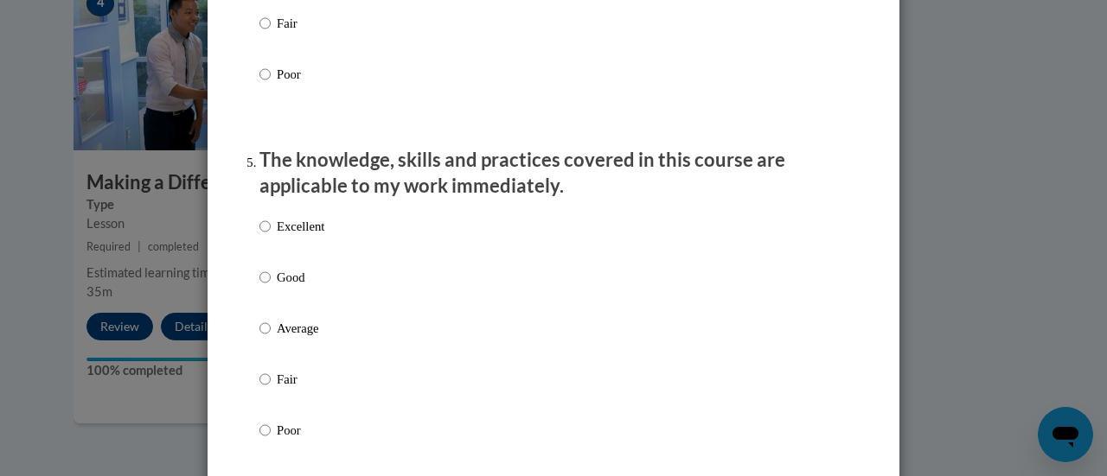
scroll to position [1470, 0]
click at [290, 234] on p "Excellent" at bounding box center [301, 224] width 48 height 19
click at [271, 234] on input "Excellent" at bounding box center [264, 224] width 11 height 19
radio input "true"
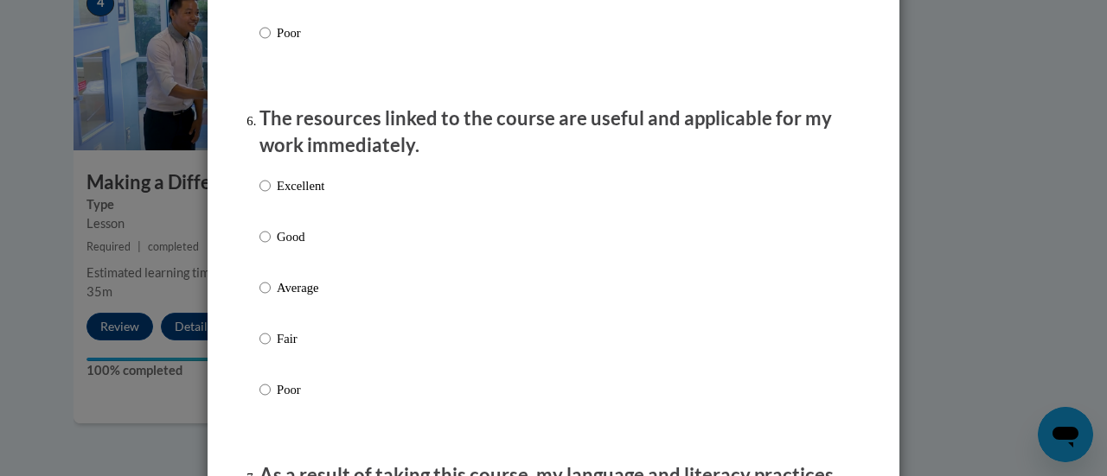
scroll to position [1902, 0]
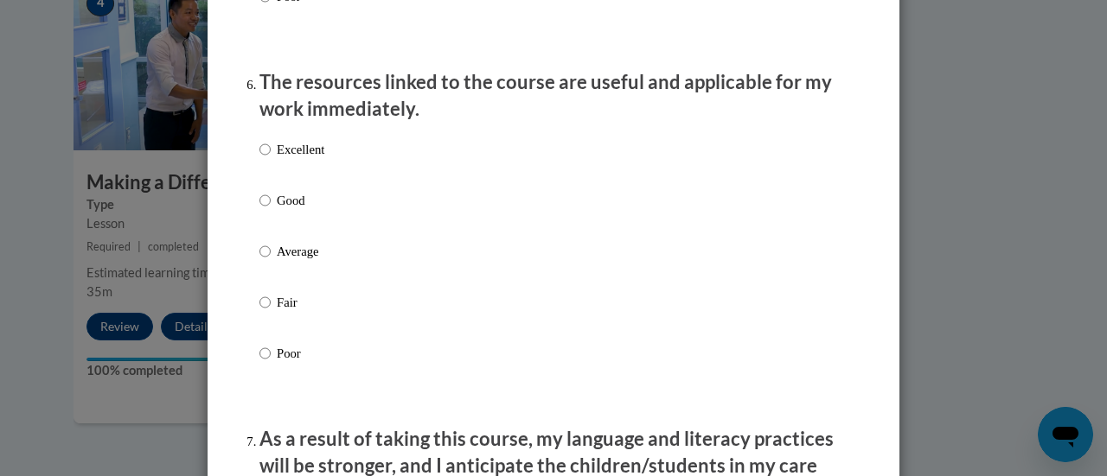
click at [270, 218] on label "Good" at bounding box center [291, 214] width 65 height 47
click at [270, 210] on input "Good" at bounding box center [264, 200] width 11 height 19
radio input "true"
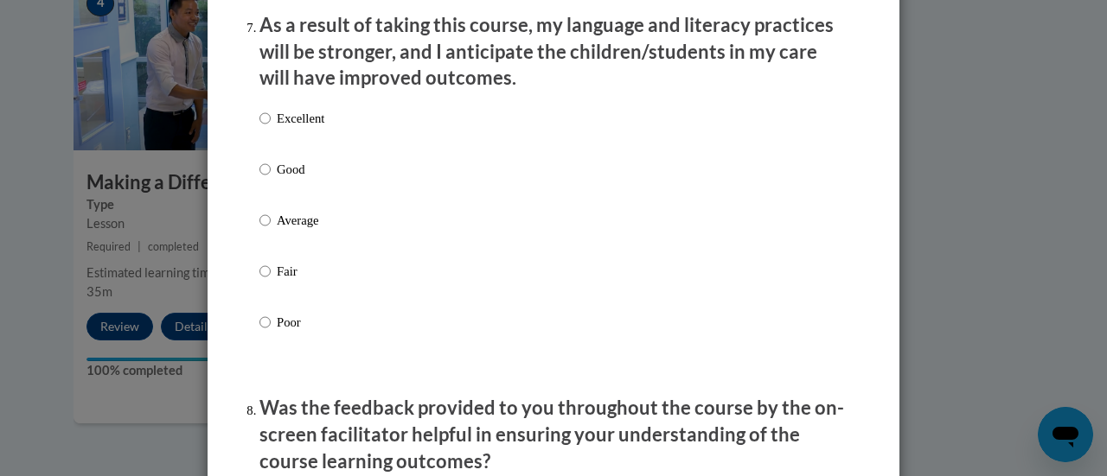
scroll to position [2334, 0]
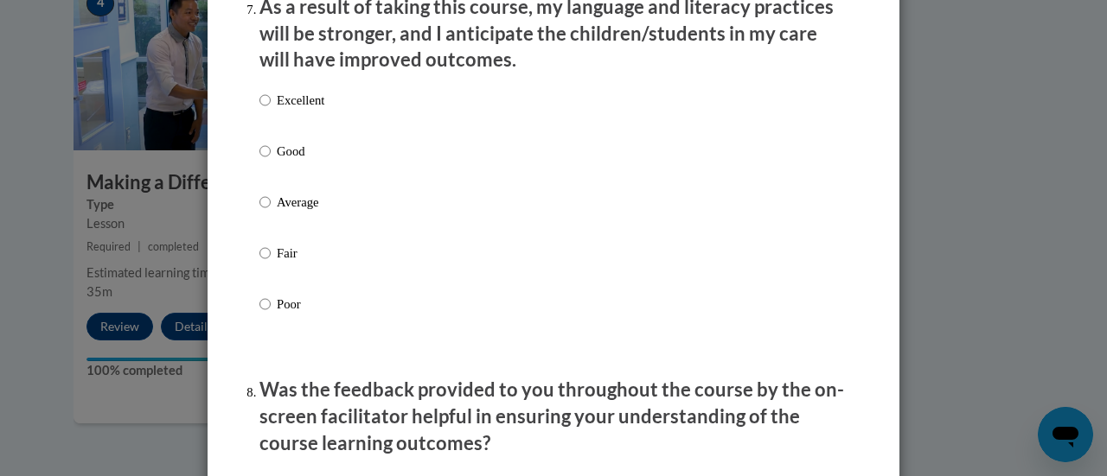
click at [285, 212] on p "Average" at bounding box center [301, 202] width 48 height 19
click at [271, 212] on input "Average" at bounding box center [264, 202] width 11 height 19
radio input "true"
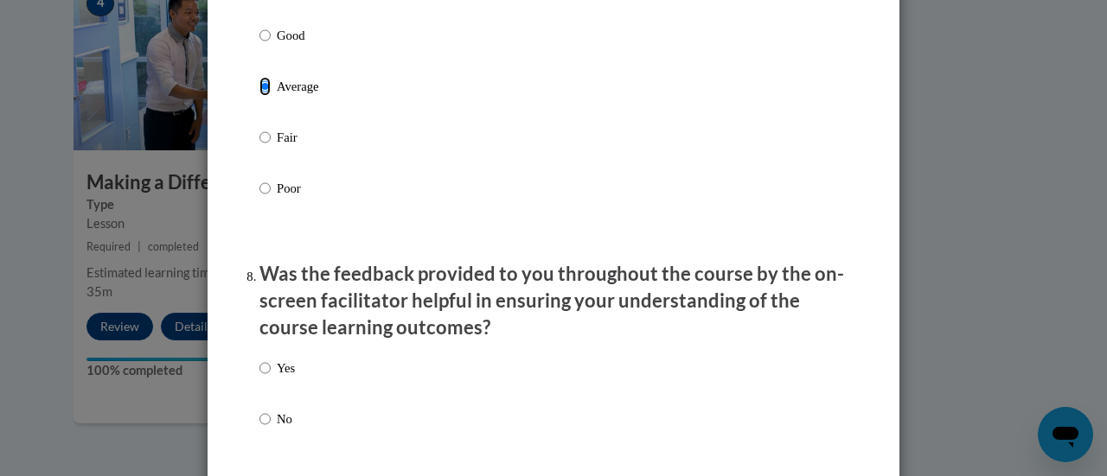
scroll to position [2593, 0]
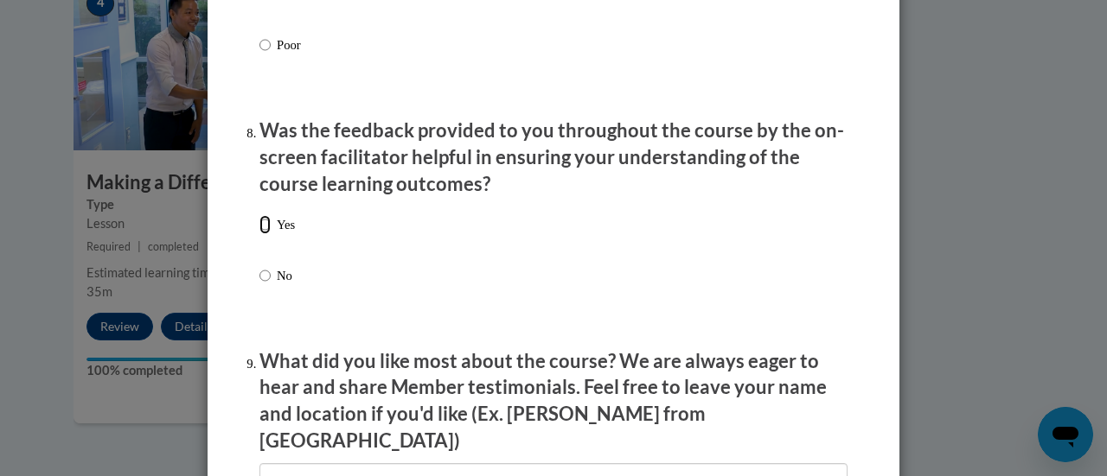
click at [261, 234] on input "Yes" at bounding box center [264, 224] width 11 height 19
radio input "true"
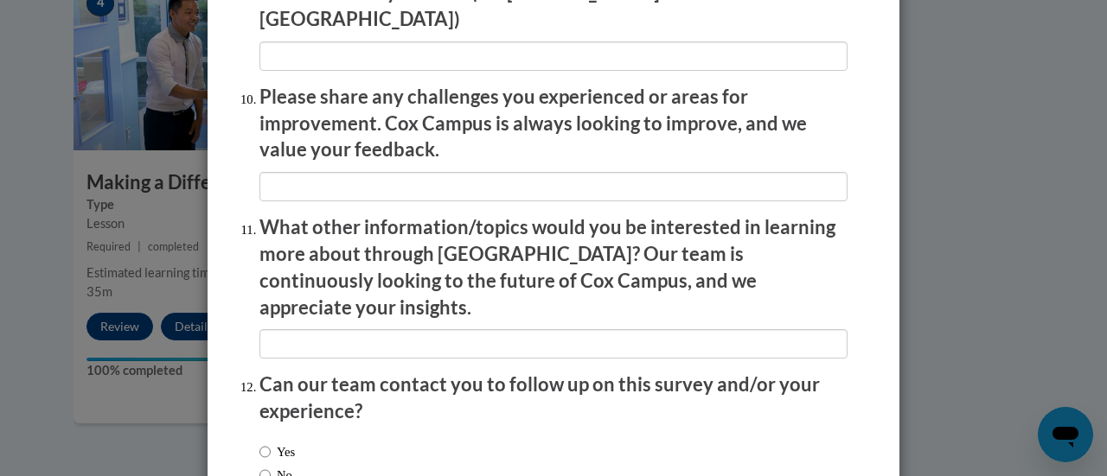
scroll to position [3118, 0]
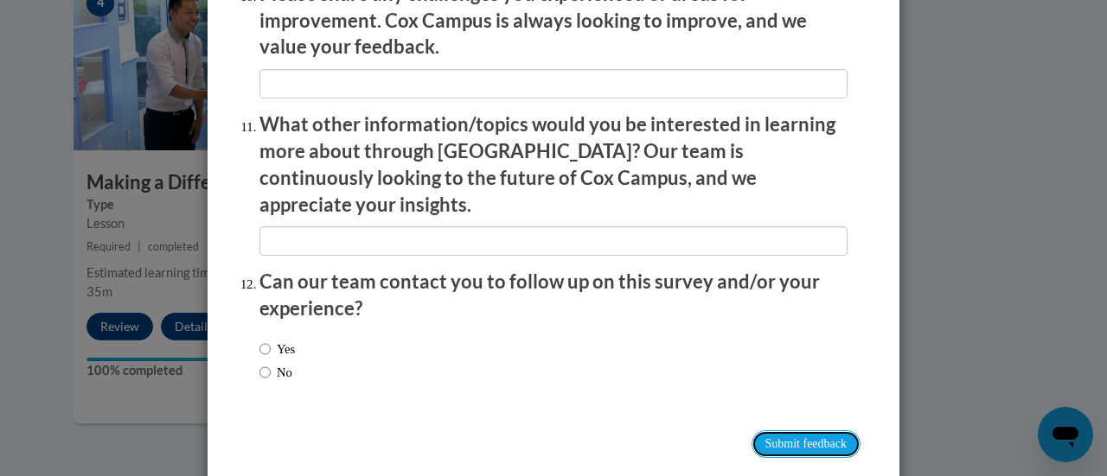
click at [785, 431] on input "Submit feedback" at bounding box center [805, 445] width 109 height 28
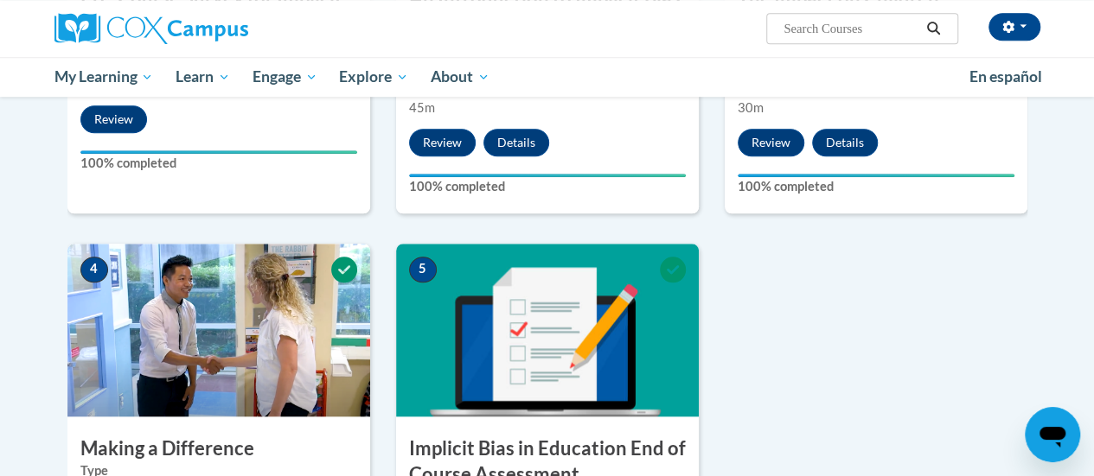
scroll to position [560, 0]
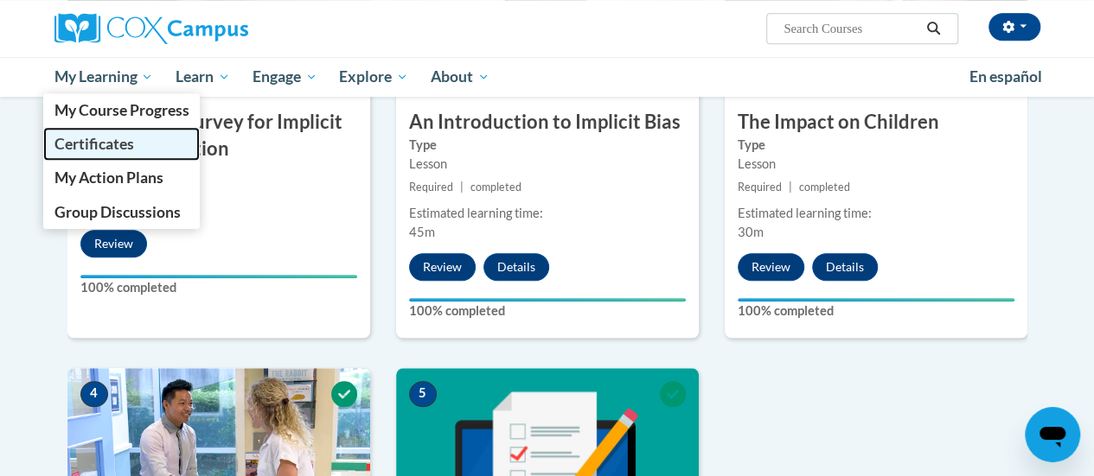
click at [107, 136] on span "Certificates" at bounding box center [94, 144] width 80 height 18
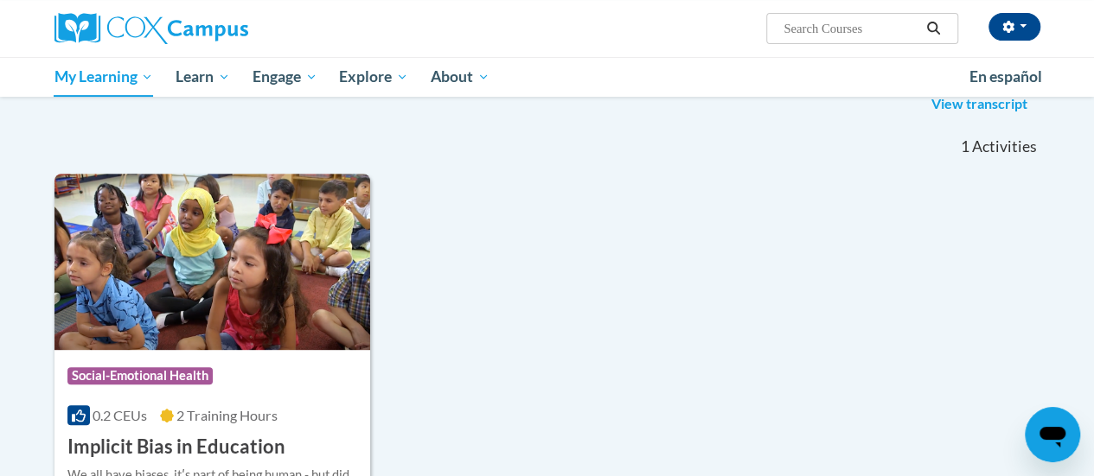
scroll to position [346, 0]
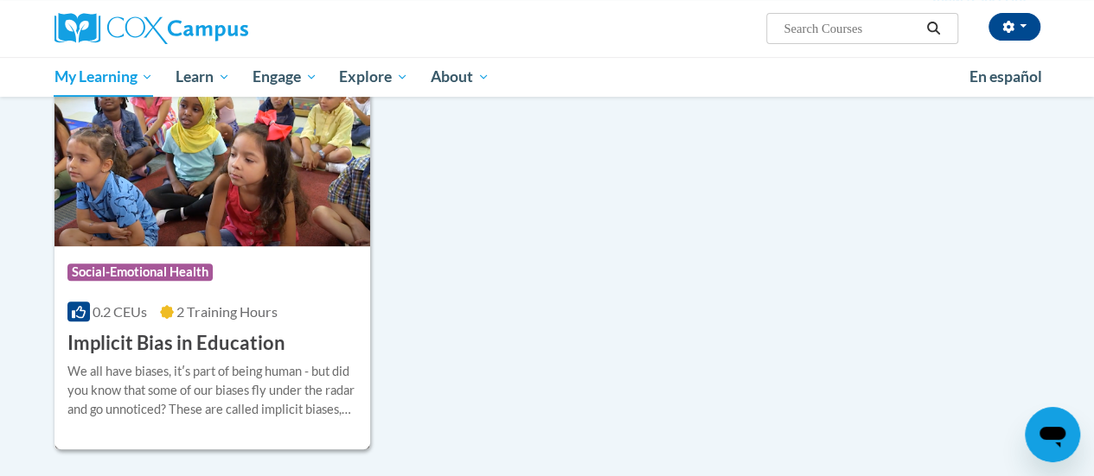
click at [292, 336] on div "Course Category: Social-Emotional Health 0.2 CEUs 2 Training Hours COURSE Impli…" at bounding box center [212, 301] width 316 height 111
